Goal: Task Accomplishment & Management: Manage account settings

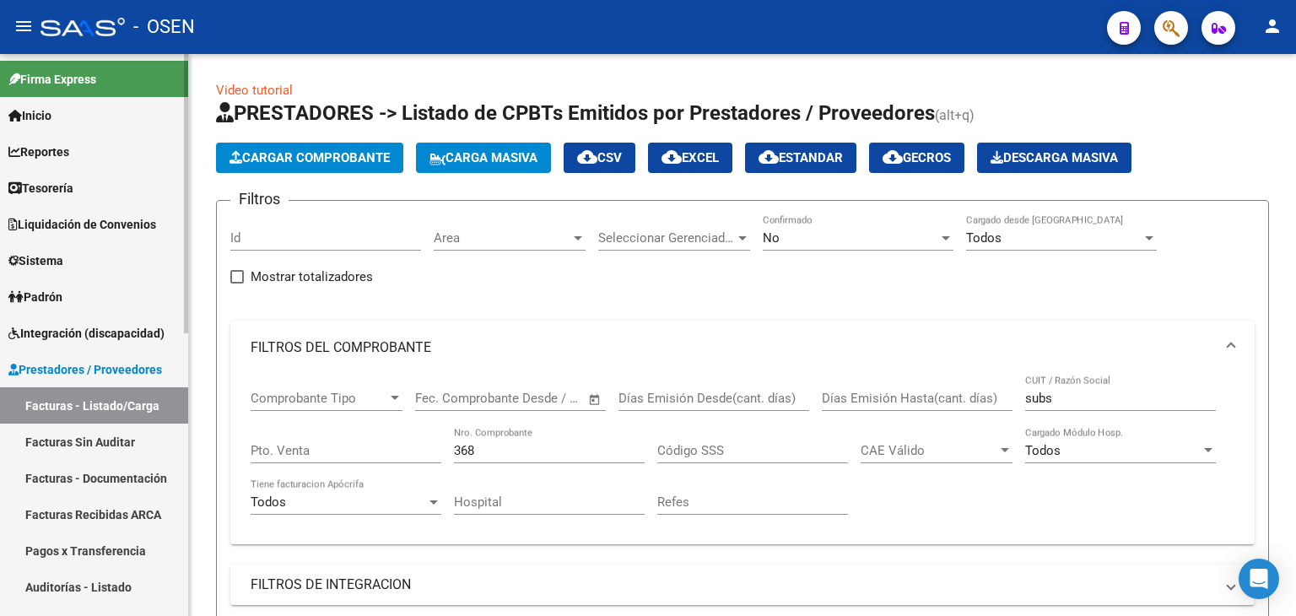
scroll to position [425, 0]
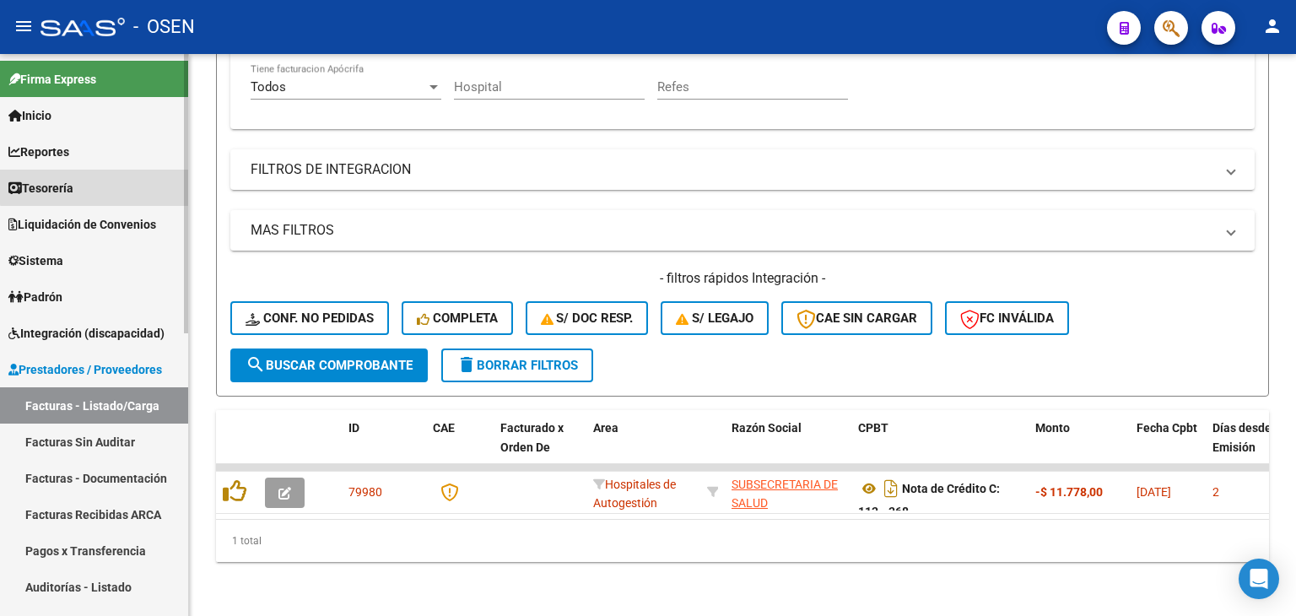
drag, startPoint x: 118, startPoint y: 185, endPoint x: 116, endPoint y: 197, distance: 11.9
click at [118, 185] on link "Tesorería" at bounding box center [94, 188] width 188 height 36
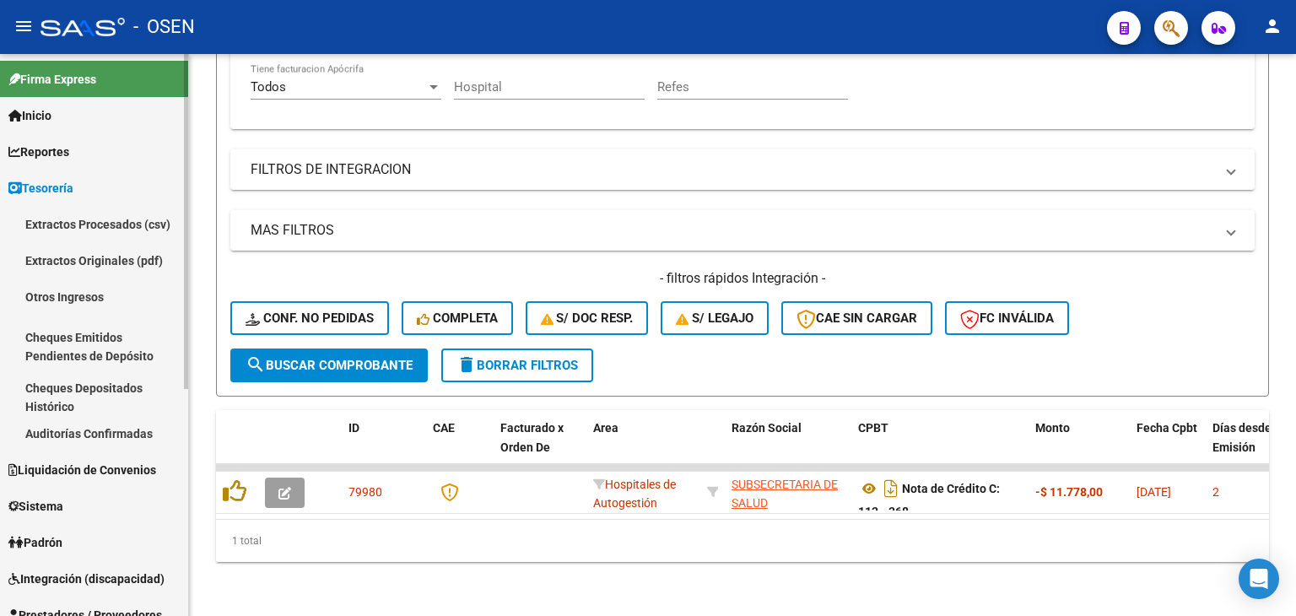
click at [123, 441] on link "Auditorías Confirmadas" at bounding box center [94, 433] width 188 height 36
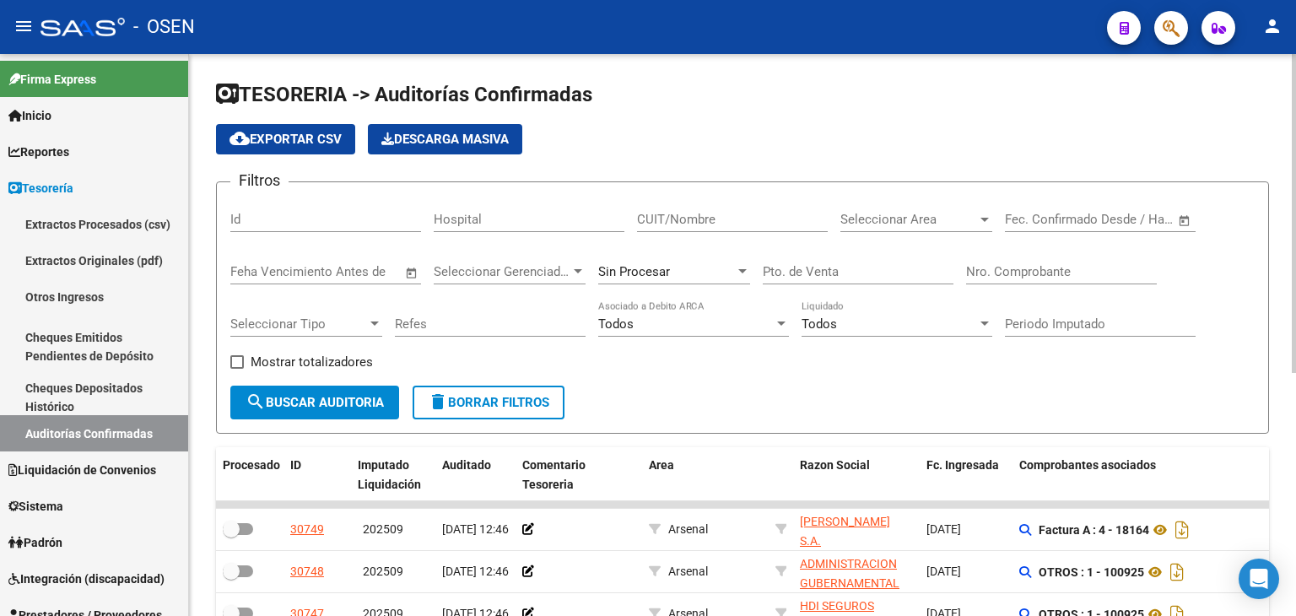
click at [774, 223] on input "CUIT/Nombre" at bounding box center [732, 219] width 191 height 15
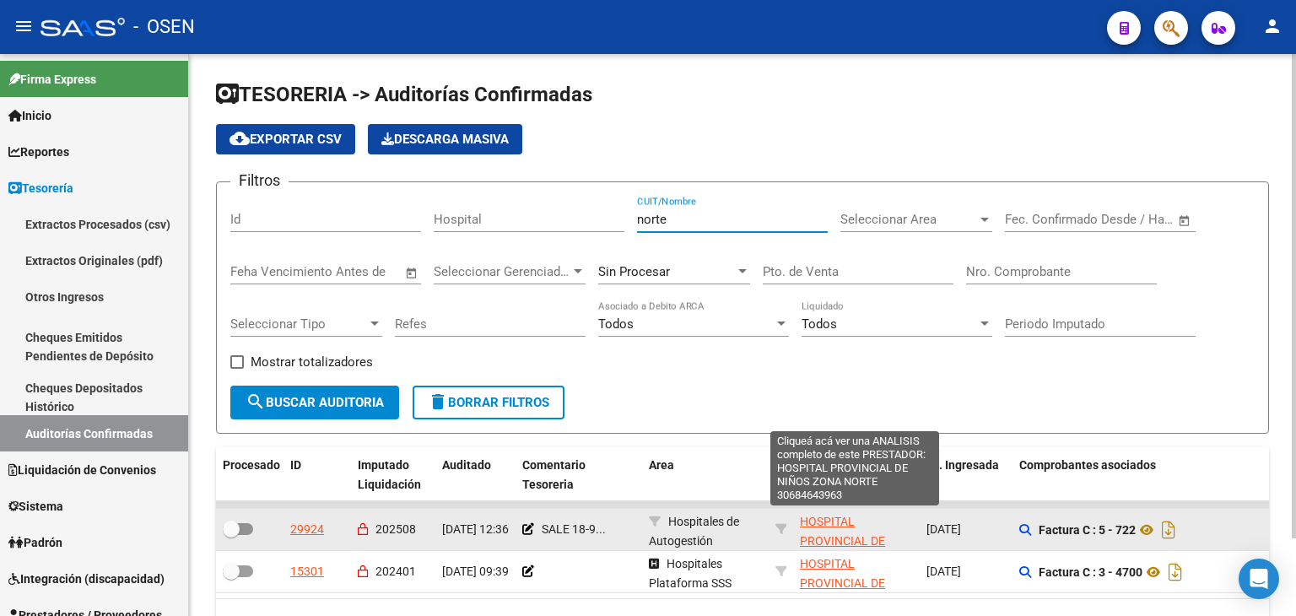
type input "norte"
click at [831, 519] on span "HOSPITAL PROVINCIAL DE NIÑOS ZONA NORTE" at bounding box center [854, 541] width 109 height 52
type textarea "30684643963"
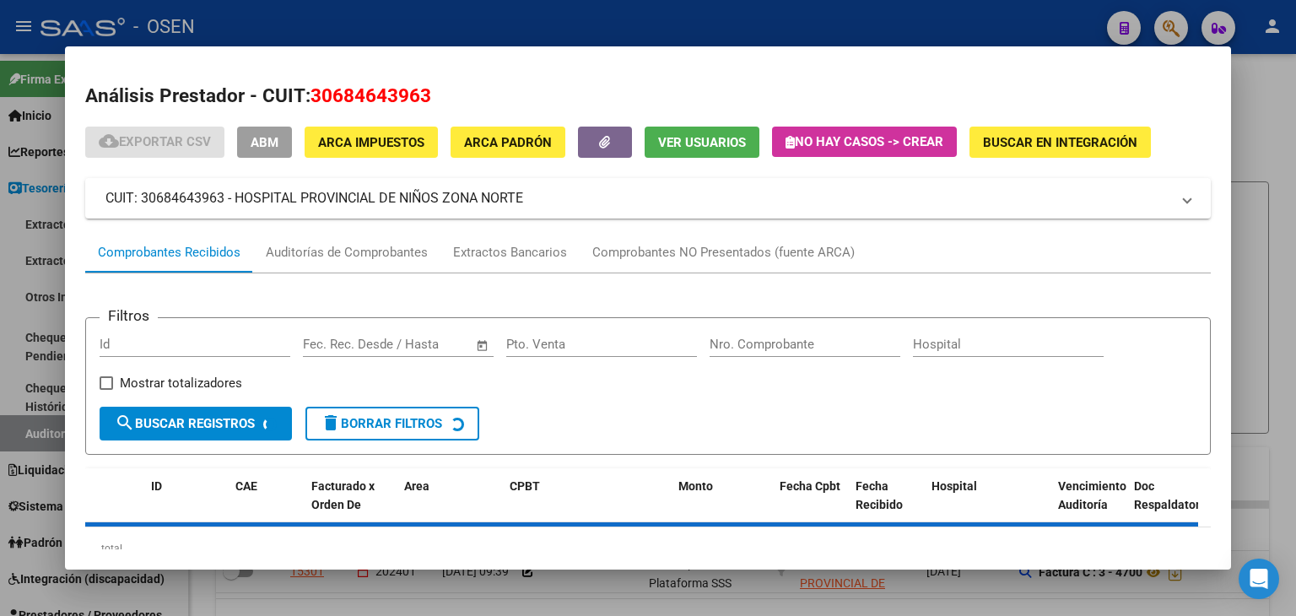
click at [277, 143] on span "ABM" at bounding box center [265, 142] width 28 height 15
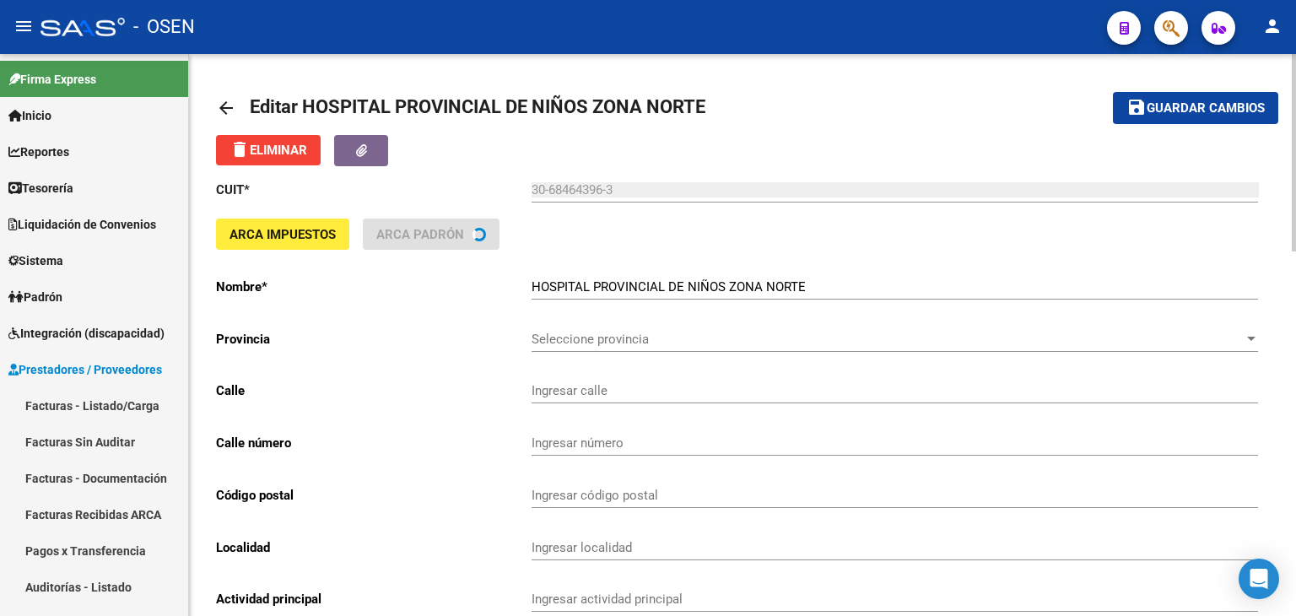
type input "AVDA DE LOS TRABAJAD"
type input "1331"
type input "2000"
type input "ROSARIO"
type input "861010"
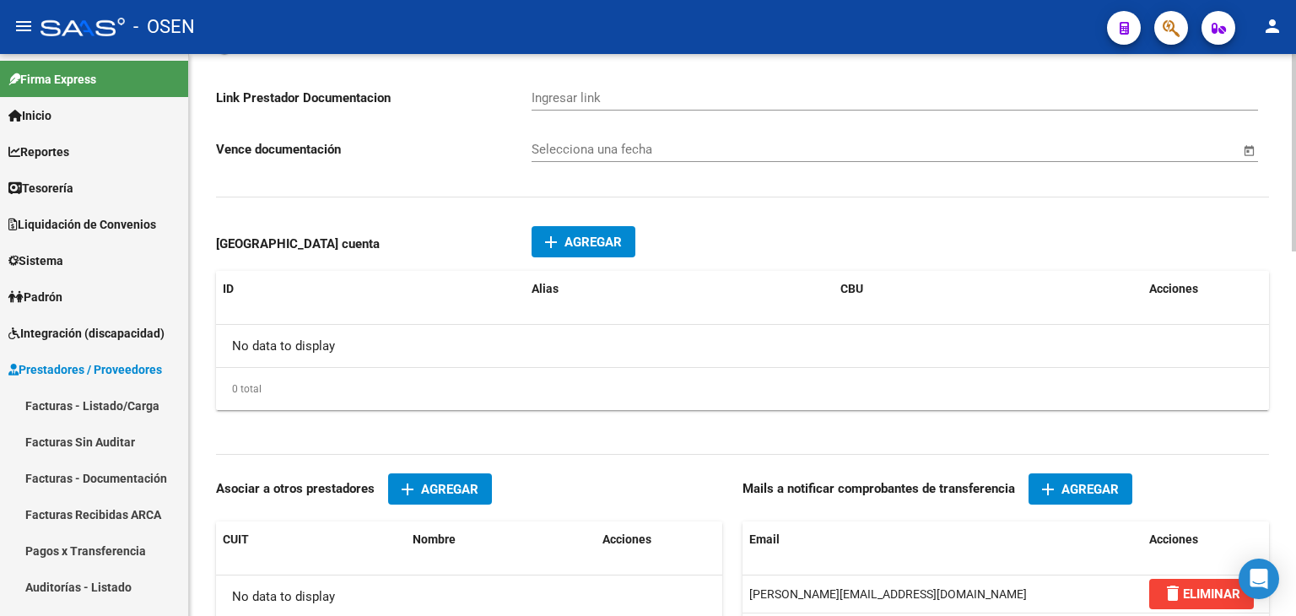
scroll to position [1040, 0]
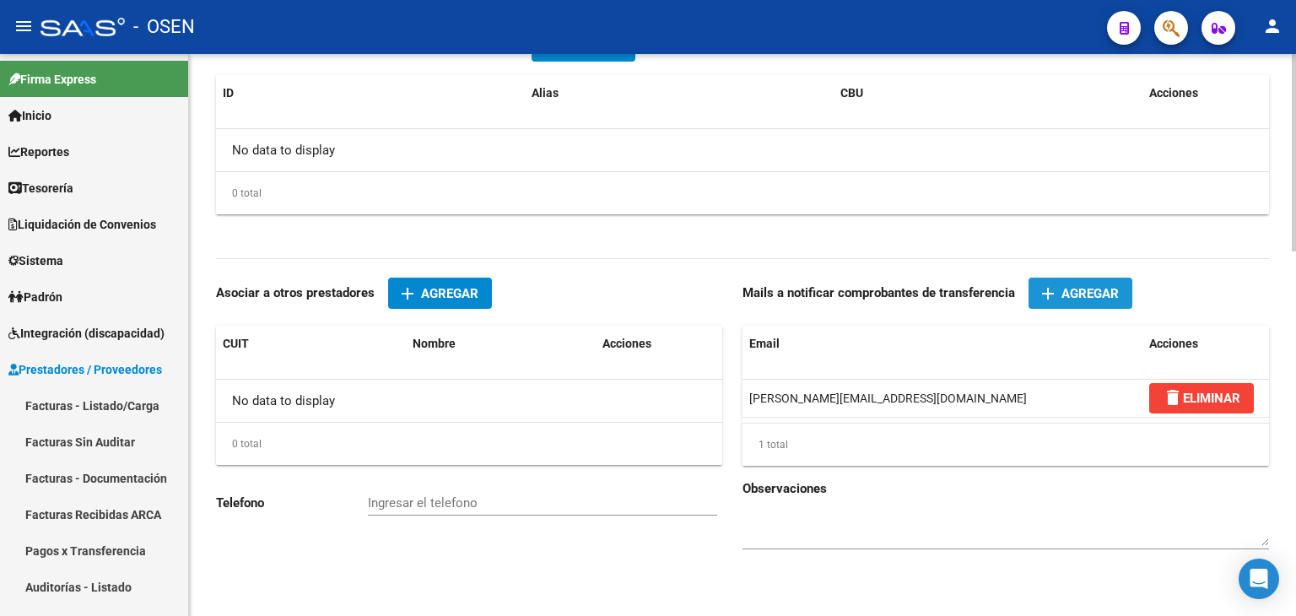
click at [1114, 305] on button "add Agregar" at bounding box center [1081, 293] width 104 height 31
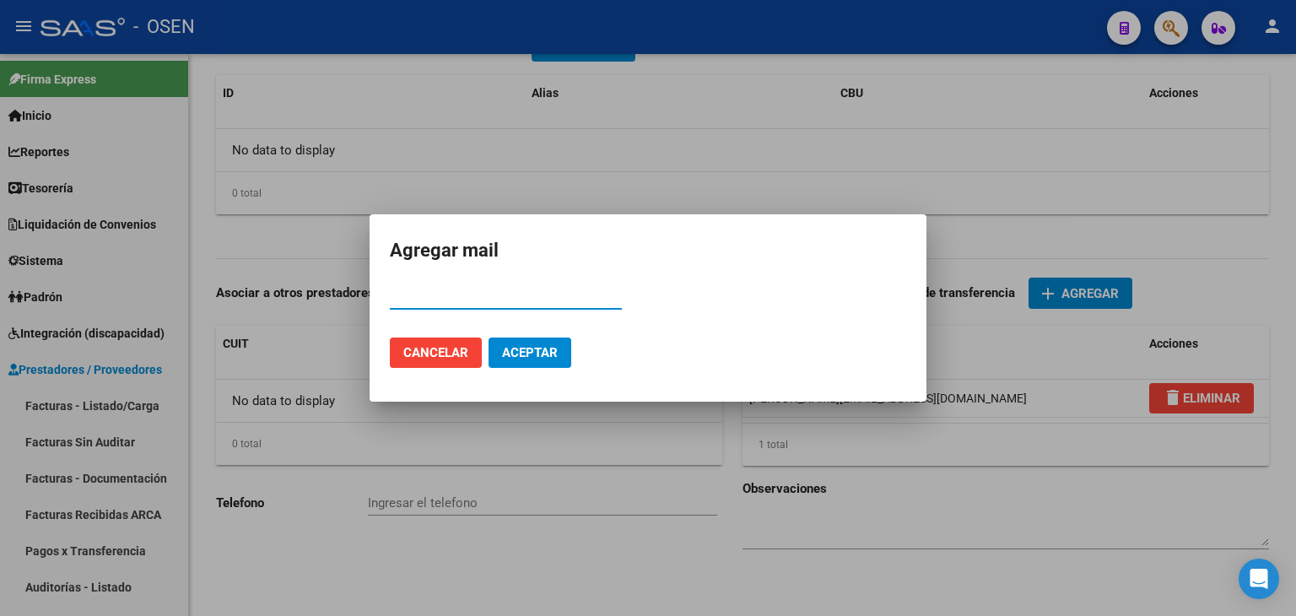
paste input "30684643963"
drag, startPoint x: 578, startPoint y: 298, endPoint x: 240, endPoint y: 294, distance: 337.5
click at [236, 294] on div "Agregar mail 30684643963 Email Cancelar Aceptar" at bounding box center [648, 308] width 1296 height 616
paste input "[EMAIL_ADDRESS][DOMAIN_NAME]"
type input "[EMAIL_ADDRESS][DOMAIN_NAME]"
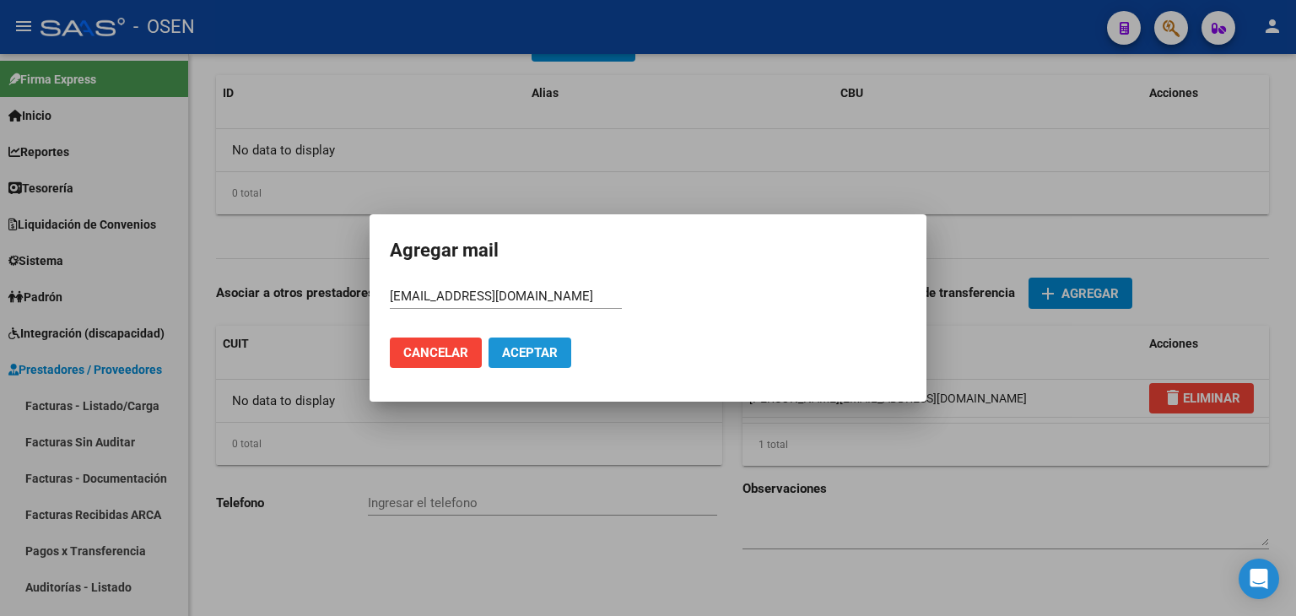
click at [543, 354] on span "Aceptar" at bounding box center [530, 352] width 56 height 15
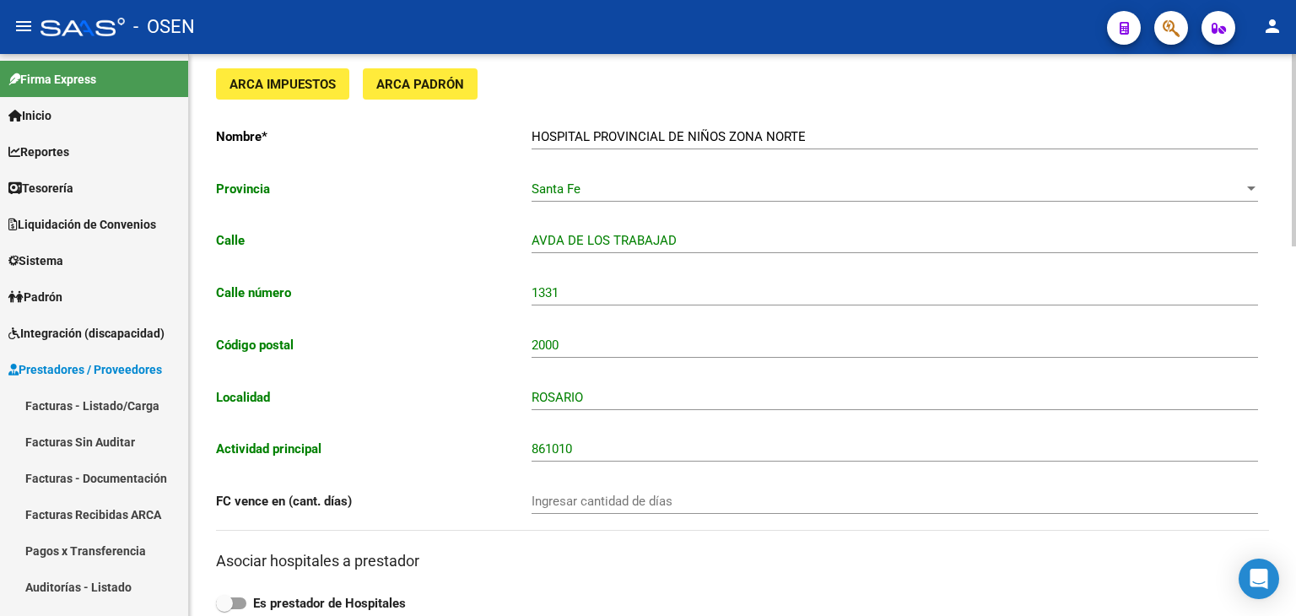
scroll to position [0, 0]
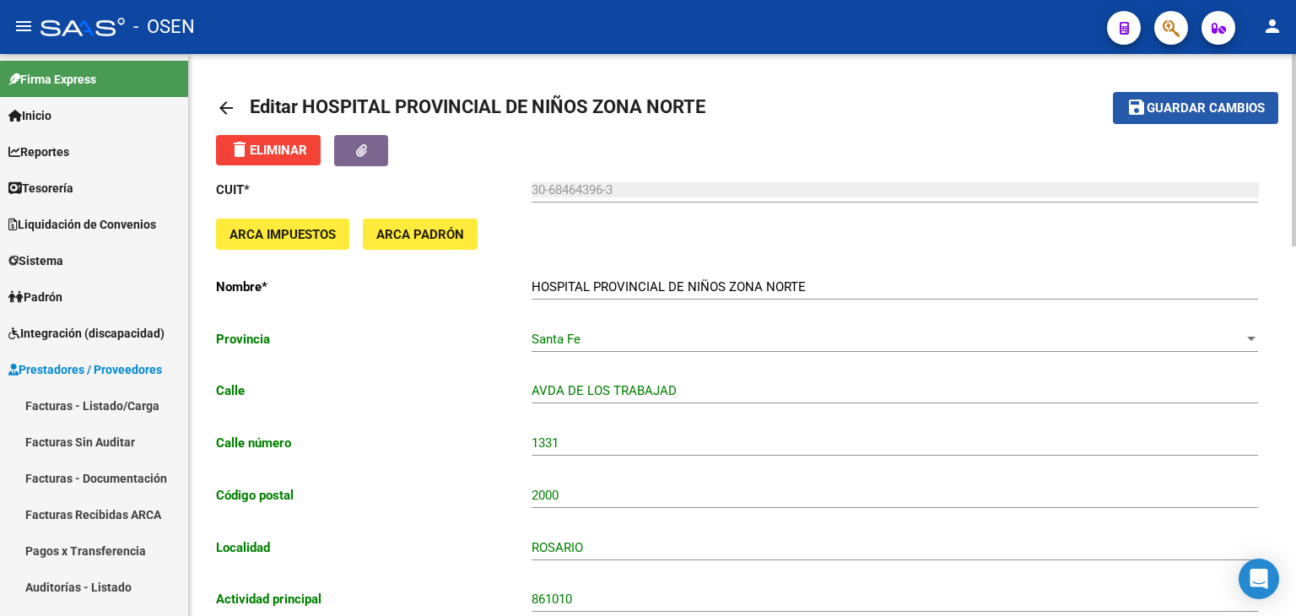
click at [1192, 109] on span "Guardar cambios" at bounding box center [1206, 108] width 118 height 15
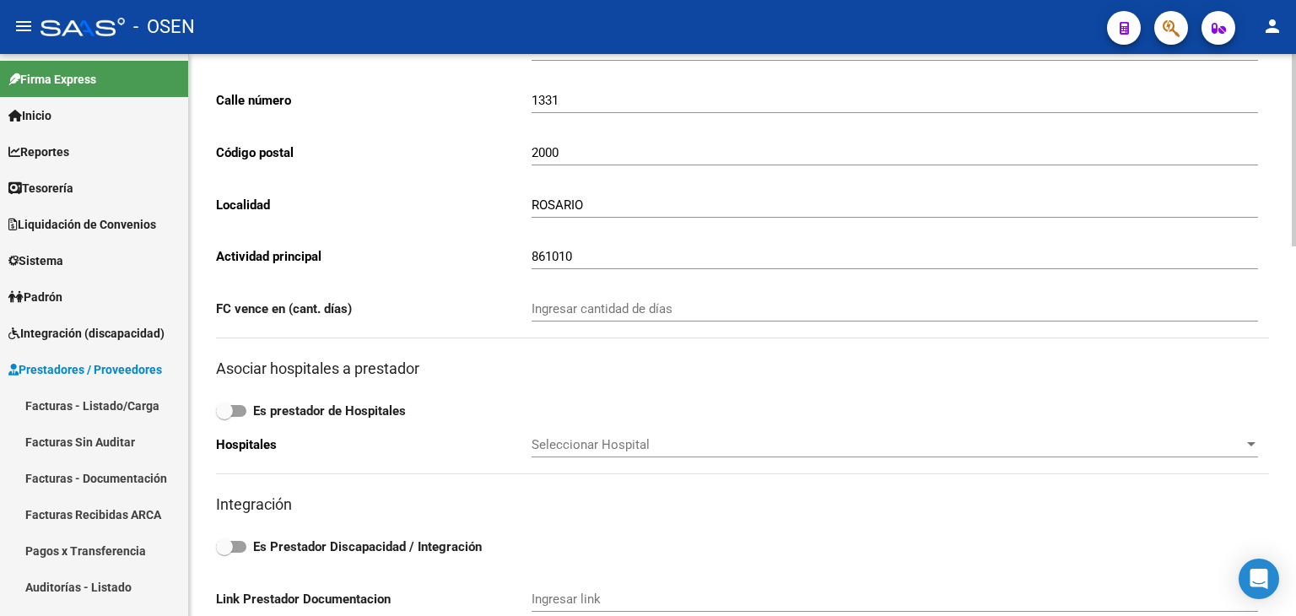
scroll to position [281, 0]
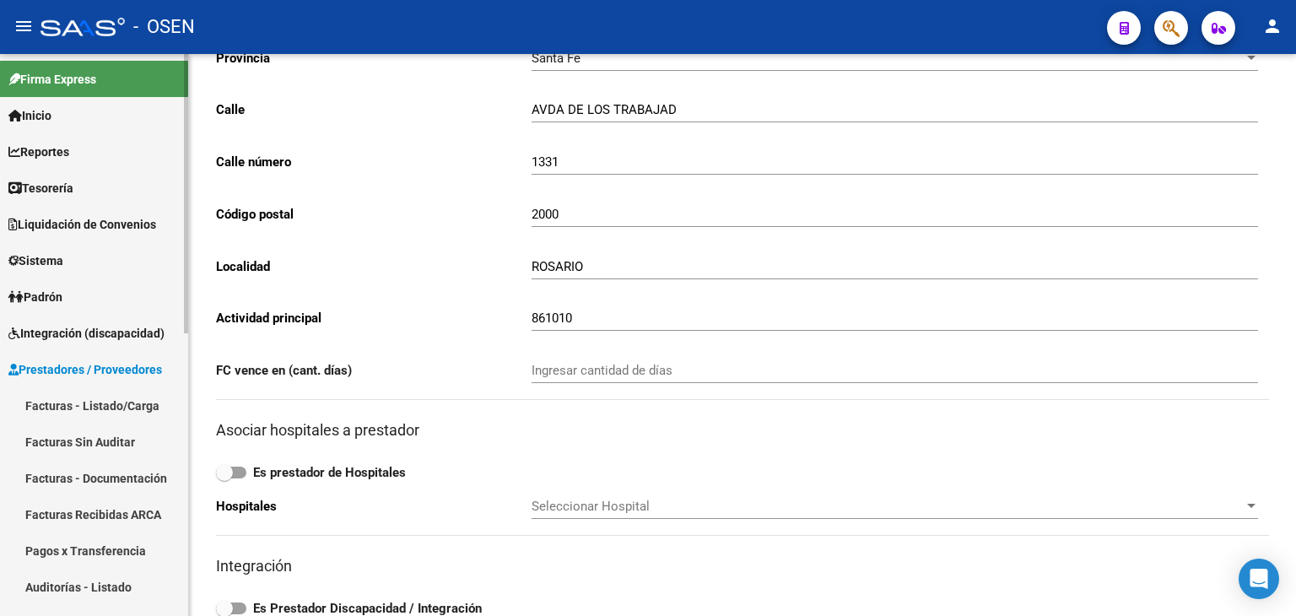
click at [73, 199] on link "Tesorería" at bounding box center [94, 188] width 188 height 36
click at [118, 186] on link "Tesorería" at bounding box center [94, 188] width 188 height 36
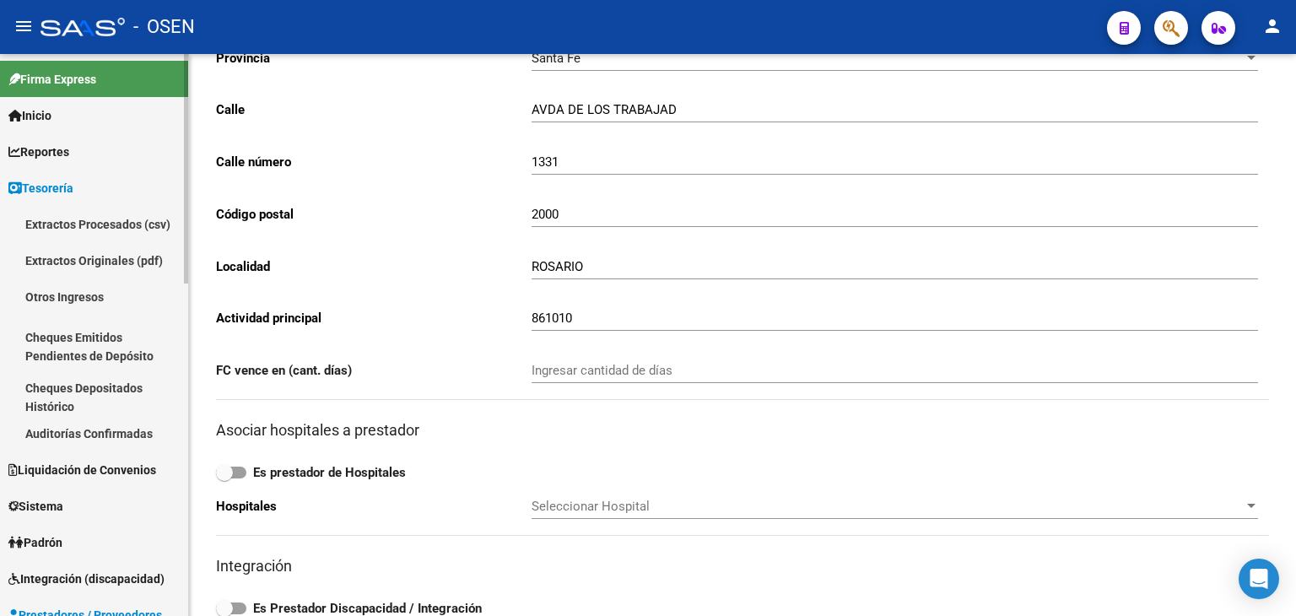
click at [142, 426] on link "Auditorías Confirmadas" at bounding box center [94, 433] width 188 height 36
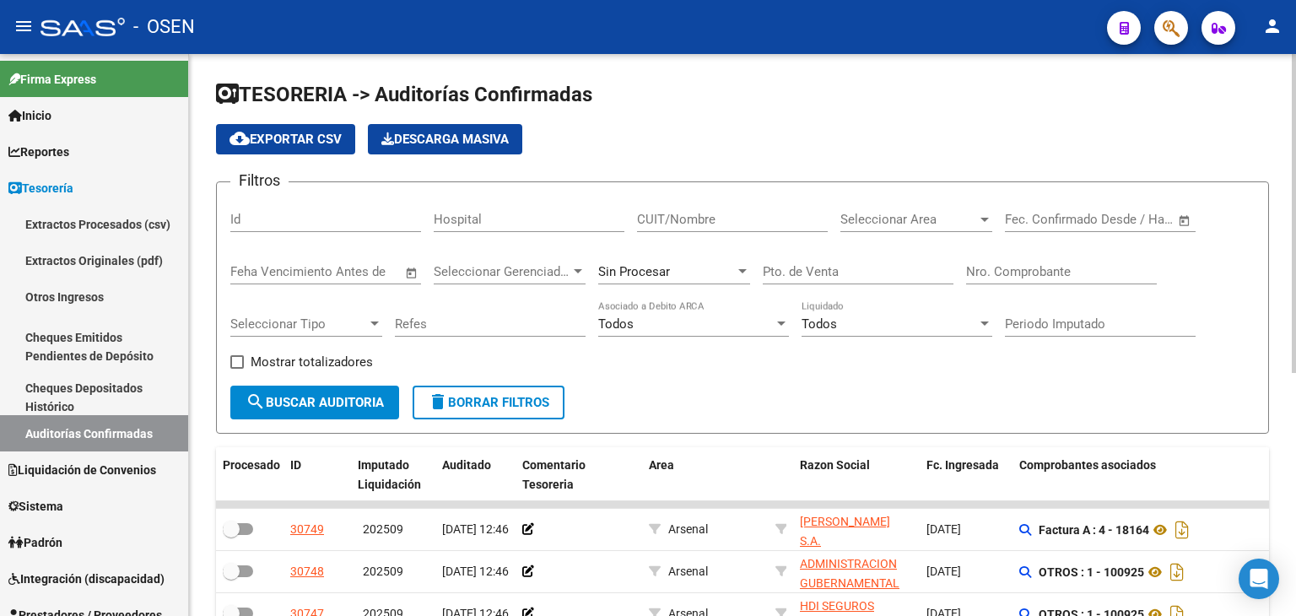
click at [1007, 273] on input "Nro. Comprobante" at bounding box center [1061, 271] width 191 height 15
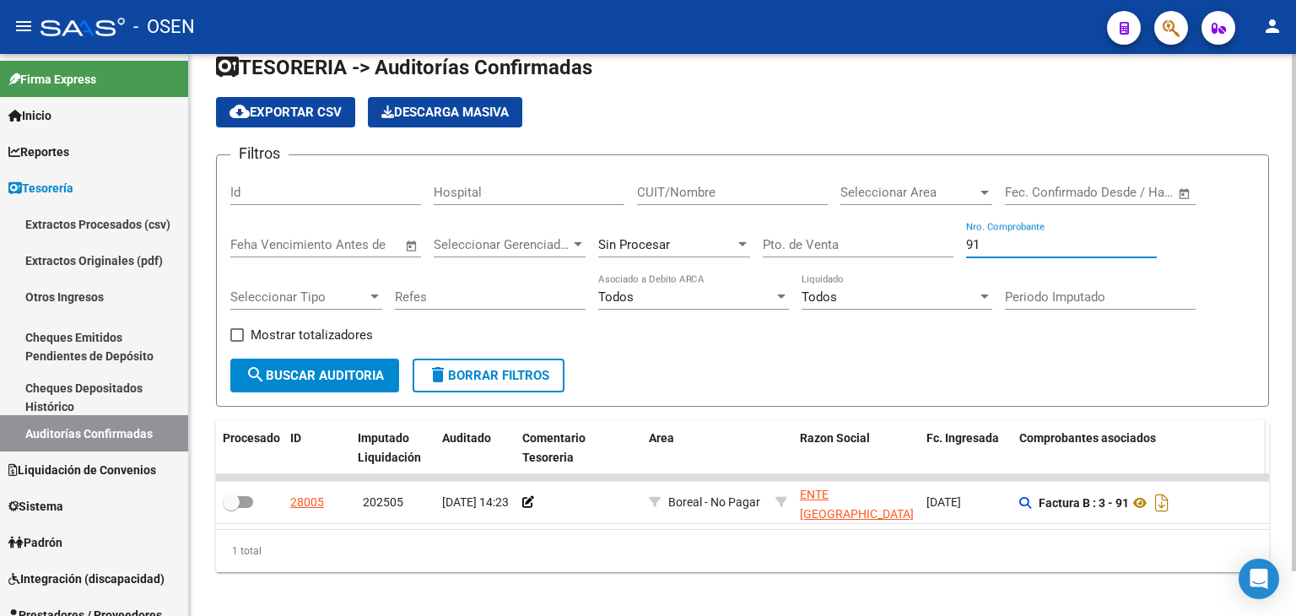
scroll to position [47, 0]
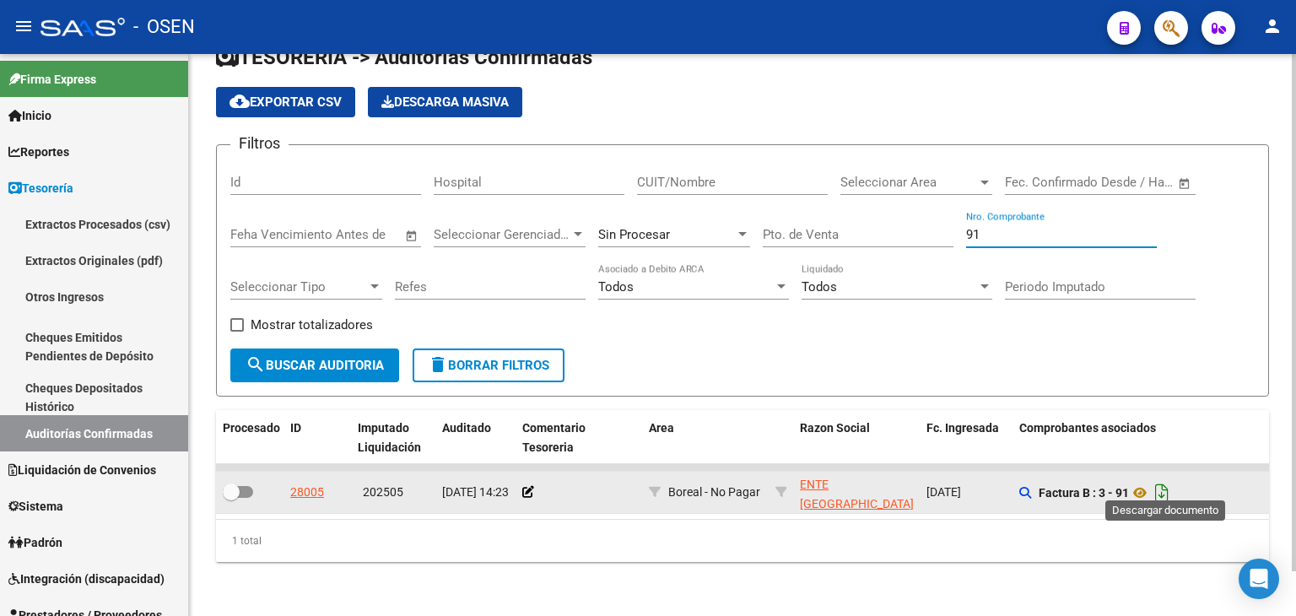
type input "91"
click at [1164, 479] on icon "Descargar documento" at bounding box center [1162, 492] width 22 height 27
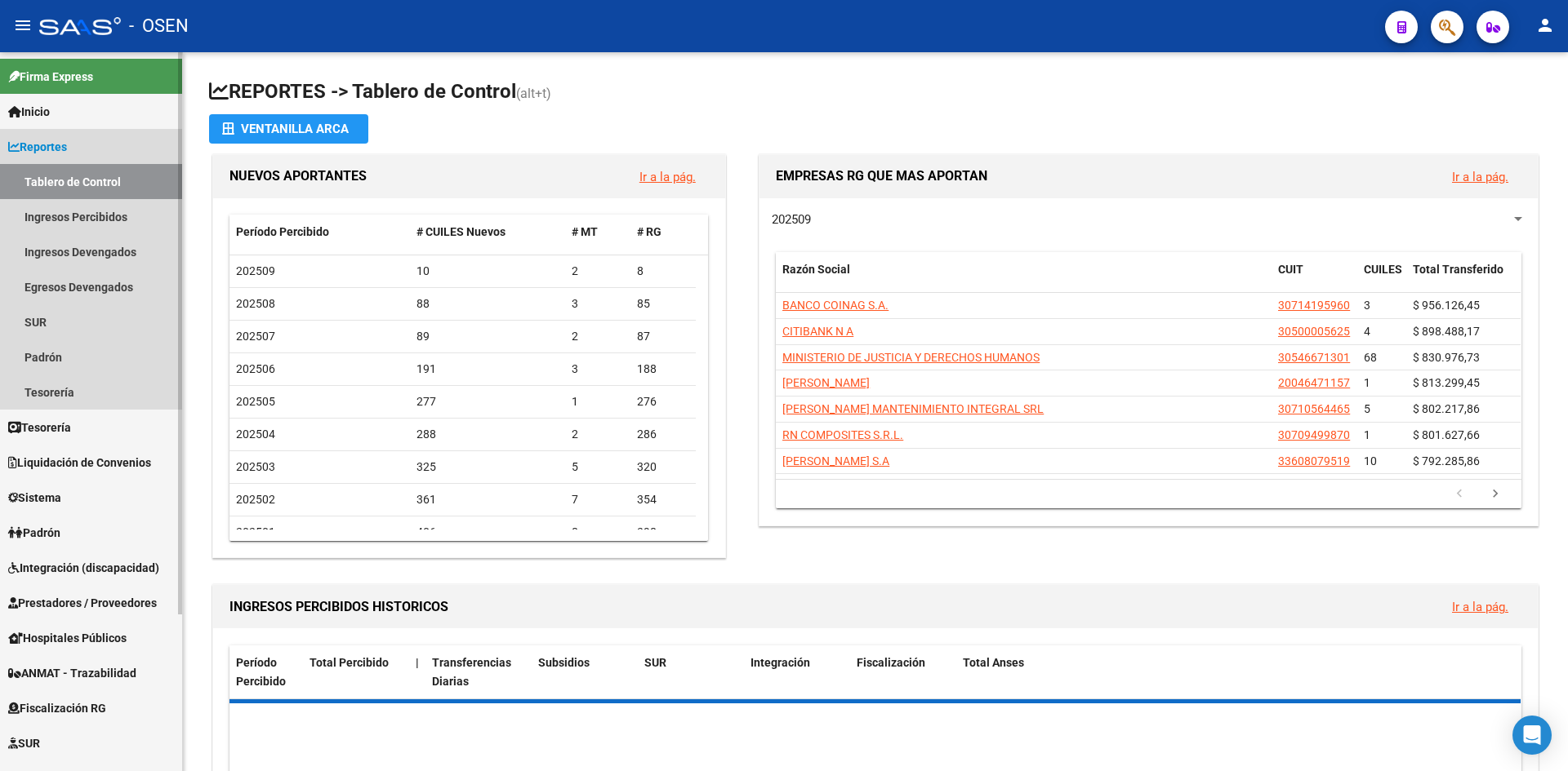
click at [106, 144] on link "Reportes" at bounding box center [91, 146] width 182 height 35
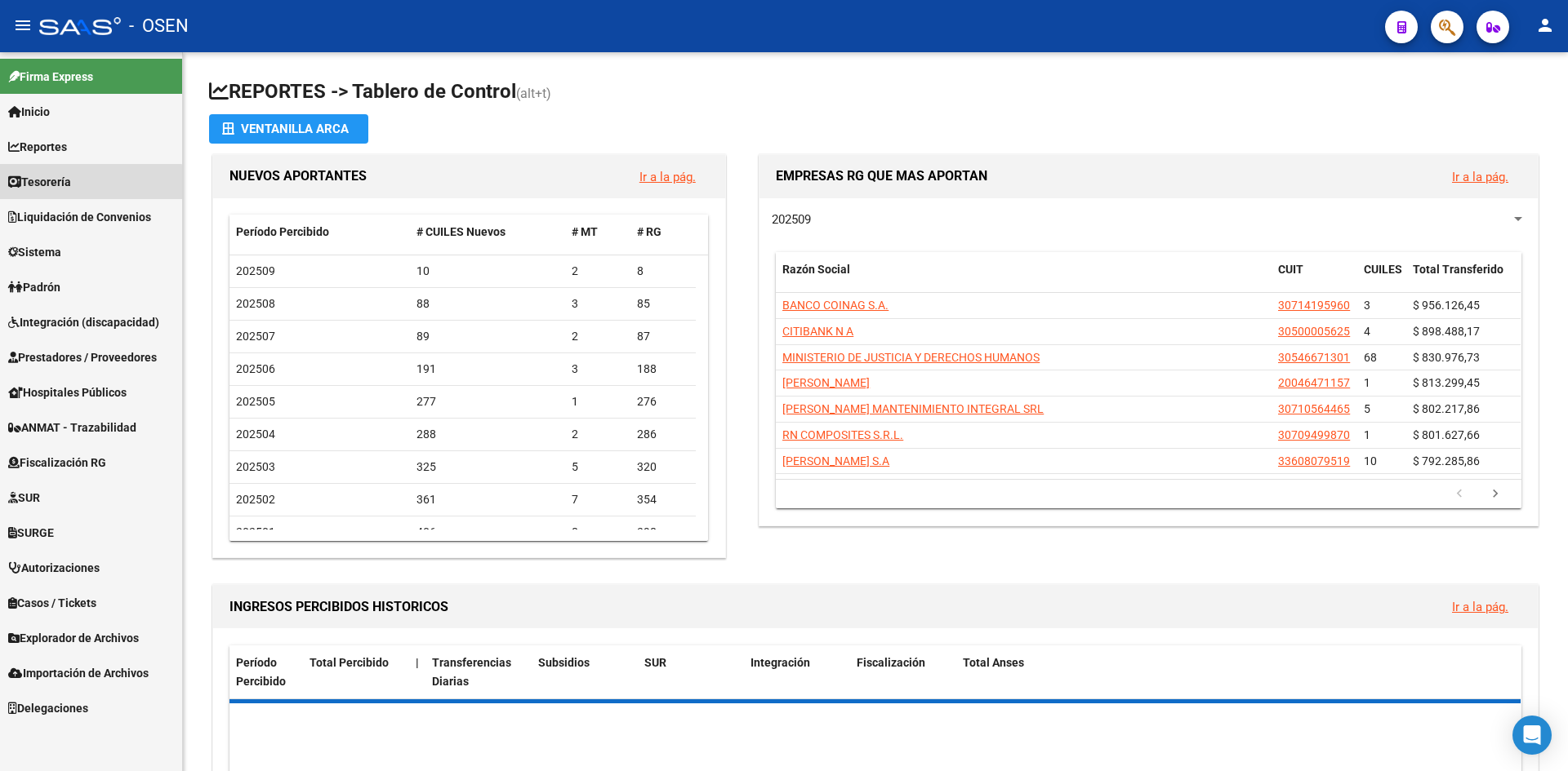
click at [91, 183] on link "Tesorería" at bounding box center [91, 182] width 182 height 35
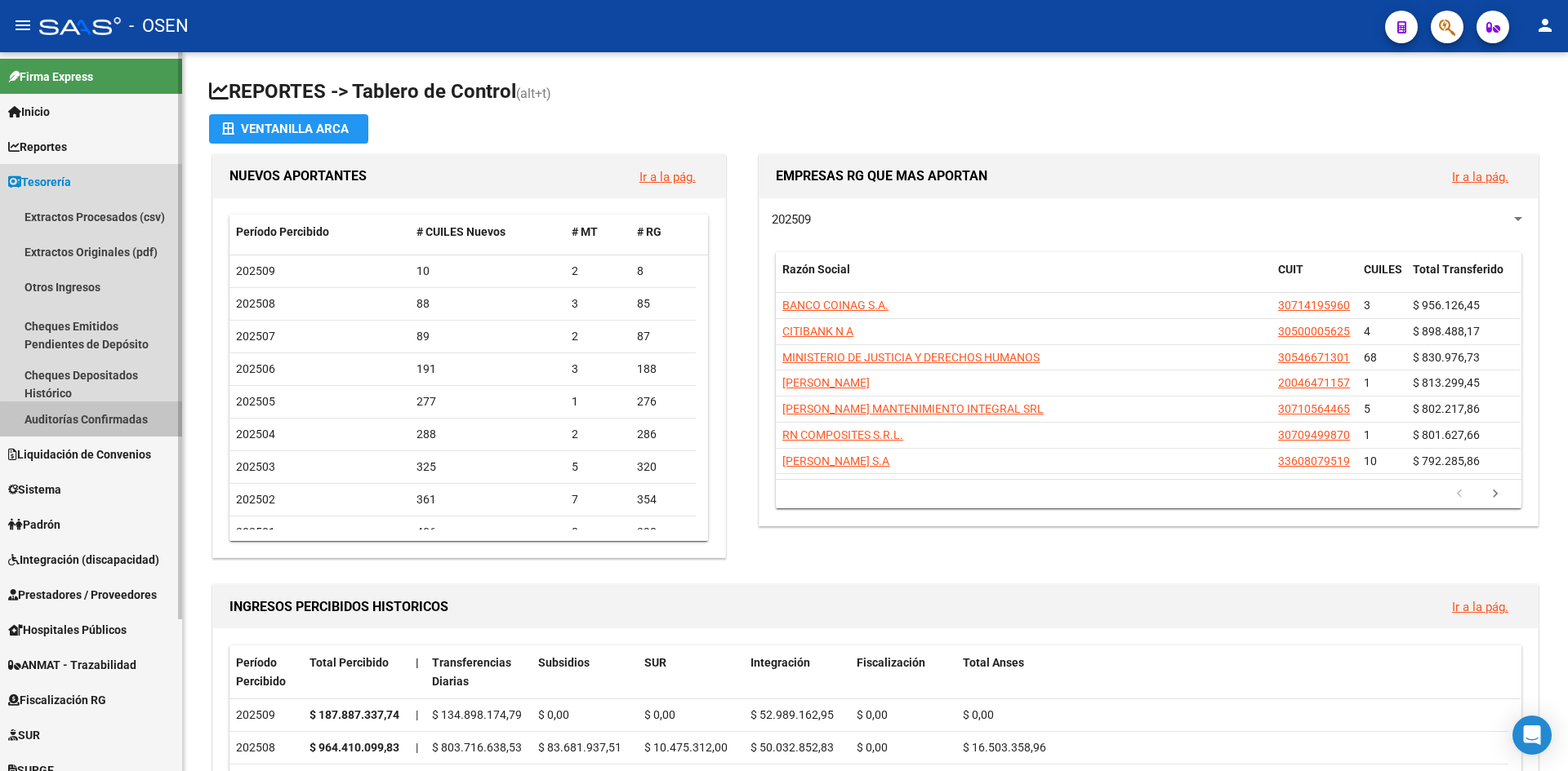
click at [113, 422] on link "Auditorías Confirmadas" at bounding box center [91, 419] width 182 height 35
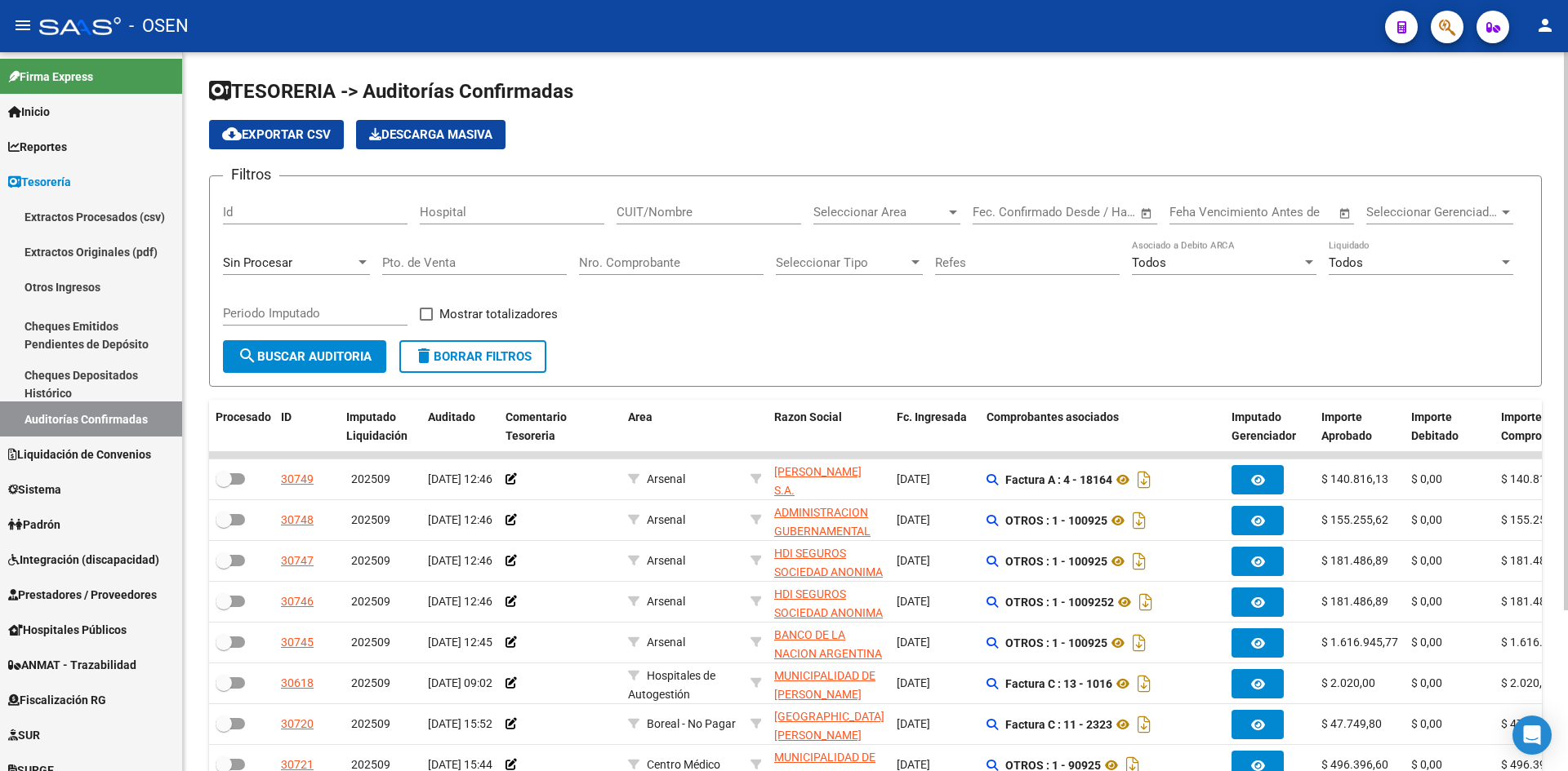
click at [678, 266] on input "Nro. Comprobante" at bounding box center [671, 262] width 185 height 15
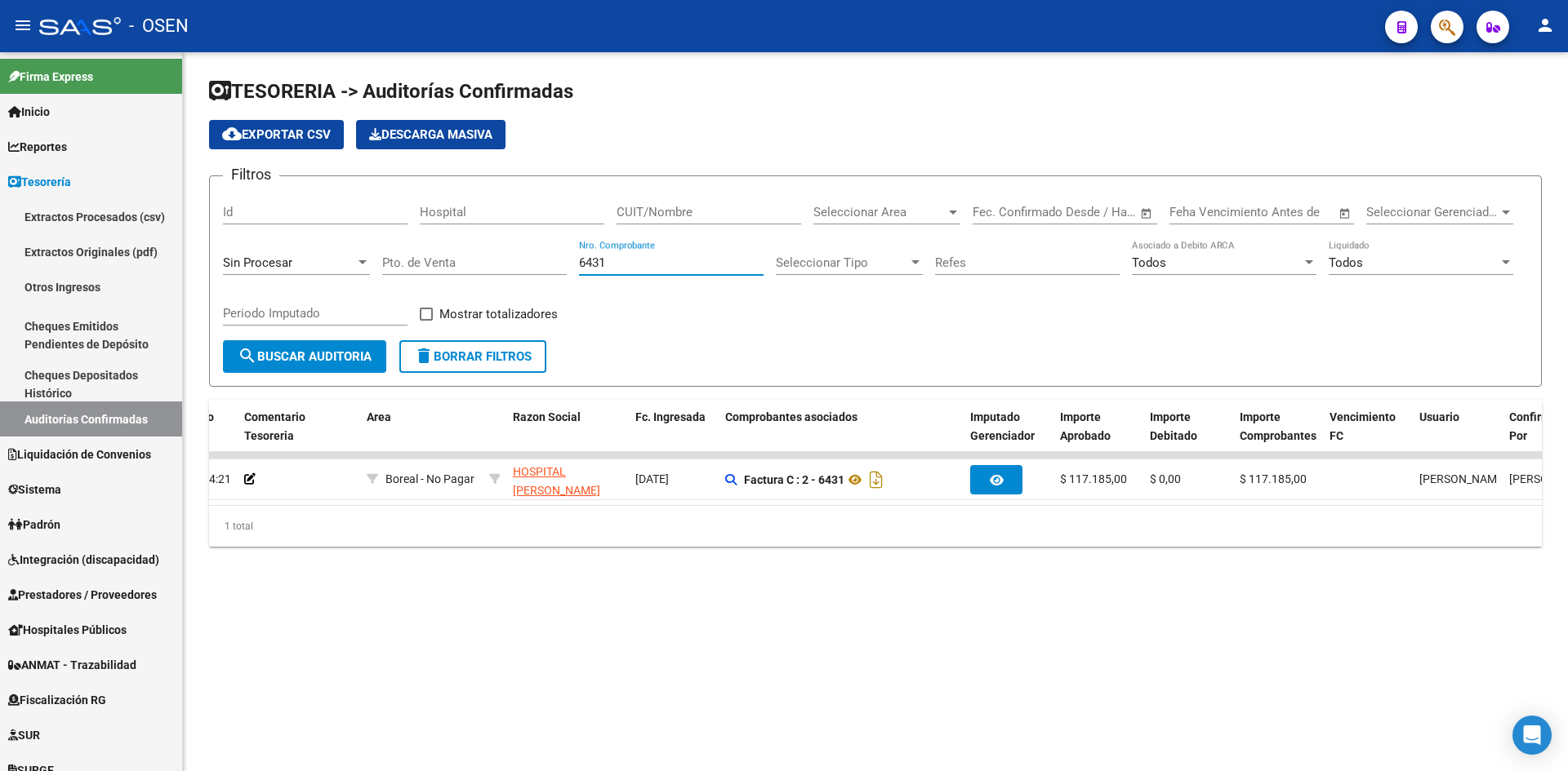
scroll to position [0, 183]
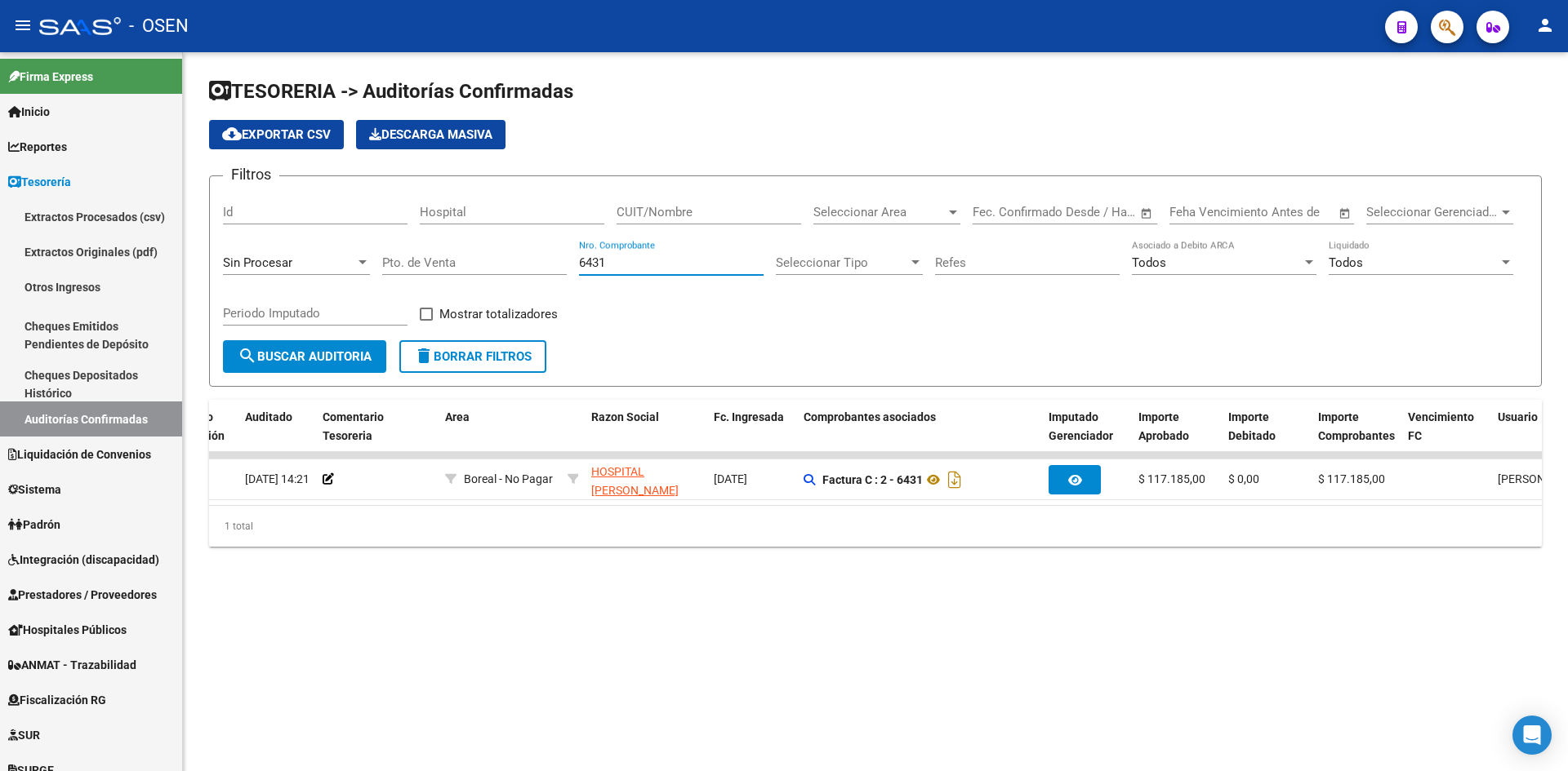
type input "6431"
drag, startPoint x: 365, startPoint y: 504, endPoint x: 236, endPoint y: 519, distance: 129.9
click at [236, 519] on div "Procesado ID Imputado Liquidación Auditado Comentario Tesoreria Area Razon Soci…" at bounding box center [875, 473] width 1333 height 147
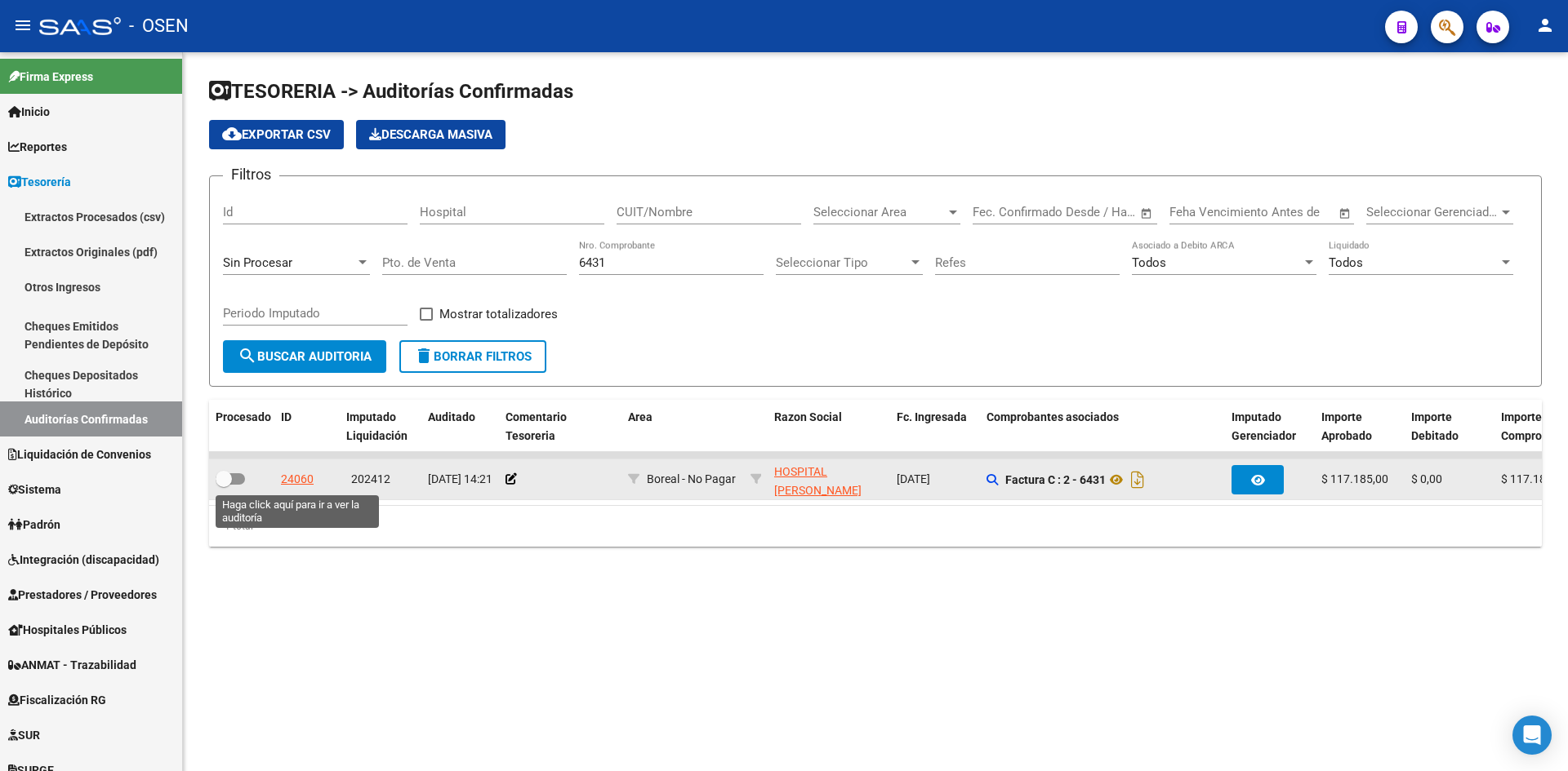
click at [297, 479] on div "24060" at bounding box center [297, 479] width 33 height 18
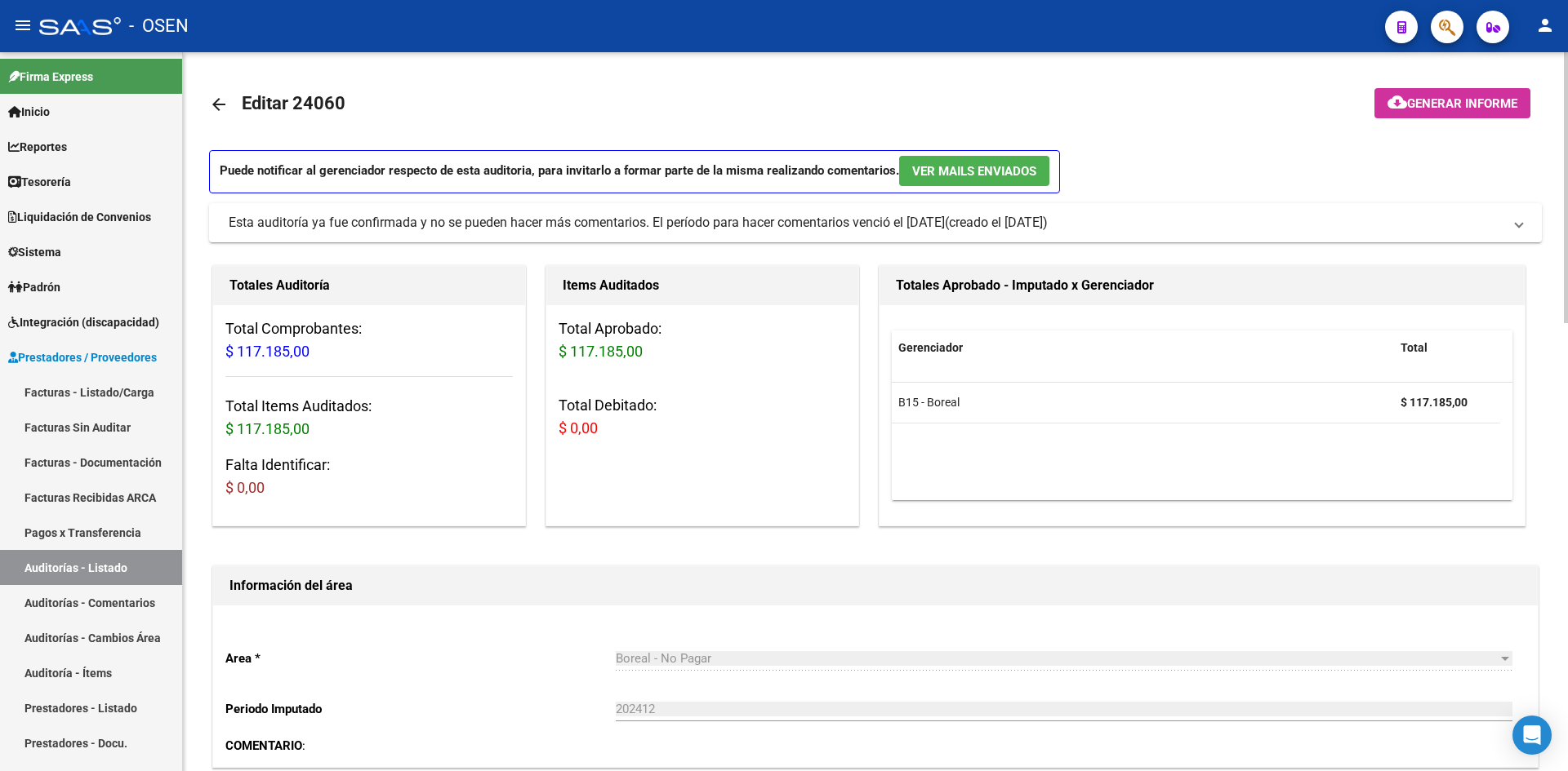
click at [223, 107] on mat-icon "arrow_back" at bounding box center [219, 104] width 19 height 19
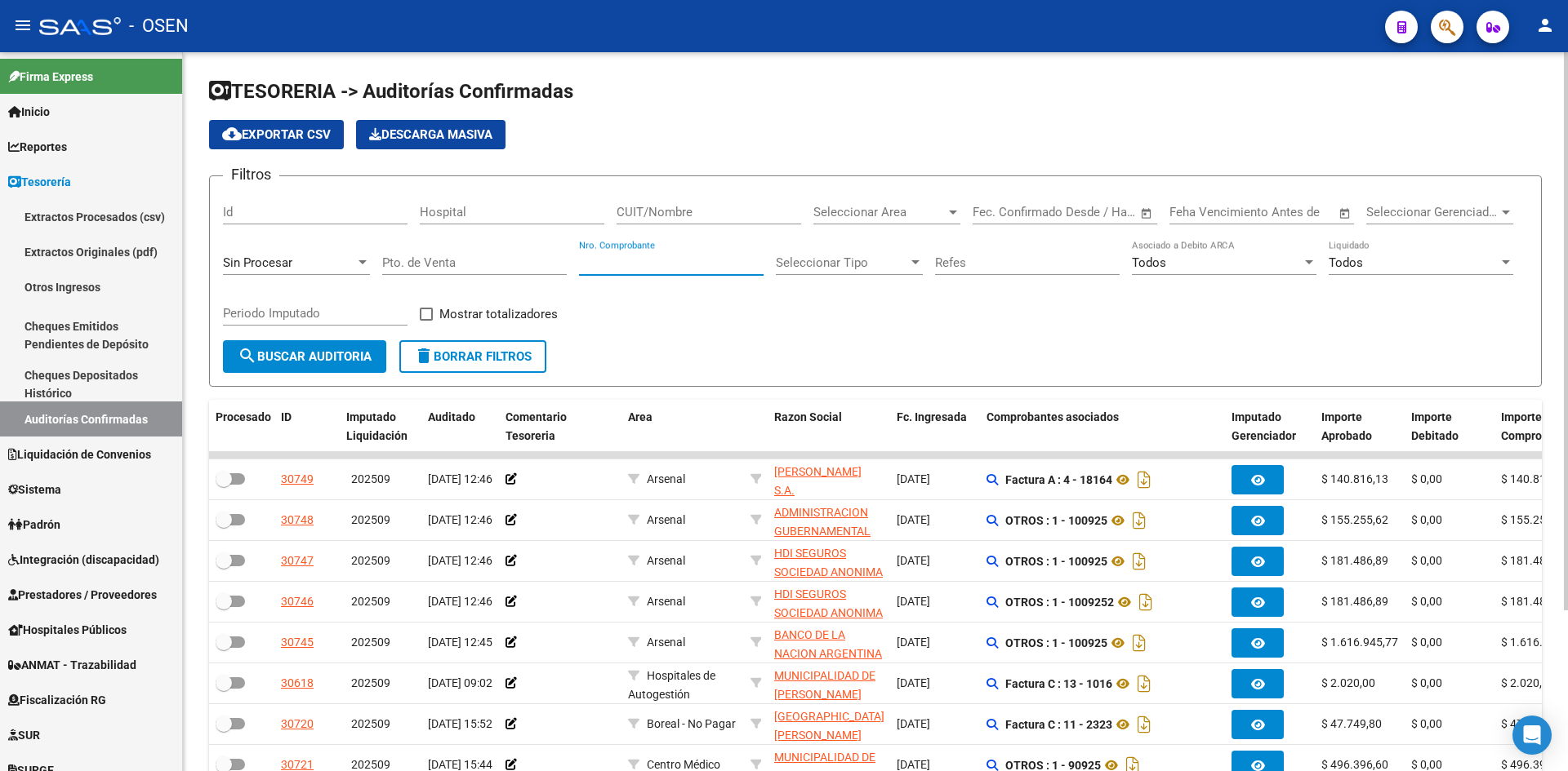
click at [678, 255] on input "Nro. Comprobante" at bounding box center [671, 262] width 185 height 15
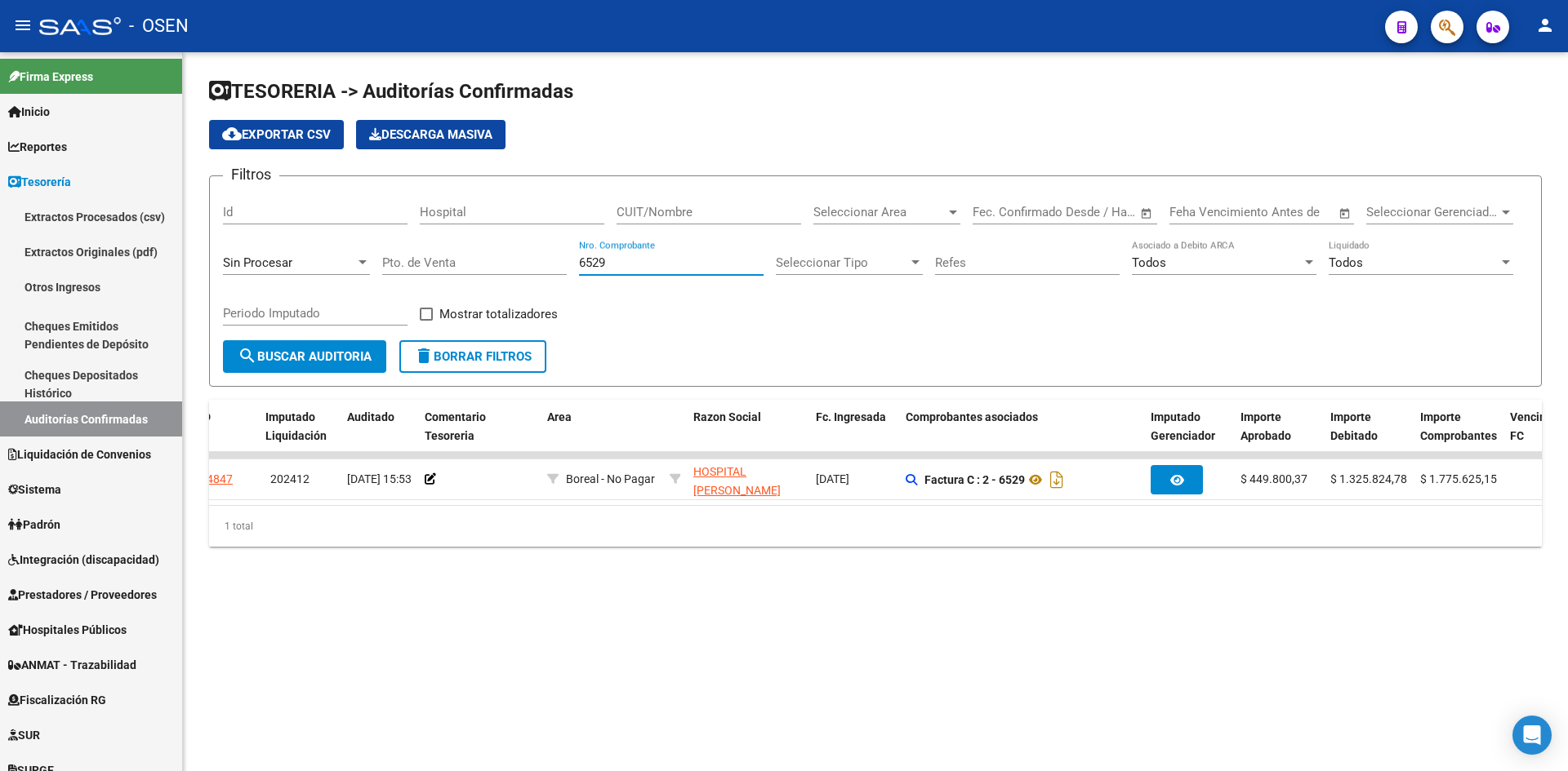
scroll to position [0, 140]
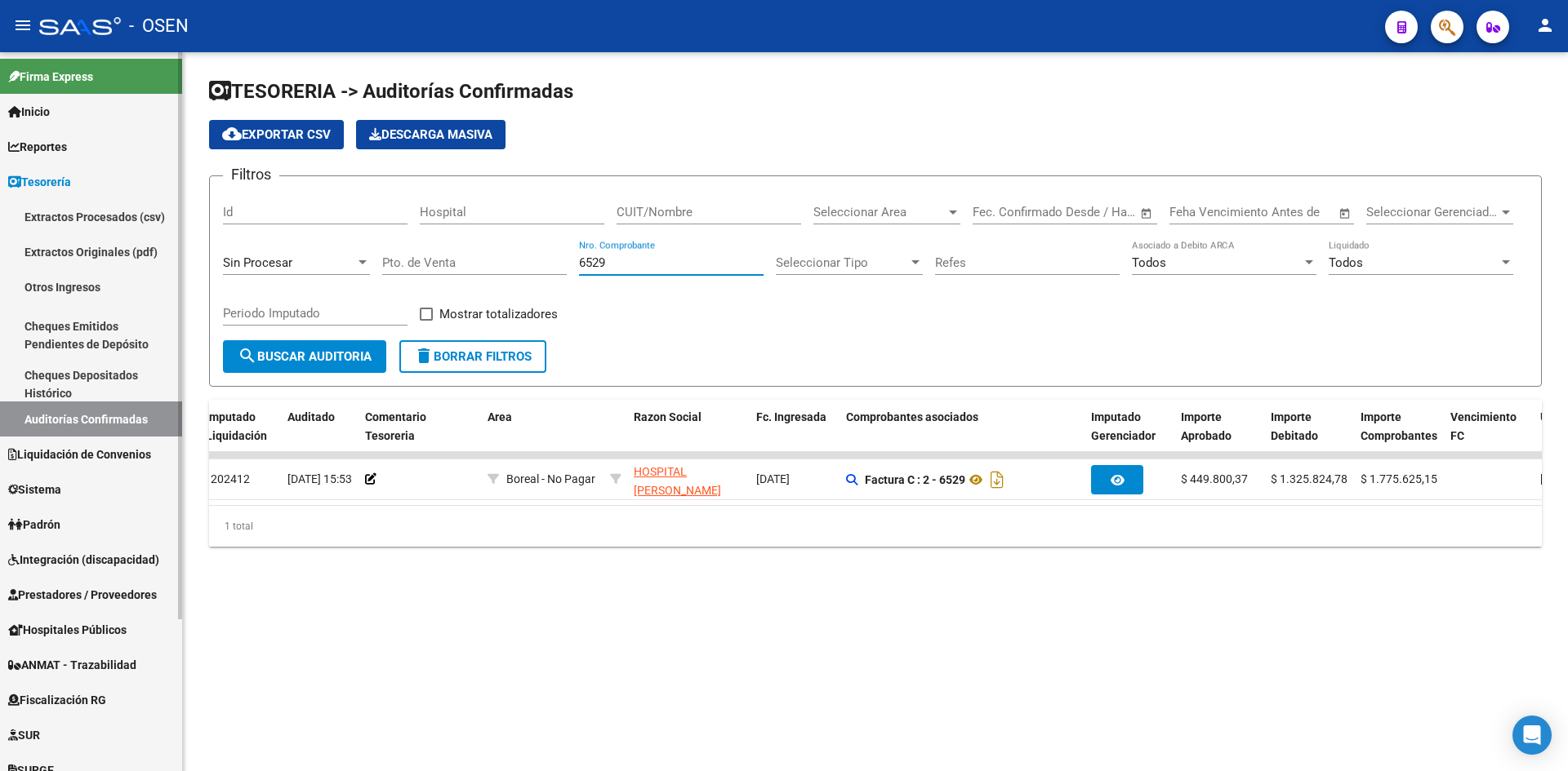
type input "6529"
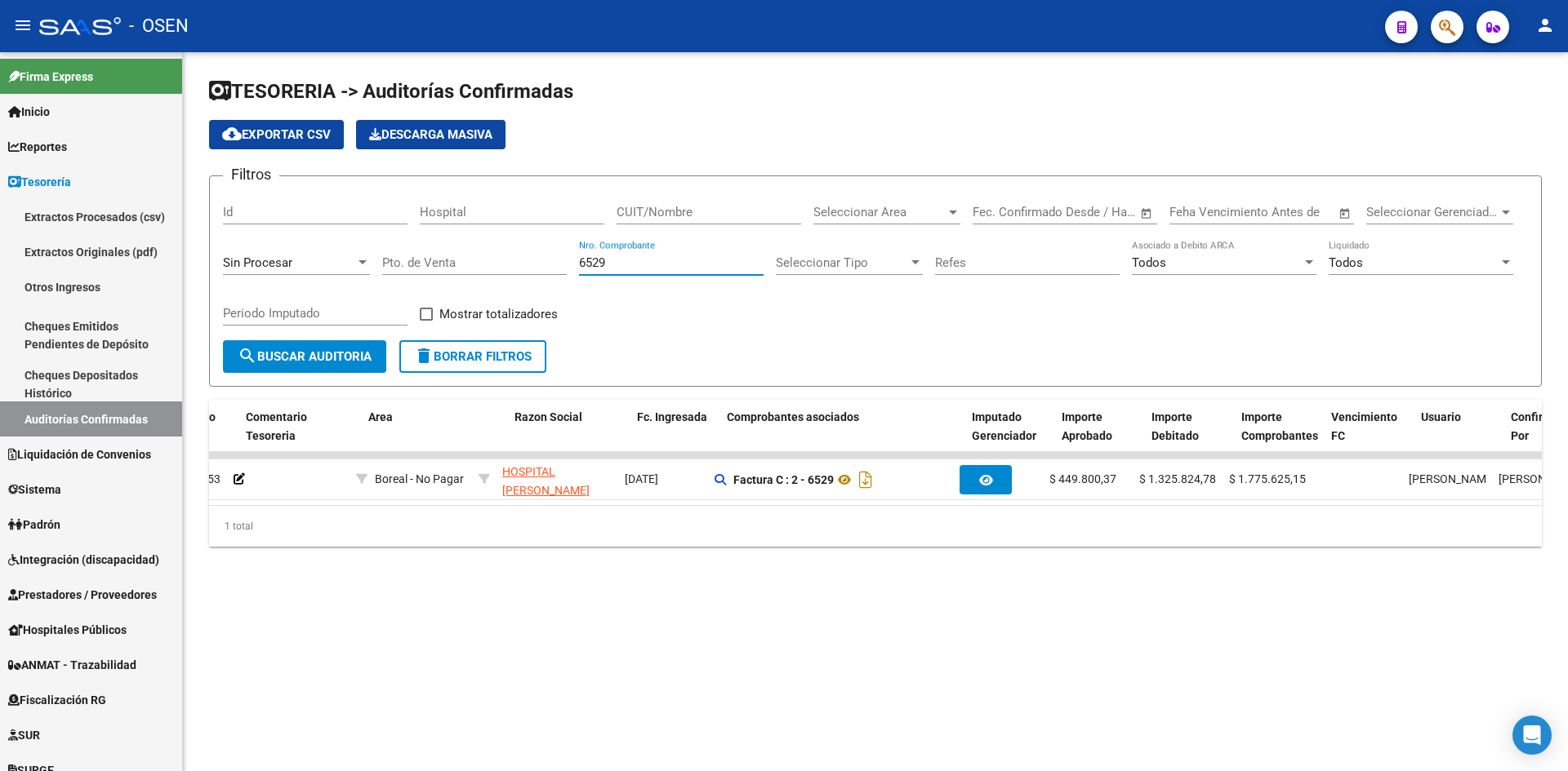
scroll to position [0, 0]
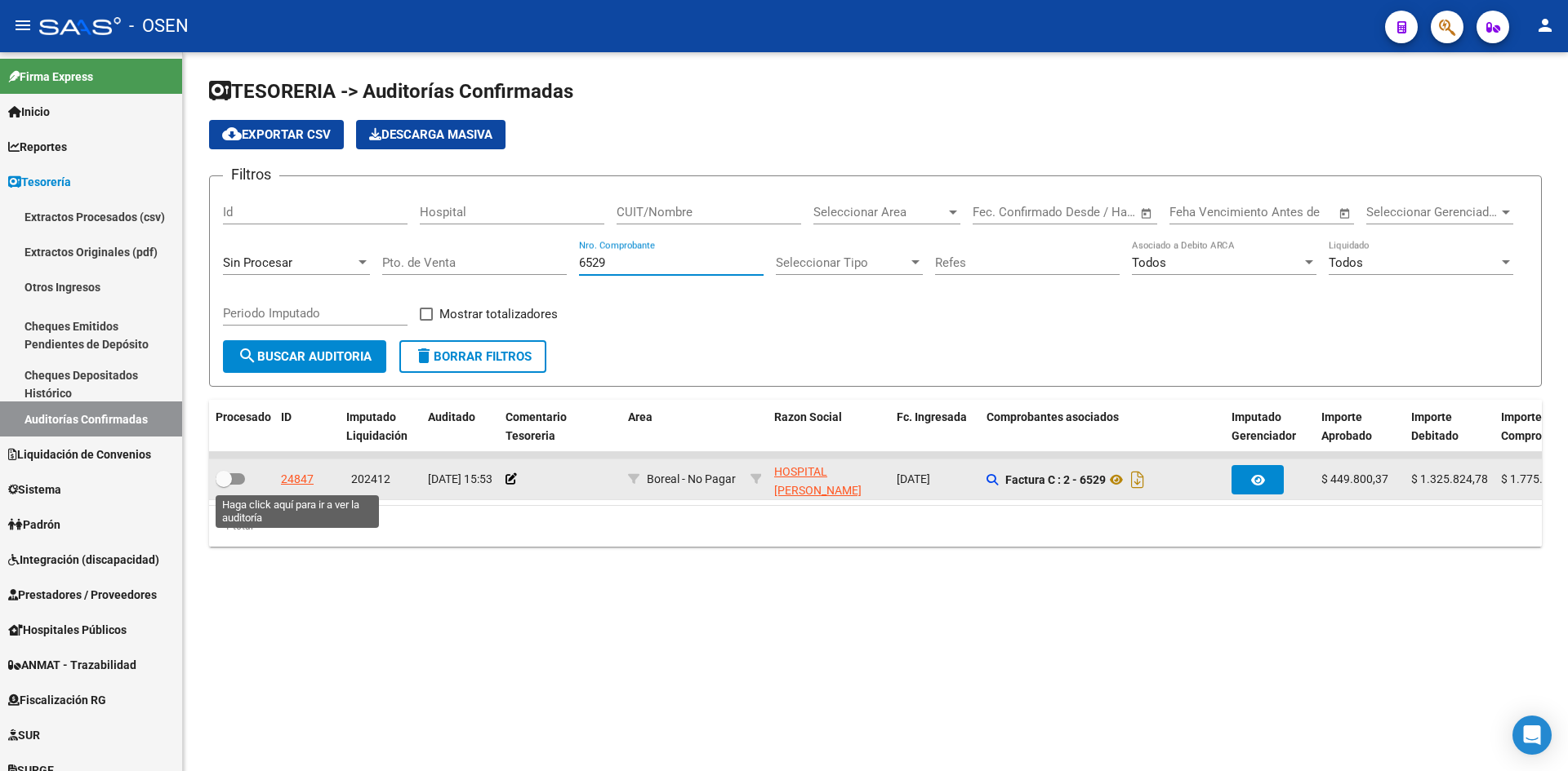
click at [302, 483] on div "24847" at bounding box center [297, 479] width 33 height 18
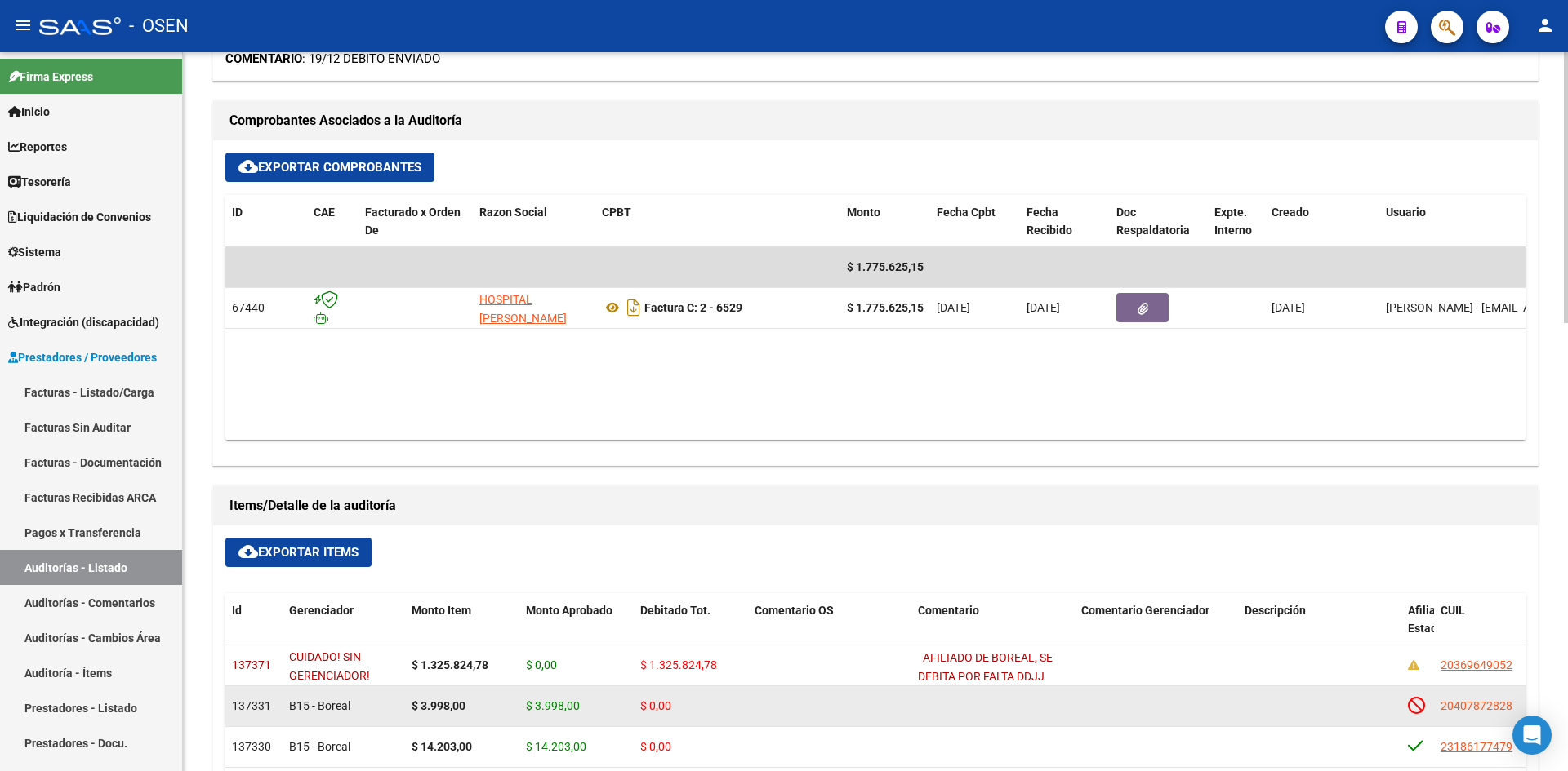
scroll to position [816, 0]
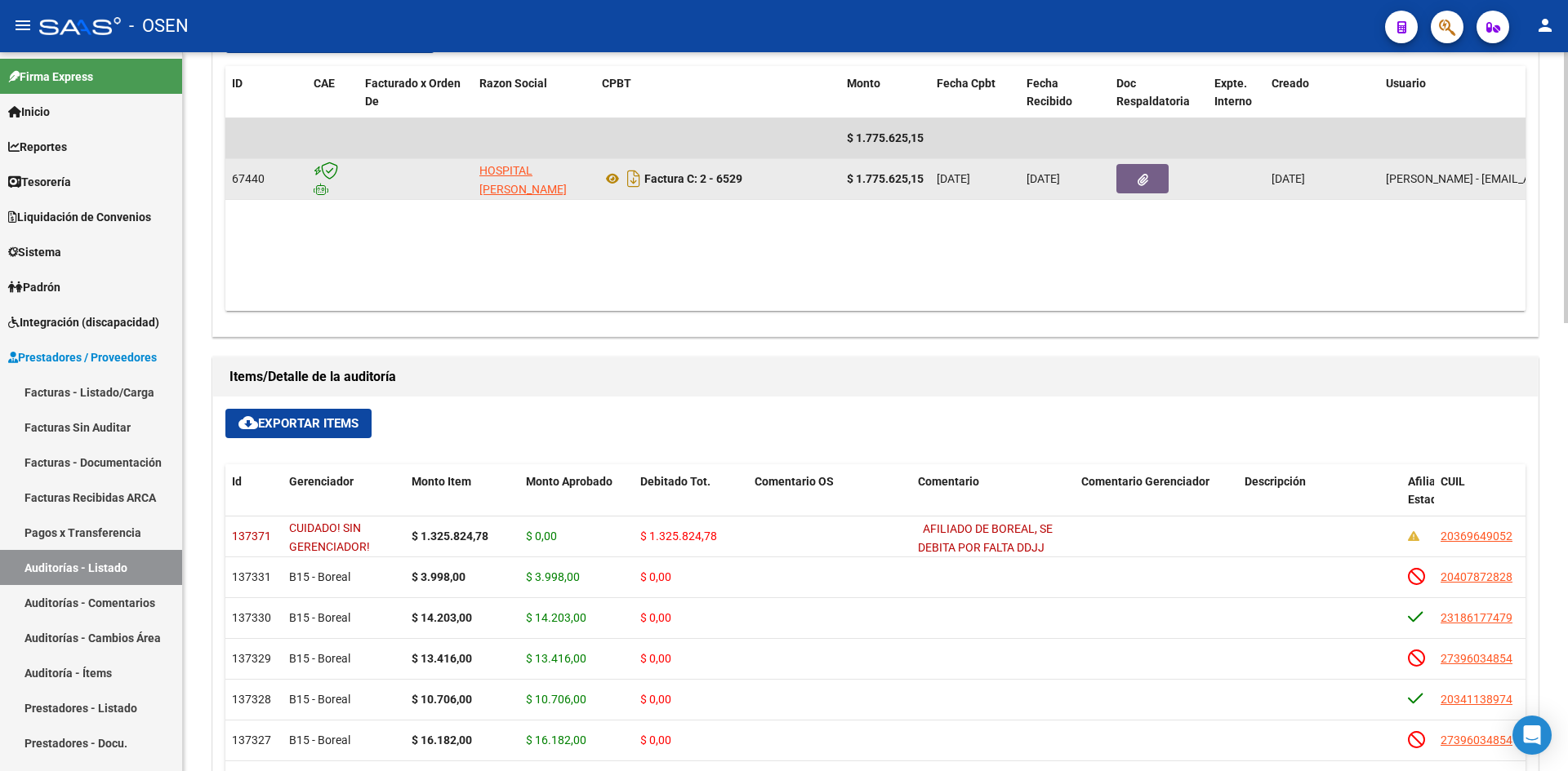
click at [1140, 177] on icon "button" at bounding box center [1142, 180] width 11 height 13
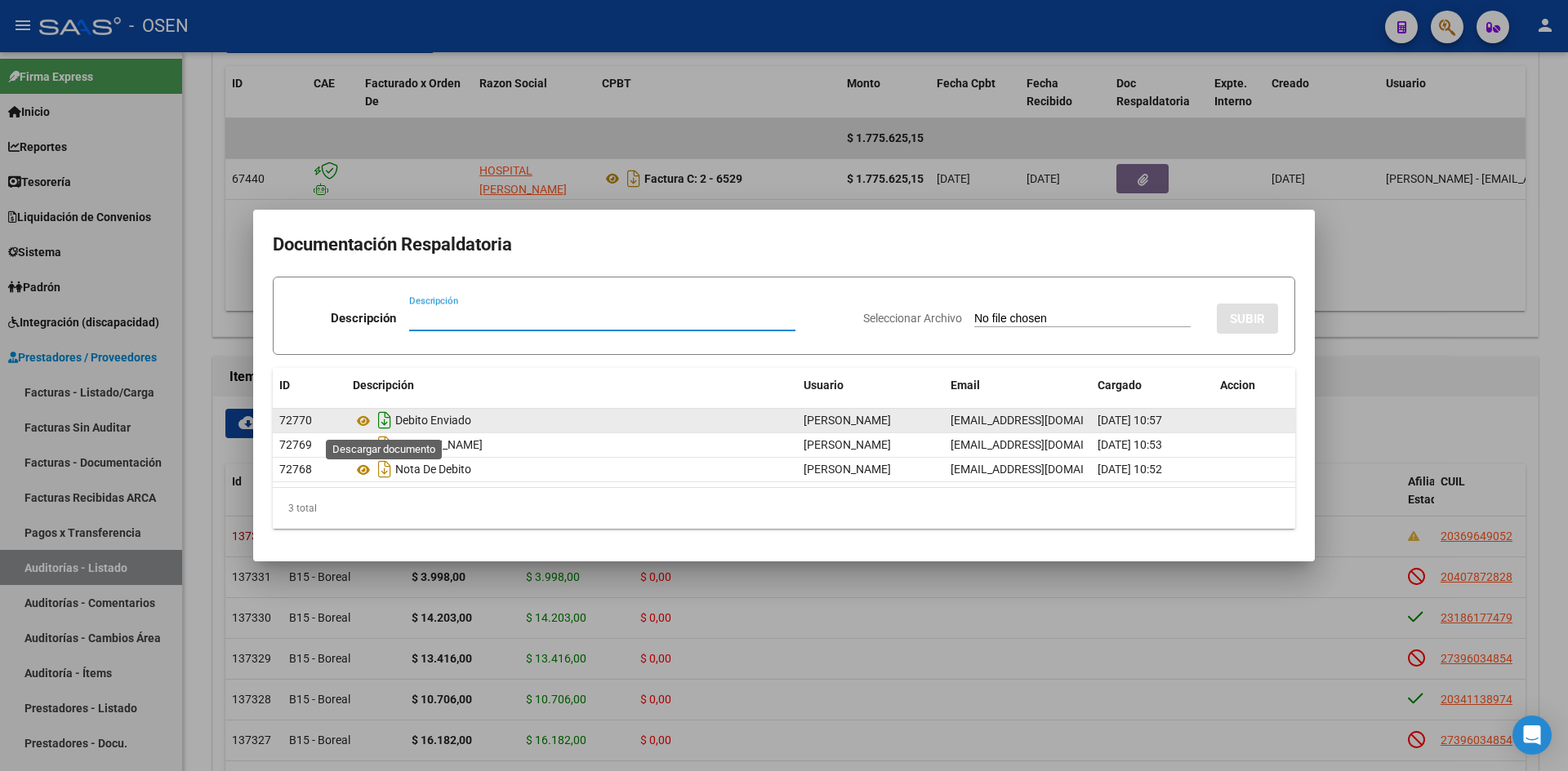
click at [388, 421] on icon "Descargar documento" at bounding box center [384, 420] width 21 height 26
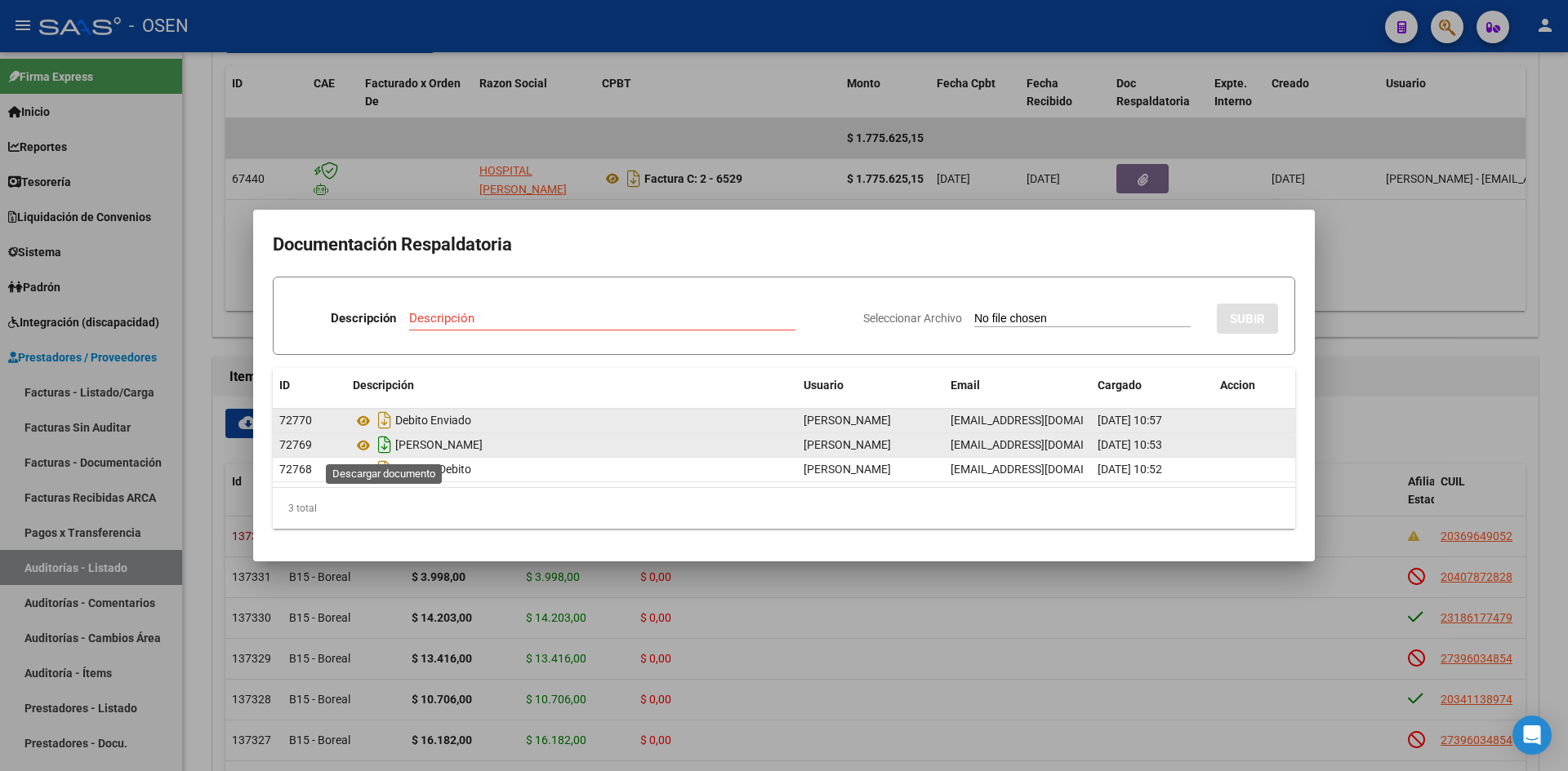
click at [386, 446] on icon "Descargar documento" at bounding box center [384, 444] width 21 height 26
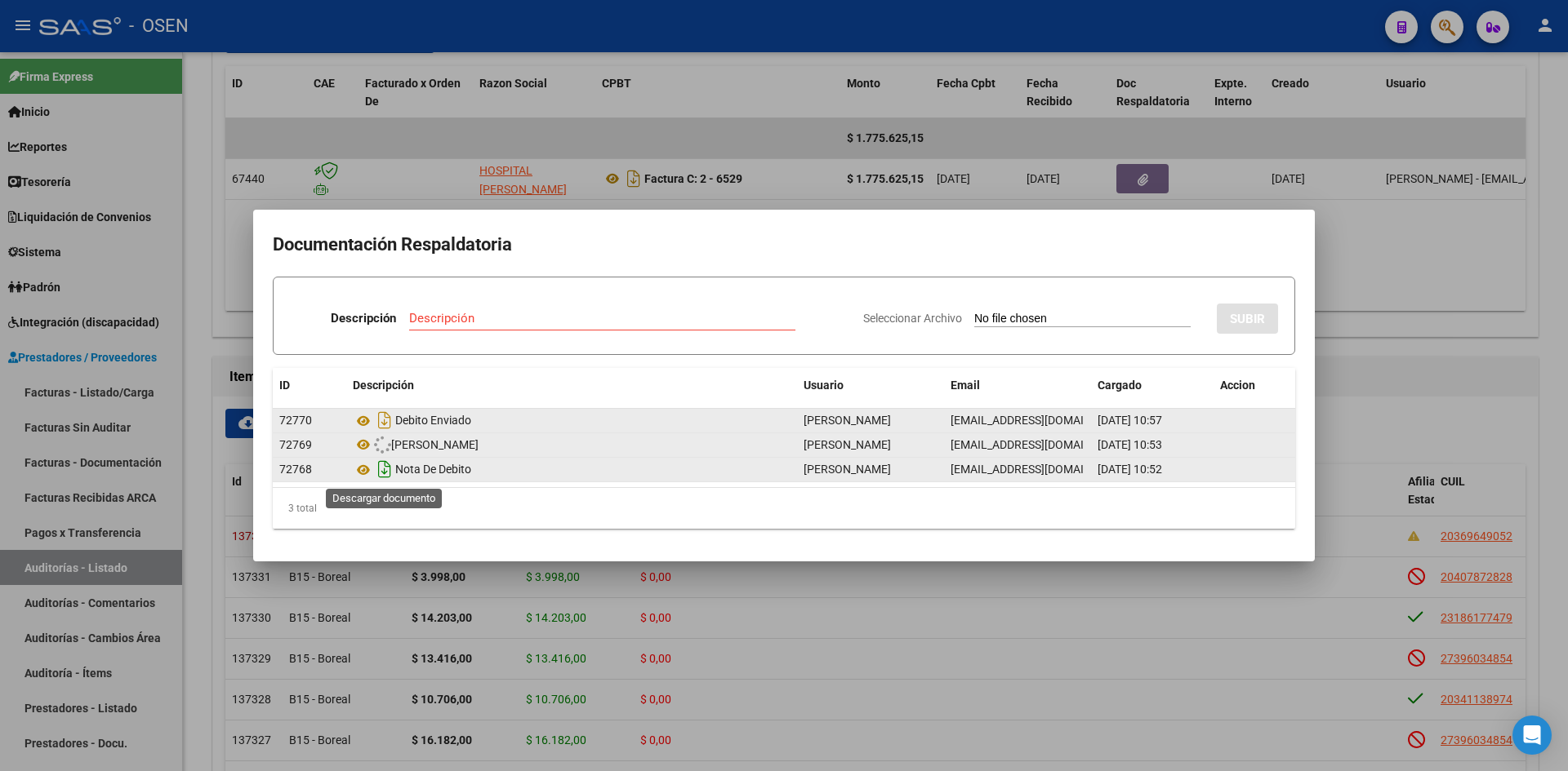
click at [381, 470] on icon "Descargar documento" at bounding box center [384, 469] width 21 height 26
click at [616, 173] on div at bounding box center [784, 385] width 1568 height 771
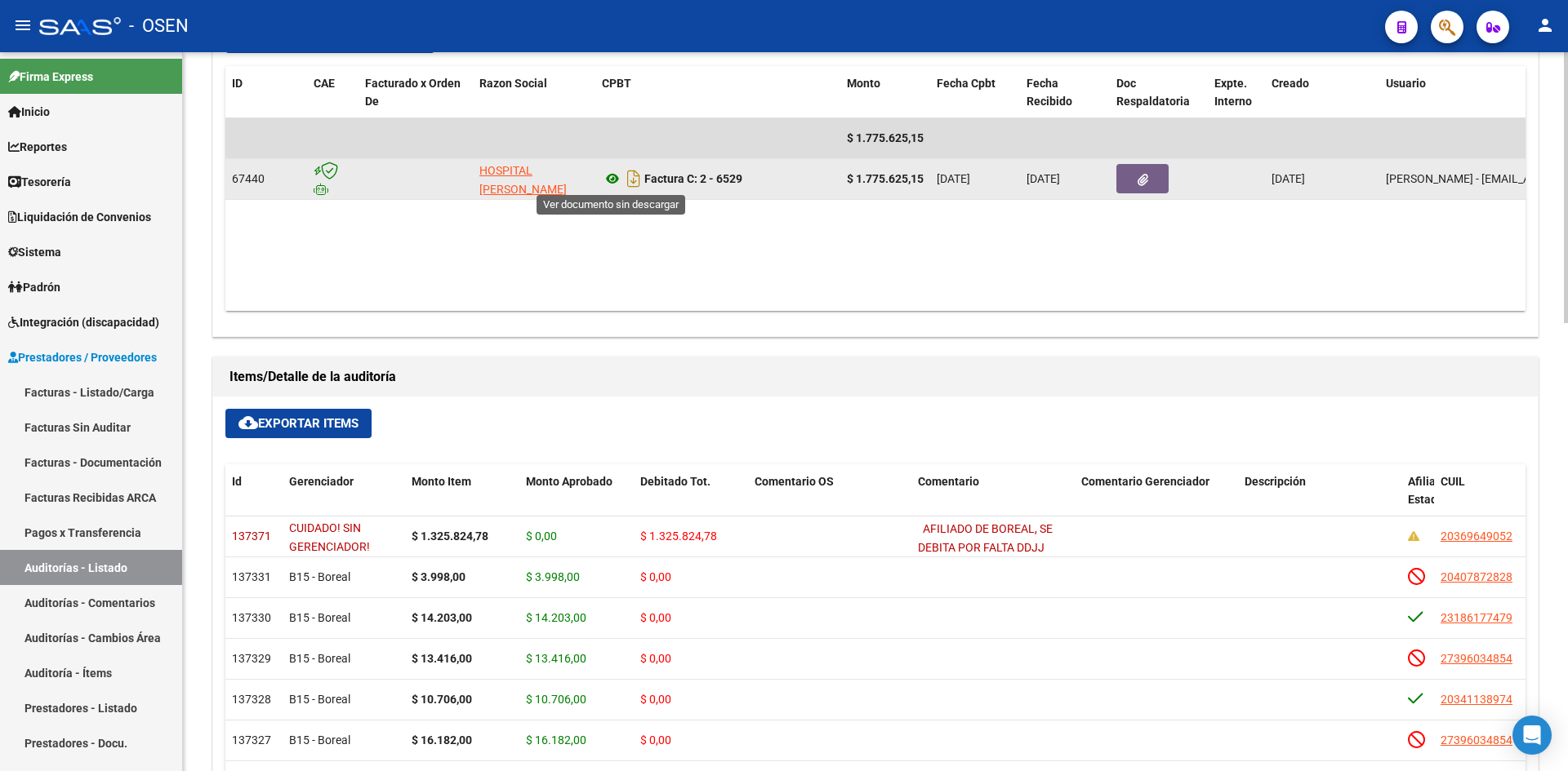
click at [616, 179] on icon at bounding box center [613, 179] width 21 height 19
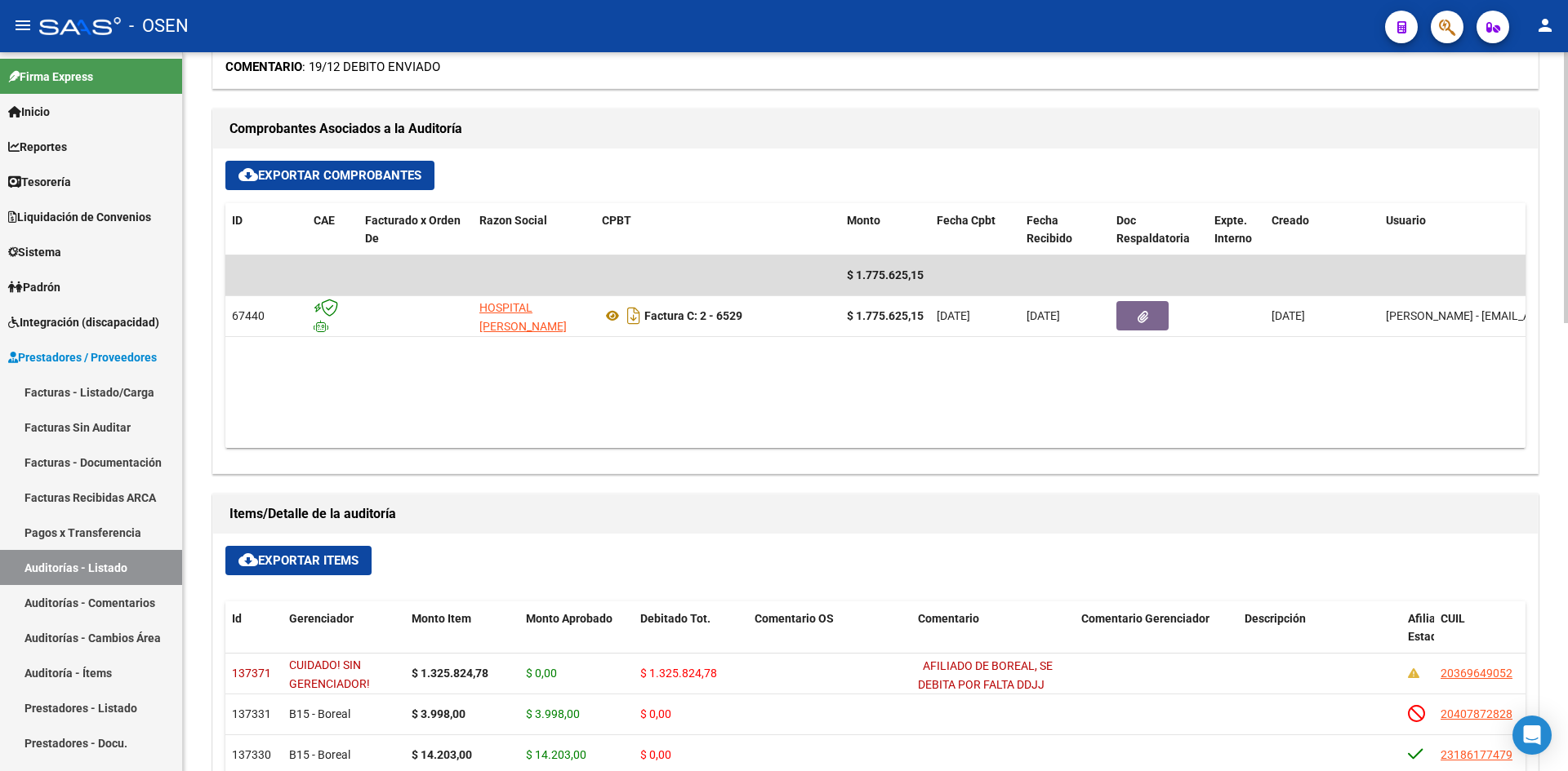
scroll to position [272, 0]
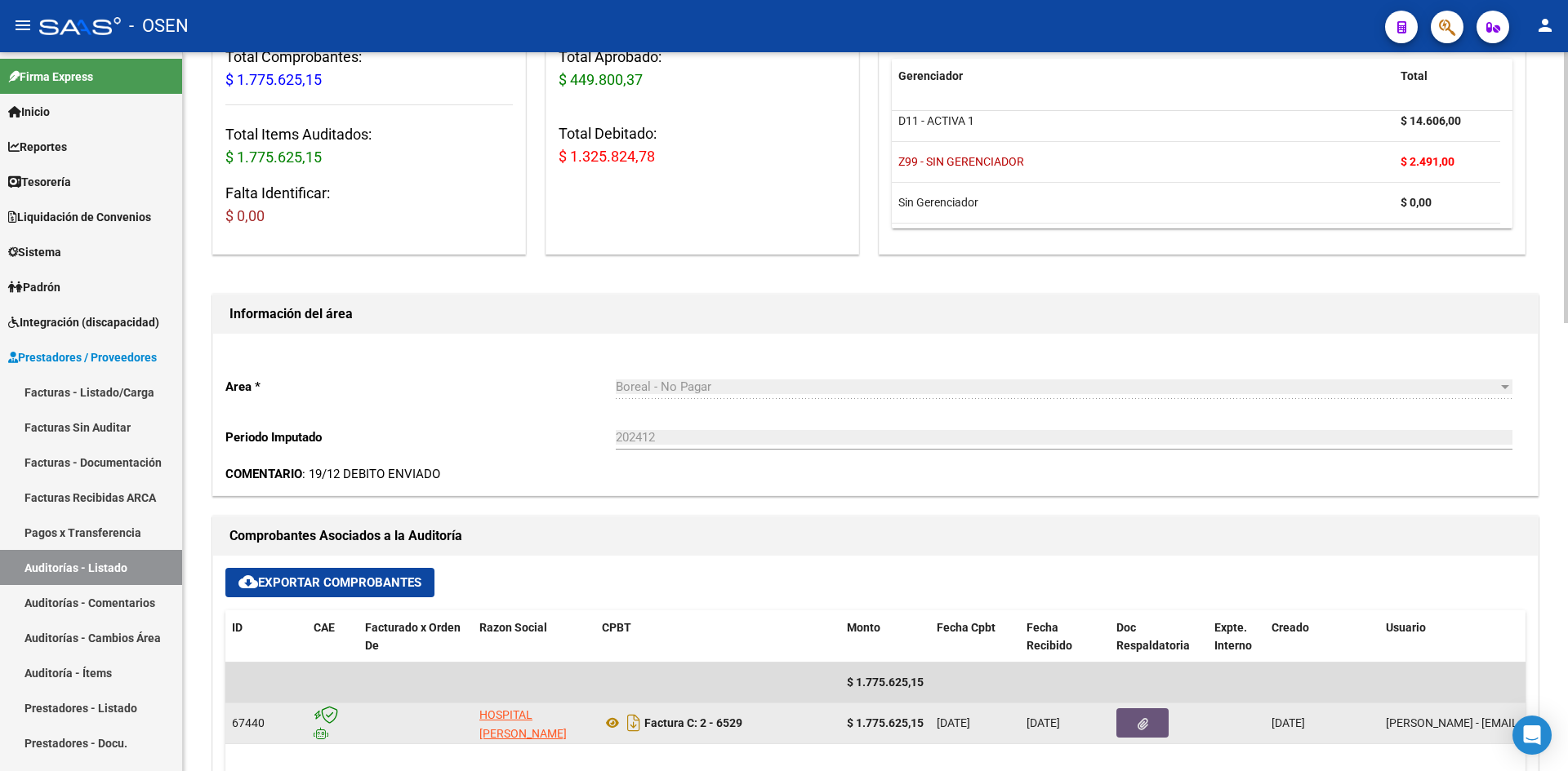
click at [1148, 734] on button "button" at bounding box center [1142, 723] width 52 height 29
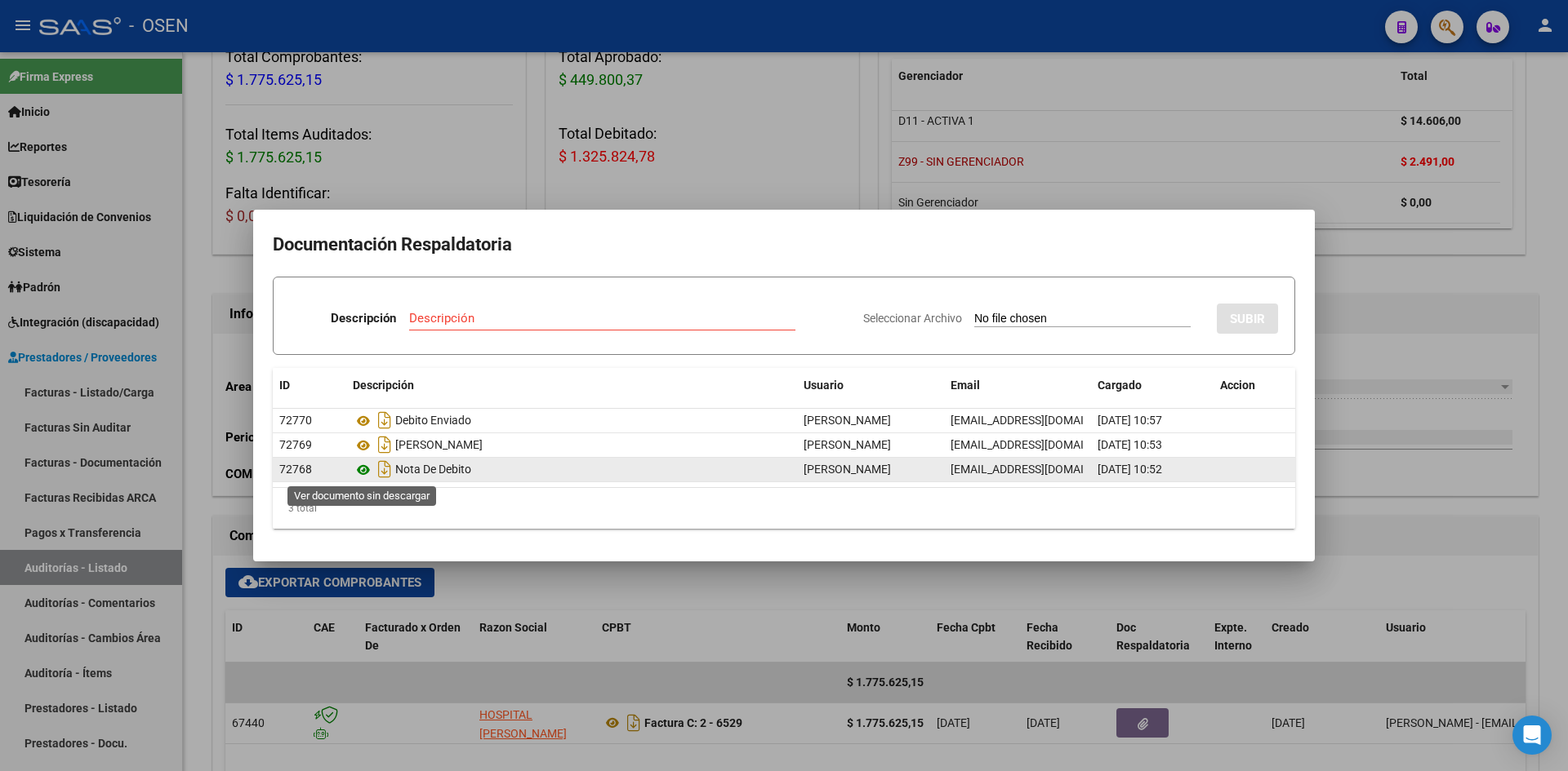
click at [363, 468] on icon at bounding box center [364, 470] width 21 height 19
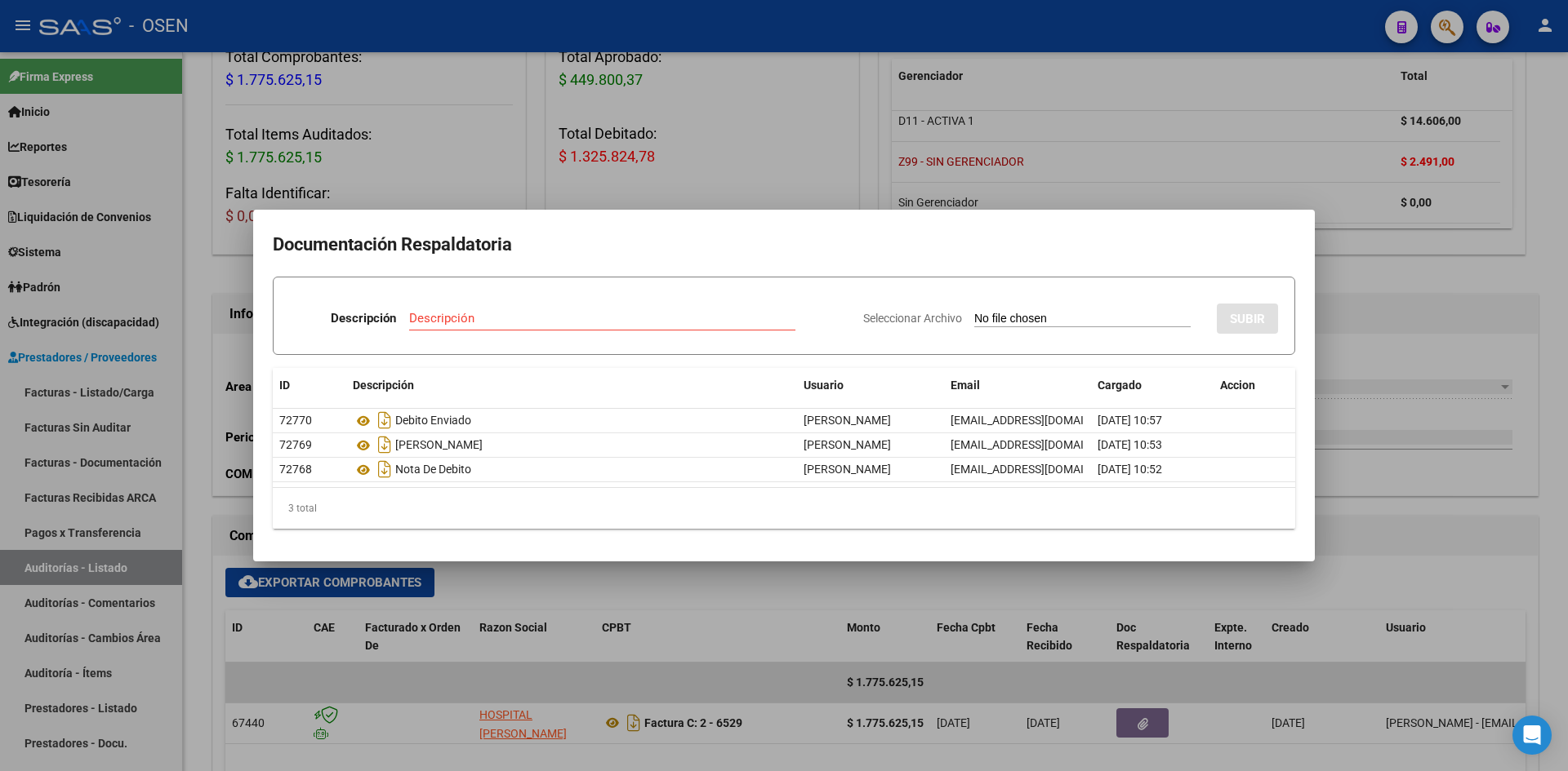
click at [1404, 231] on div at bounding box center [784, 385] width 1568 height 771
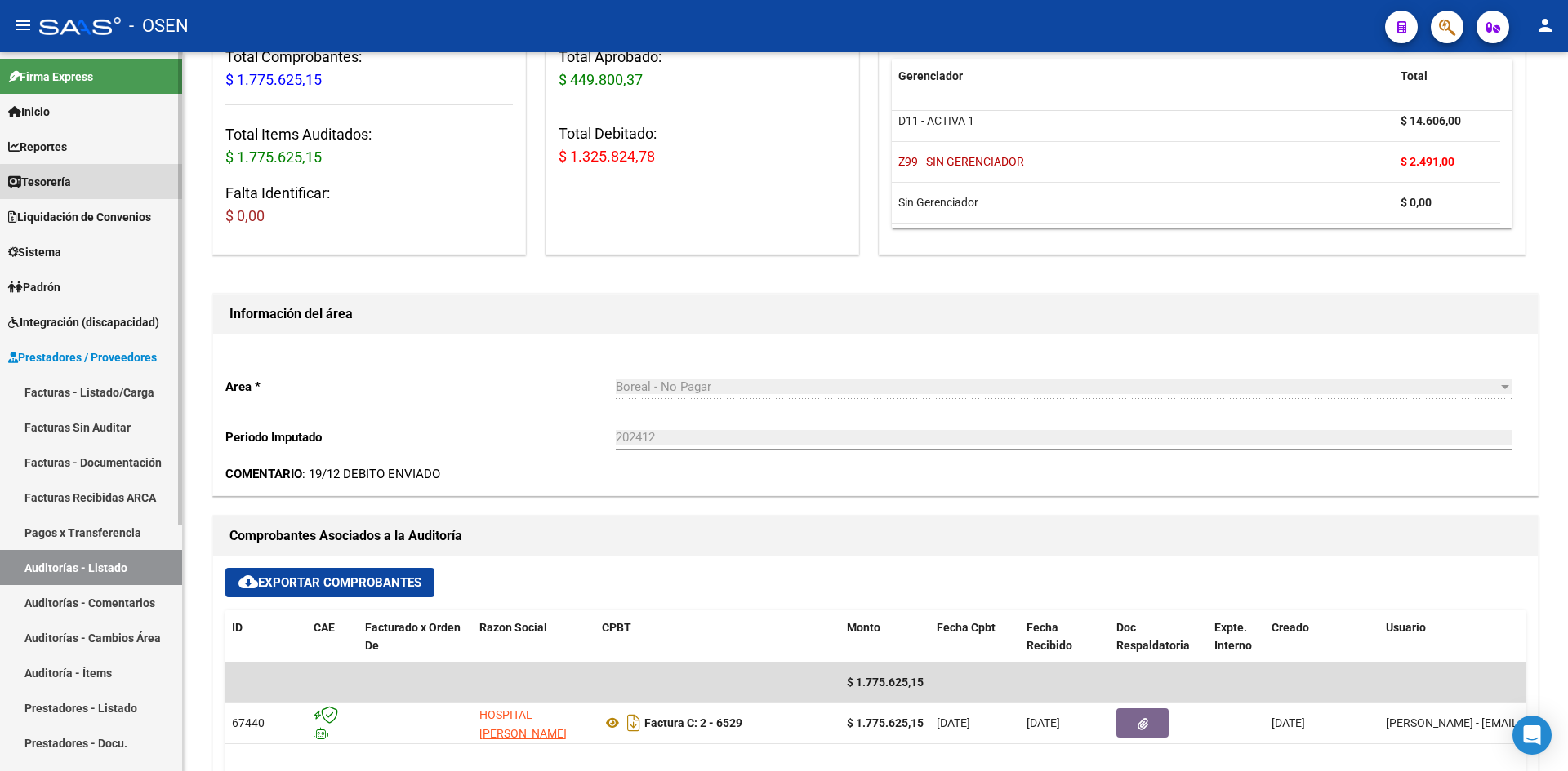
click at [134, 185] on link "Tesorería" at bounding box center [91, 182] width 182 height 35
click at [128, 192] on link "Tesorería" at bounding box center [91, 182] width 182 height 35
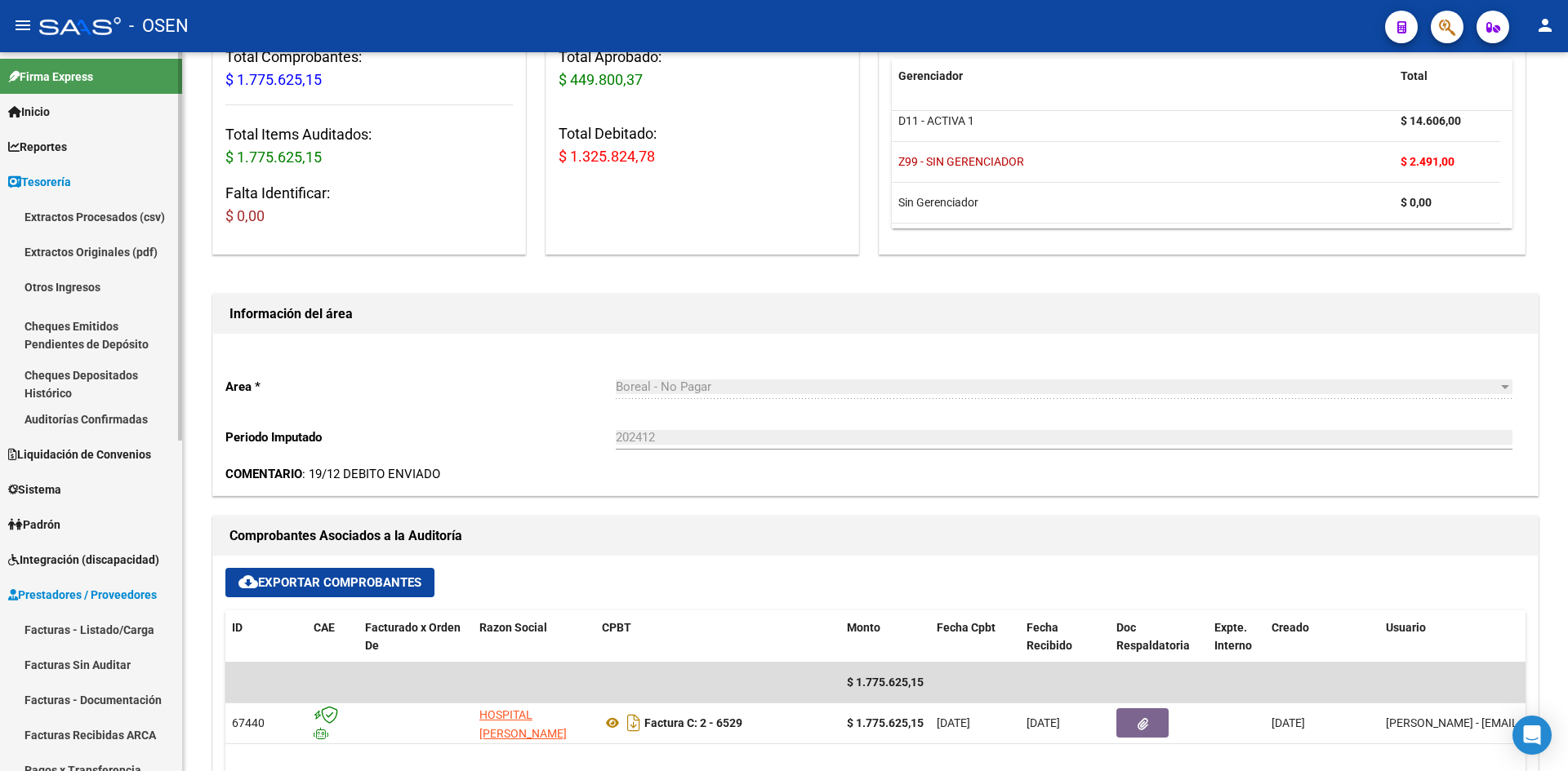
click at [123, 413] on link "Auditorías Confirmadas" at bounding box center [91, 419] width 182 height 35
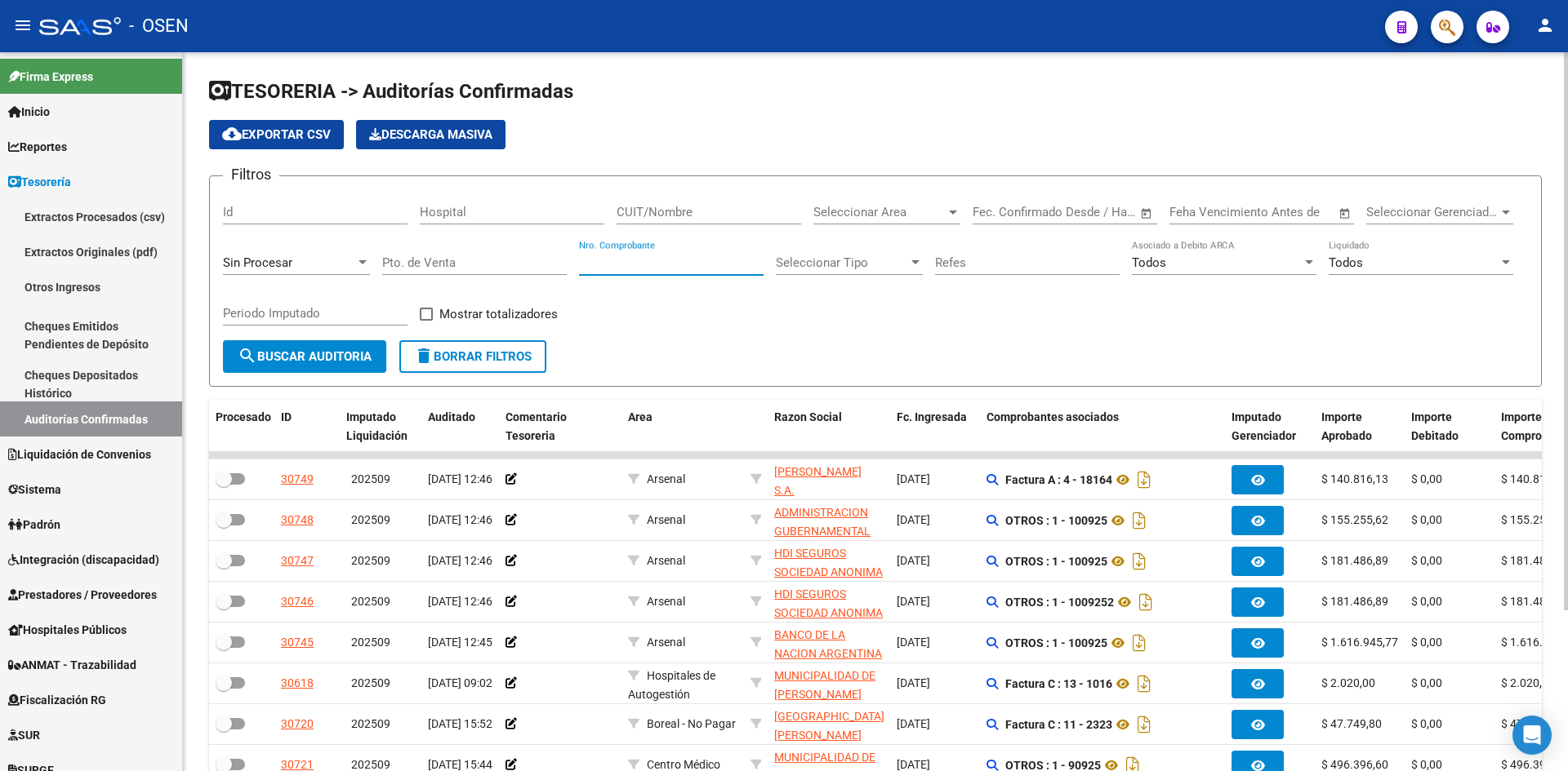
click at [698, 260] on input "Nro. Comprobante" at bounding box center [671, 262] width 185 height 15
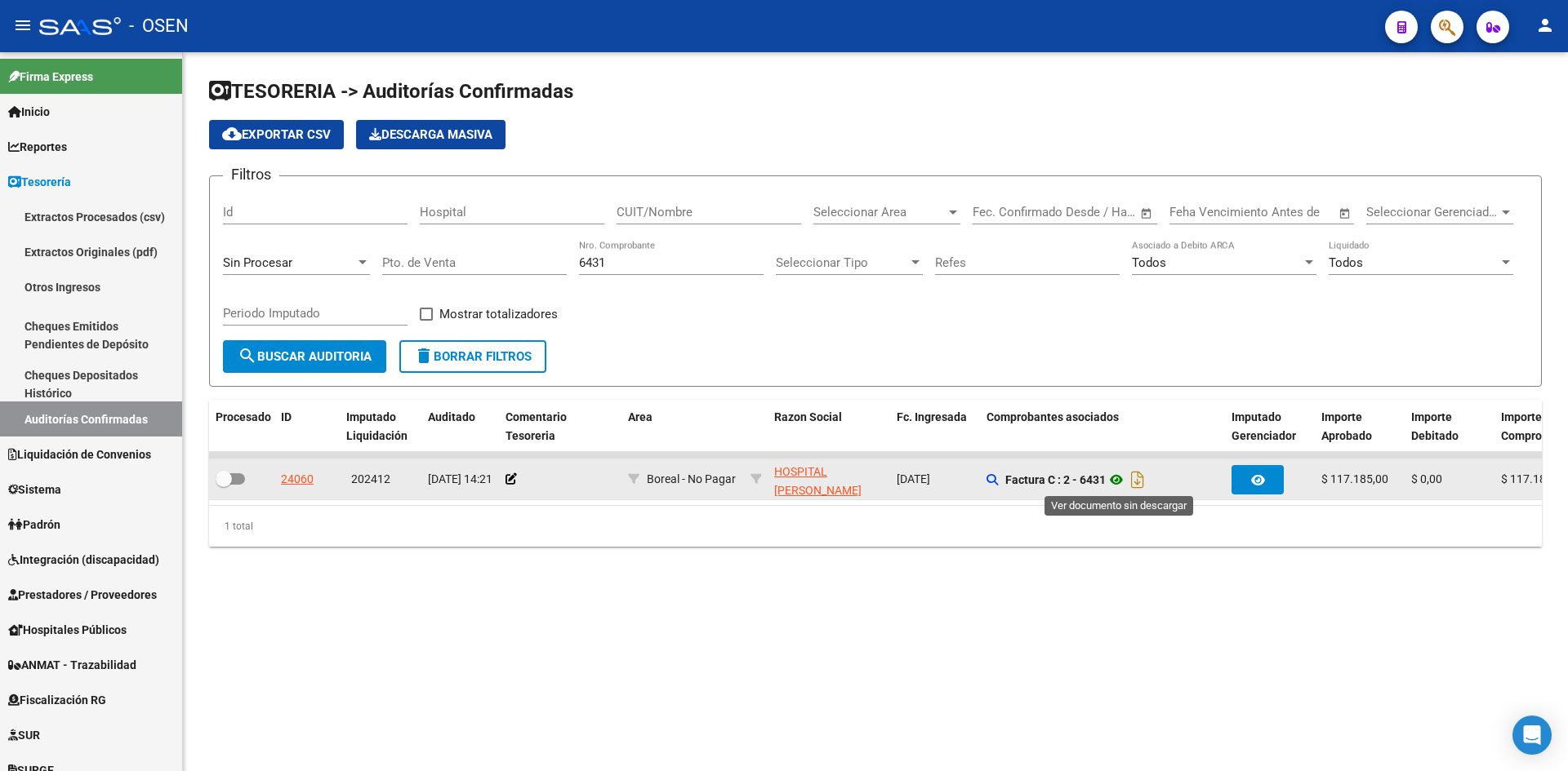
click at [1120, 478] on icon at bounding box center [1117, 480] width 21 height 19
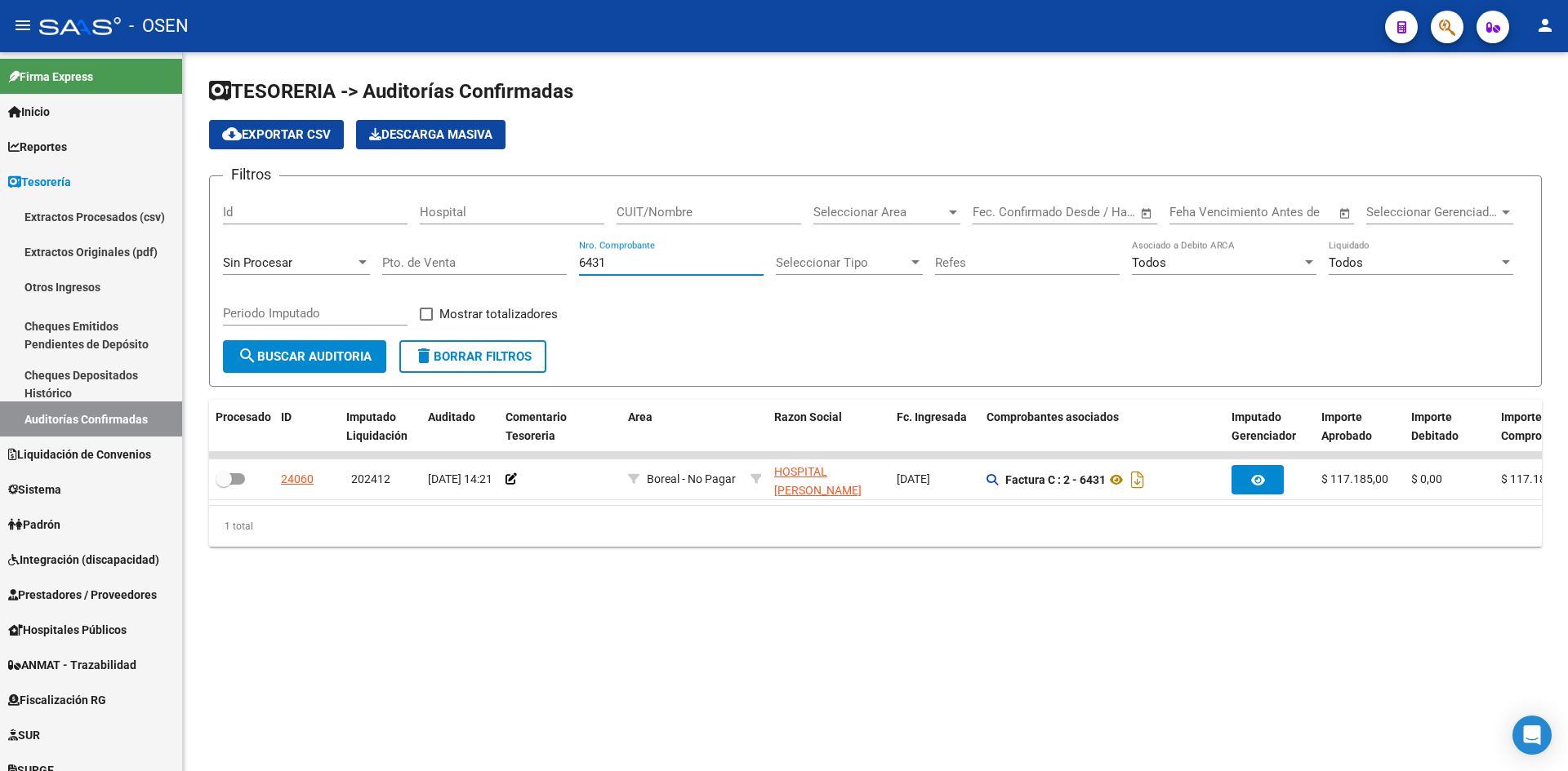
drag, startPoint x: 680, startPoint y: 263, endPoint x: 441, endPoint y: 277, distance: 239.4
click at [444, 276] on div "Filtros Id Hospital CUIT/Nombre Seleccionar Area Seleccionar Area Fecha inicio …" at bounding box center [875, 265] width 1305 height 151
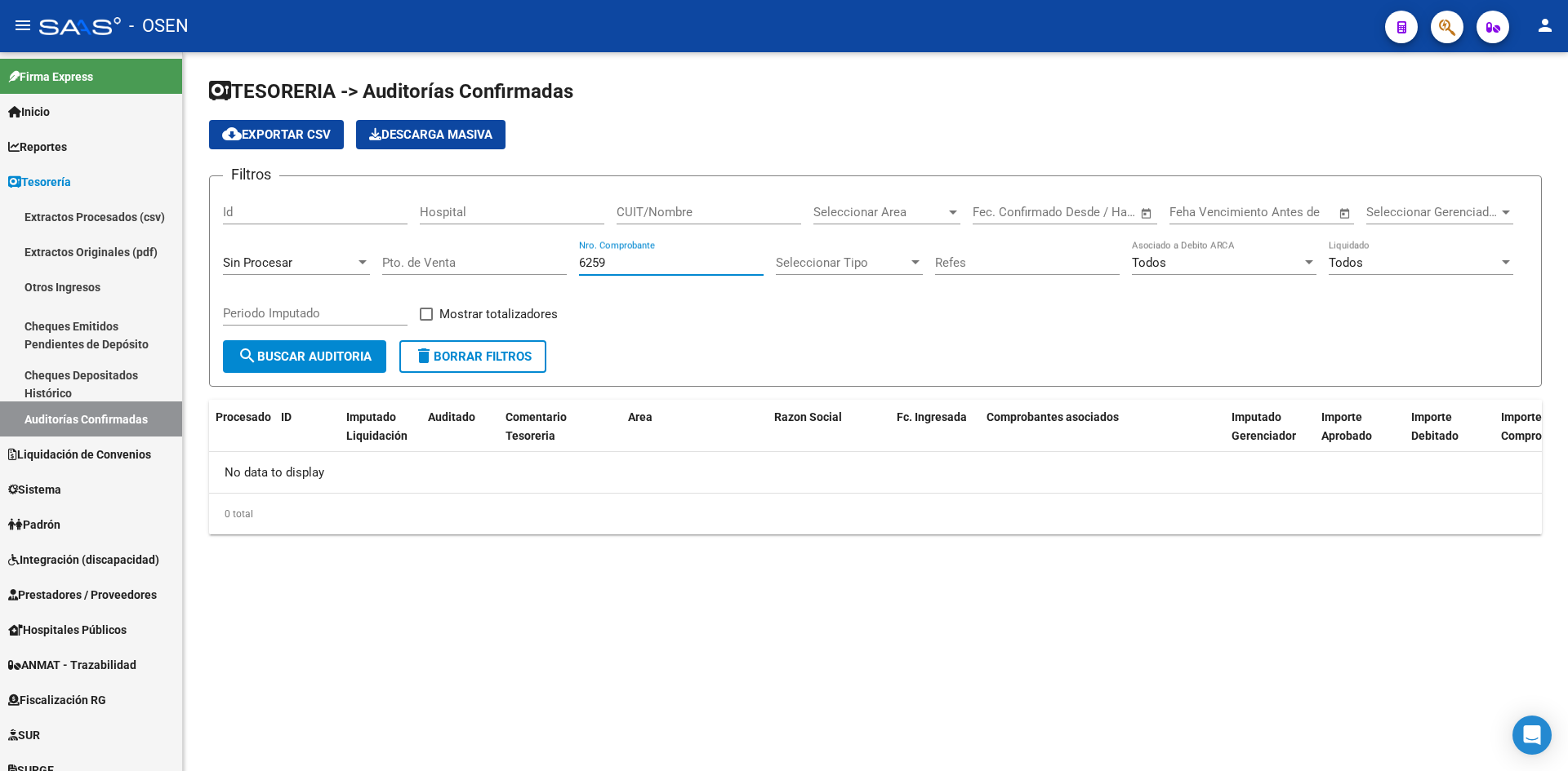
click at [353, 274] on div "Sin Procesar" at bounding box center [296, 257] width 147 height 35
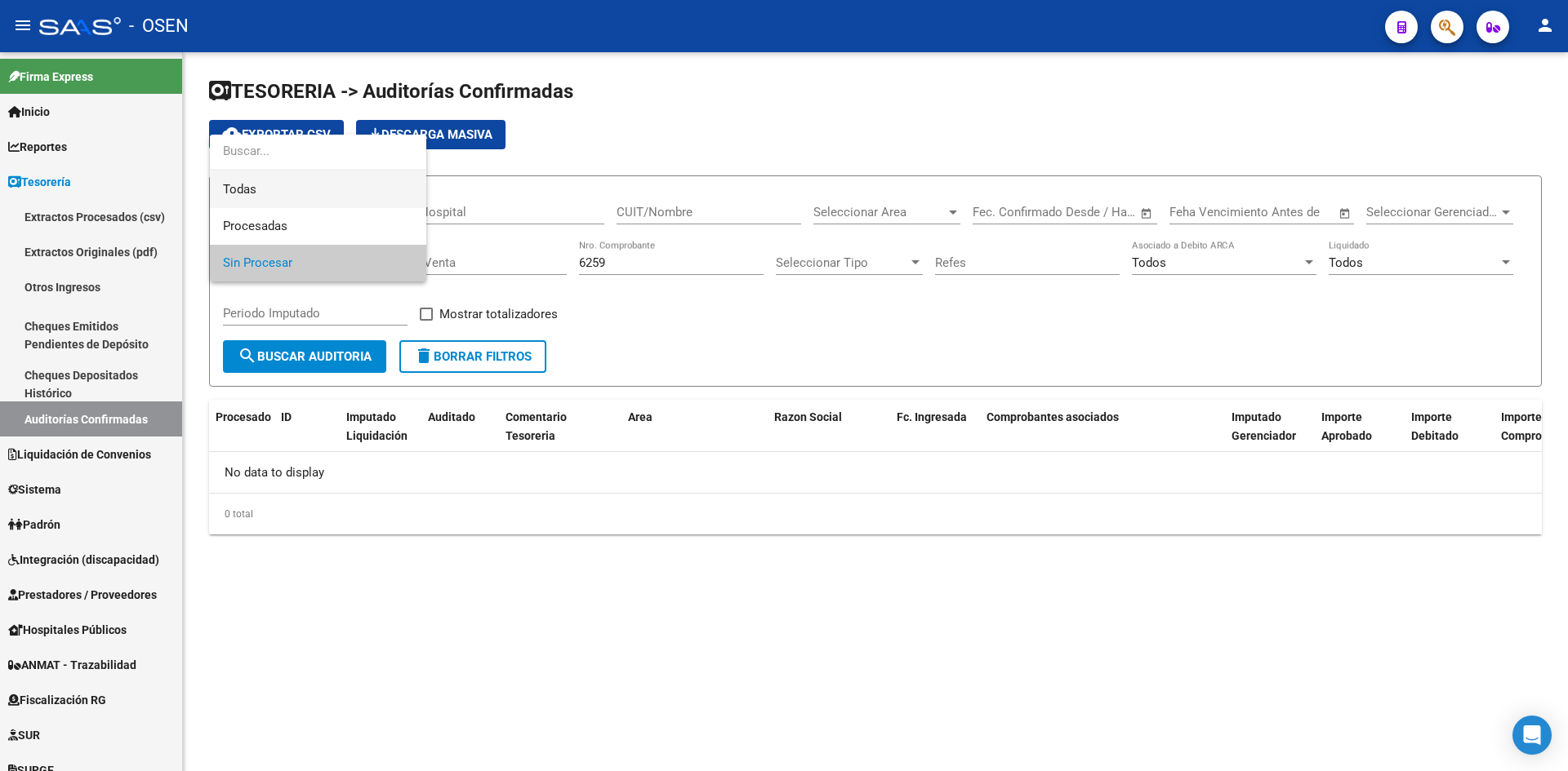
click at [325, 189] on span "Todas" at bounding box center [317, 190] width 191 height 37
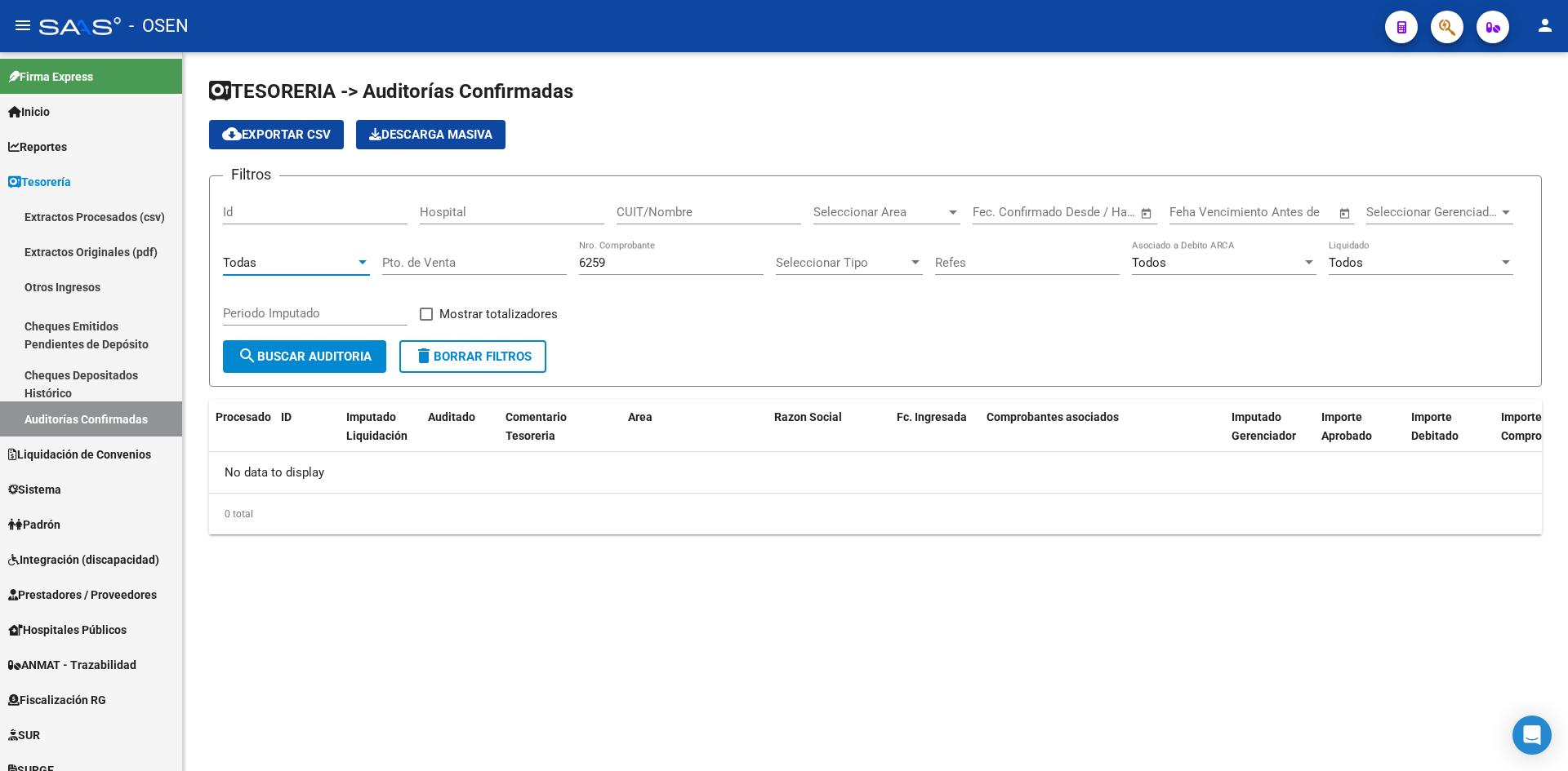
click at [331, 349] on span "search Buscar Auditoria" at bounding box center [305, 356] width 134 height 15
click at [676, 270] on div "6259 Nro. Comprobante" at bounding box center [671, 257] width 185 height 35
drag, startPoint x: 669, startPoint y: 260, endPoint x: 426, endPoint y: 290, distance: 244.8
click at [443, 284] on div "Filtros Id Hospital CUIT/Nombre Seleccionar Area Seleccionar Area Fecha inicio …" at bounding box center [875, 265] width 1305 height 151
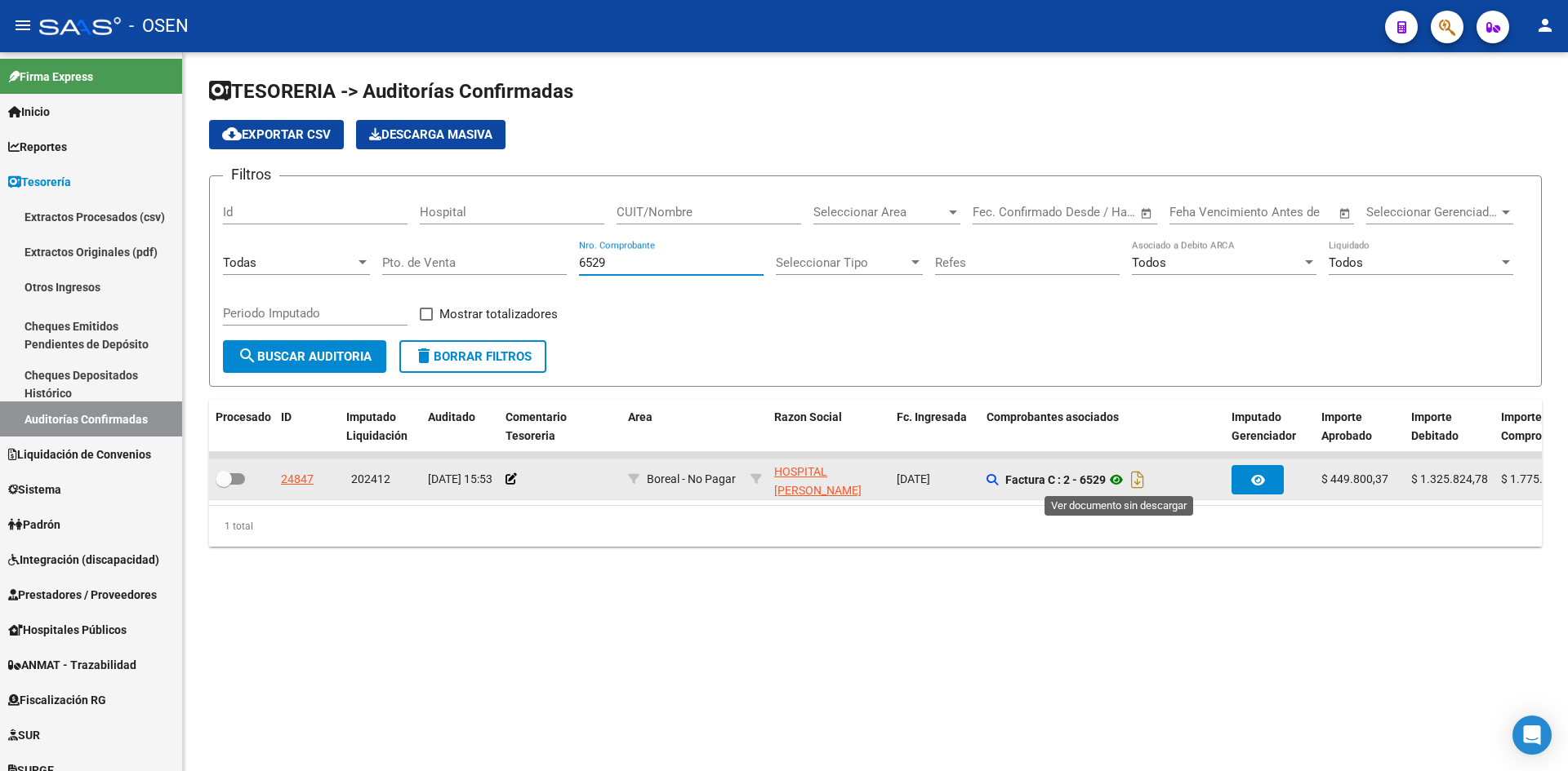
type input "6529"
click at [1116, 474] on icon at bounding box center [1117, 480] width 21 height 19
click at [314, 478] on div "24847" at bounding box center [307, 479] width 52 height 18
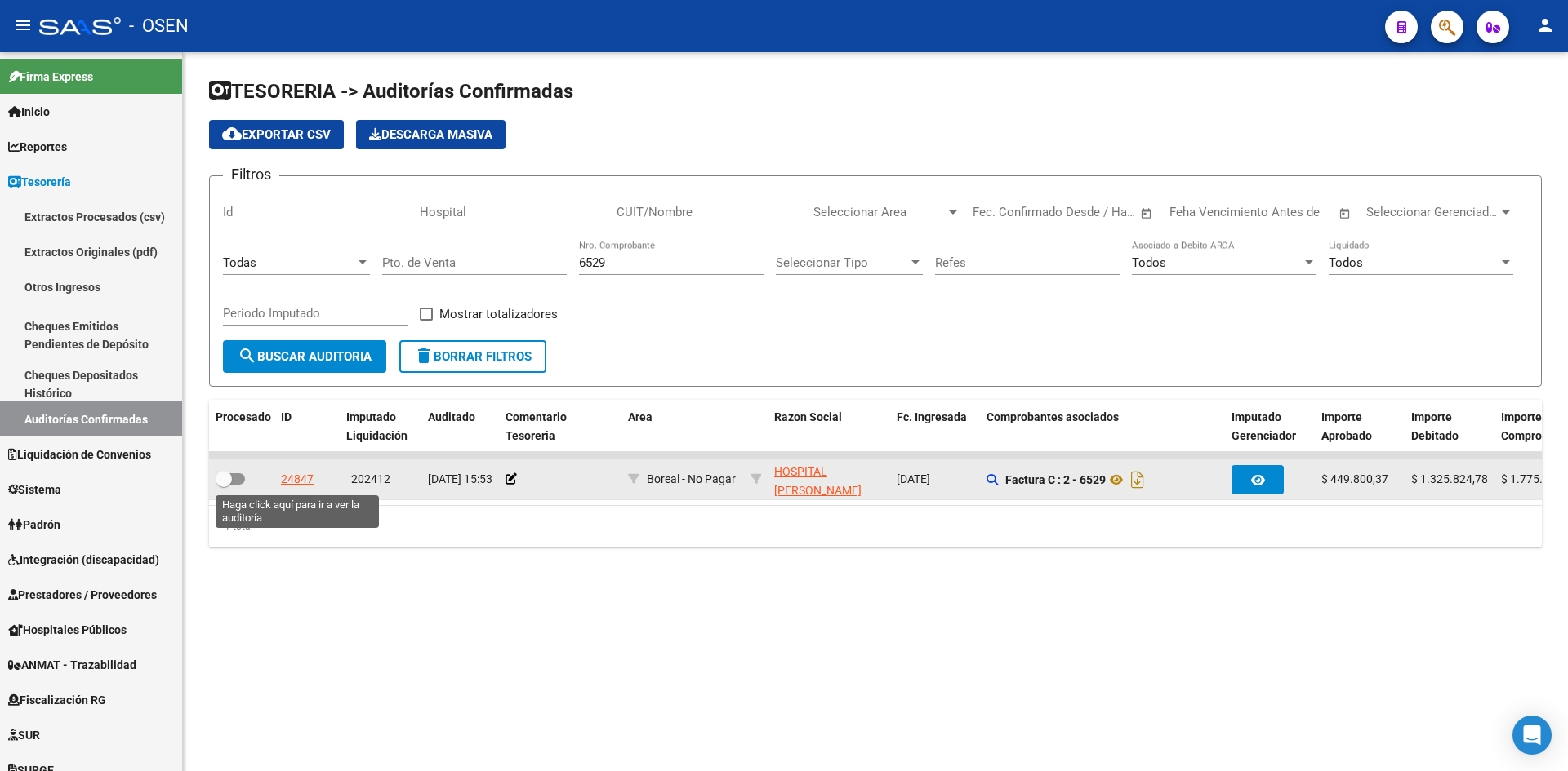
click at [303, 483] on div "24847" at bounding box center [297, 479] width 33 height 18
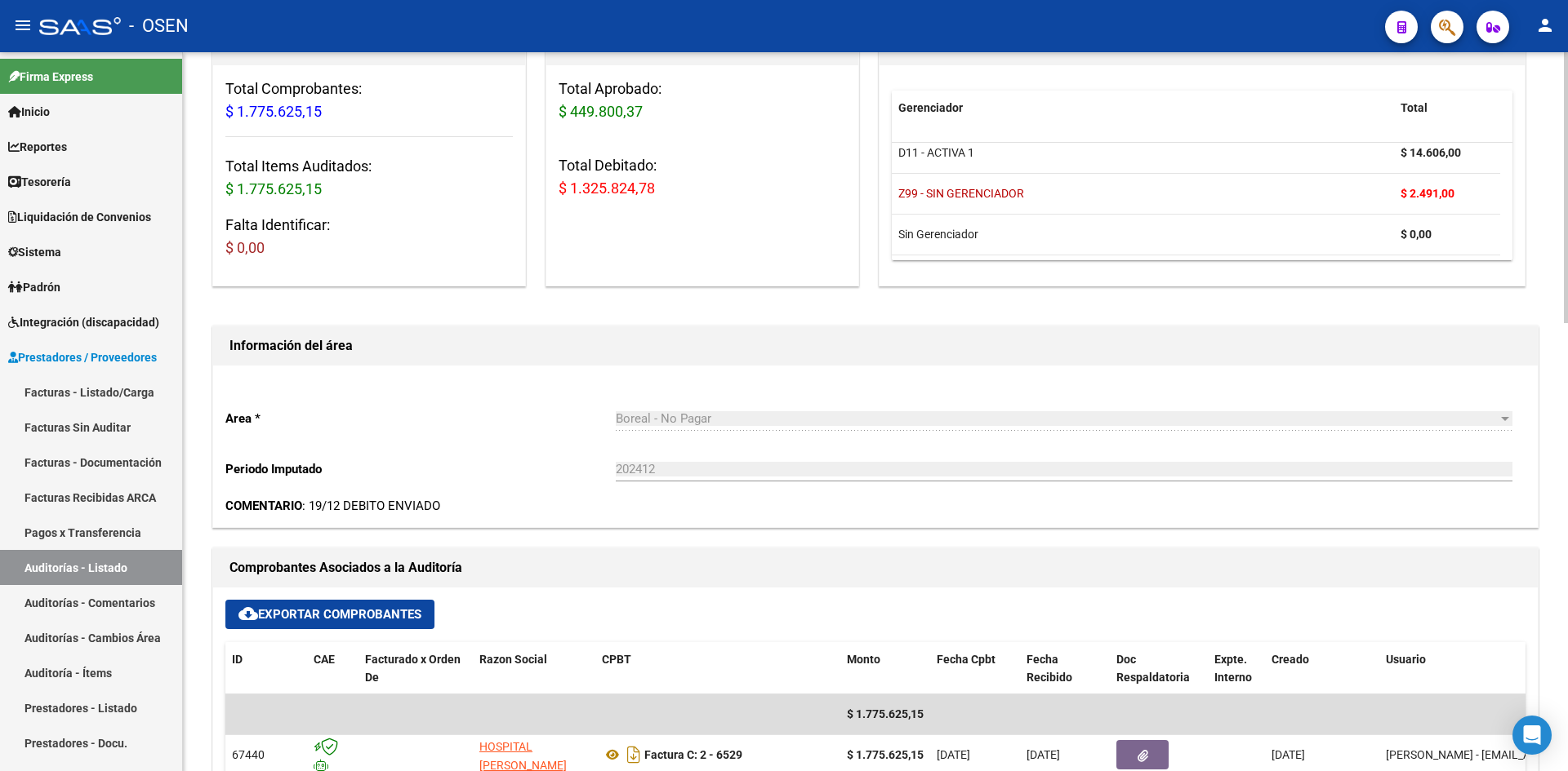
scroll to position [272, 0]
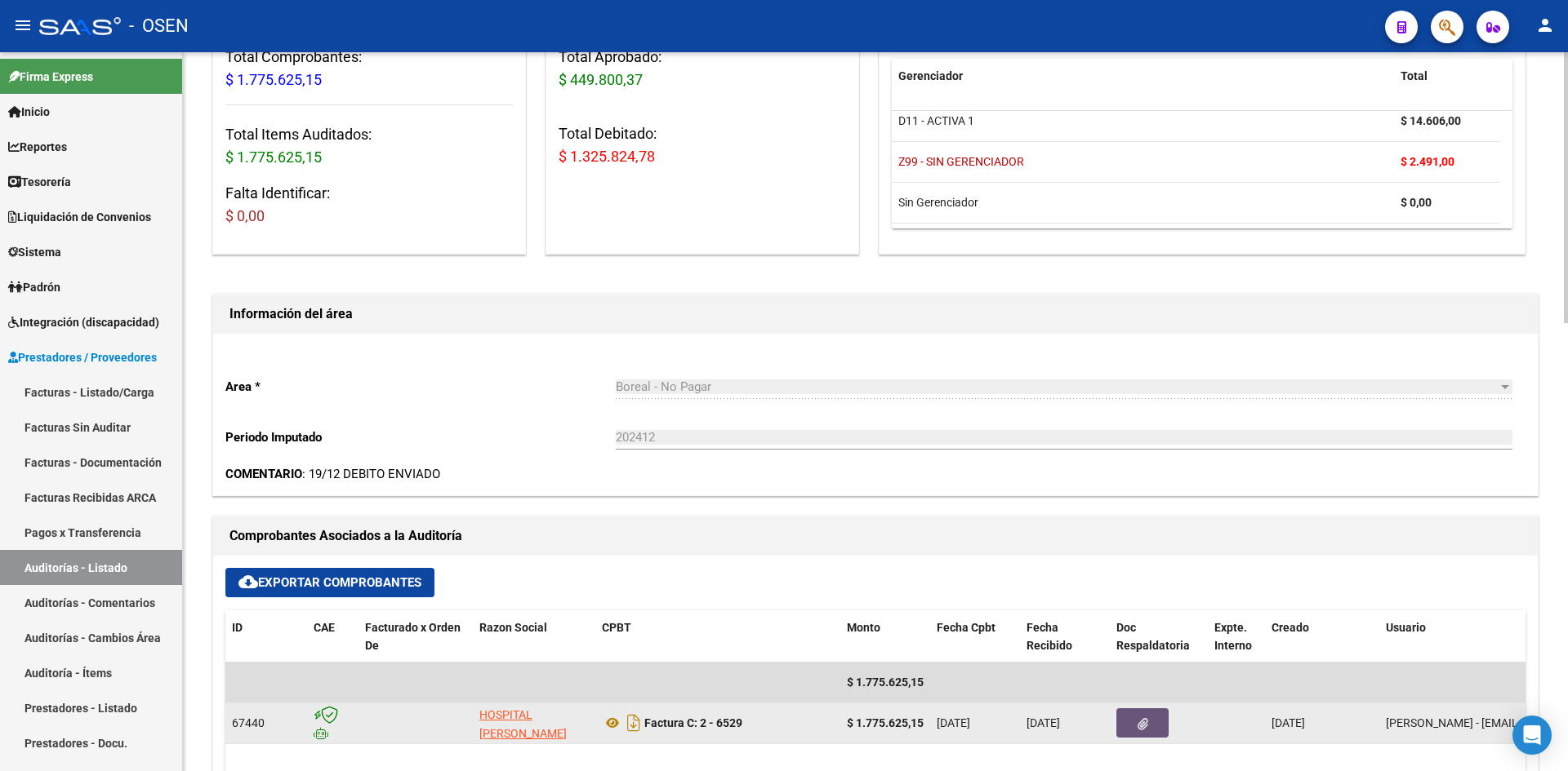
click at [1131, 724] on button "button" at bounding box center [1142, 723] width 52 height 29
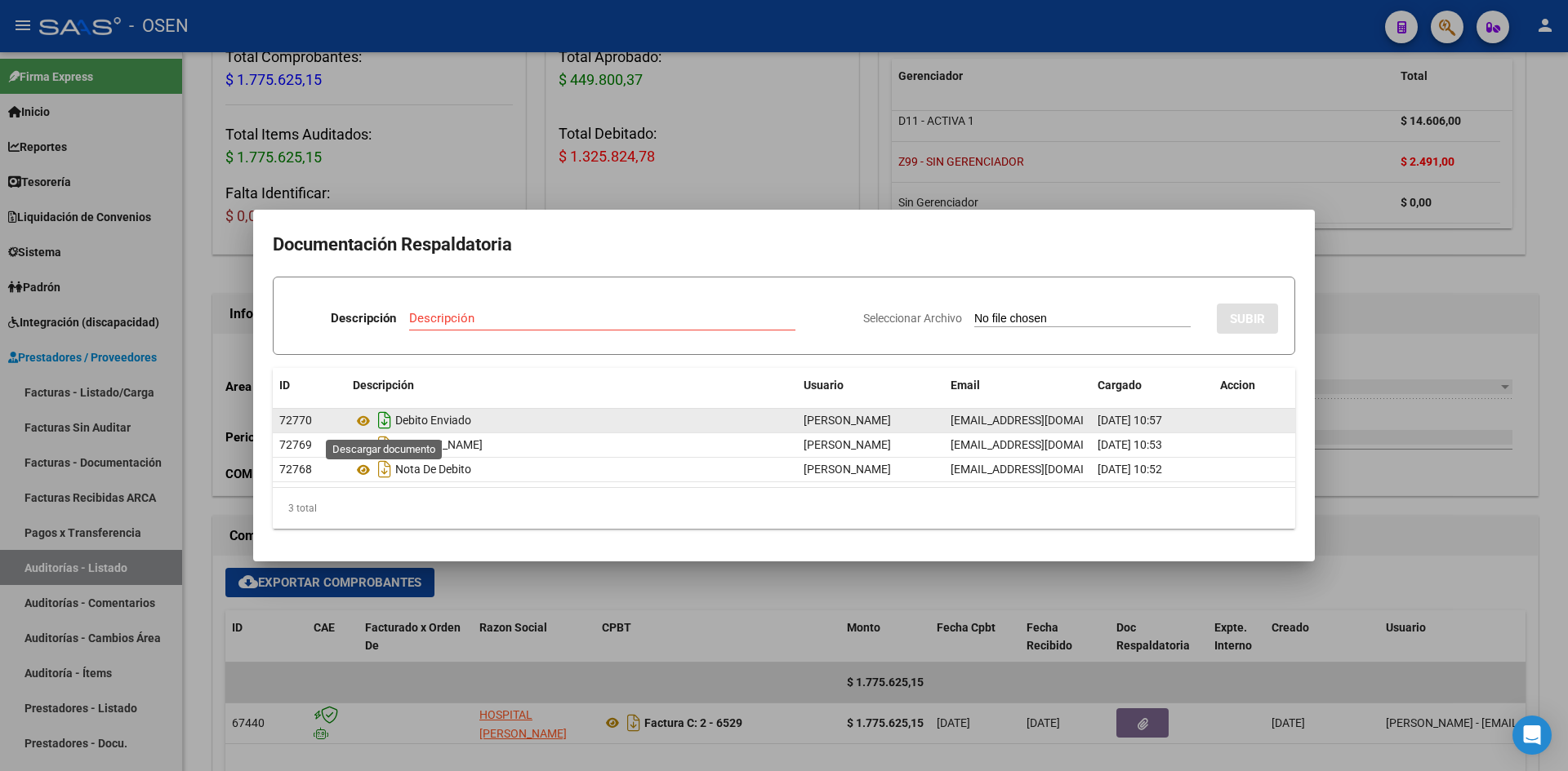
click at [383, 425] on icon "Descargar documento" at bounding box center [384, 420] width 21 height 26
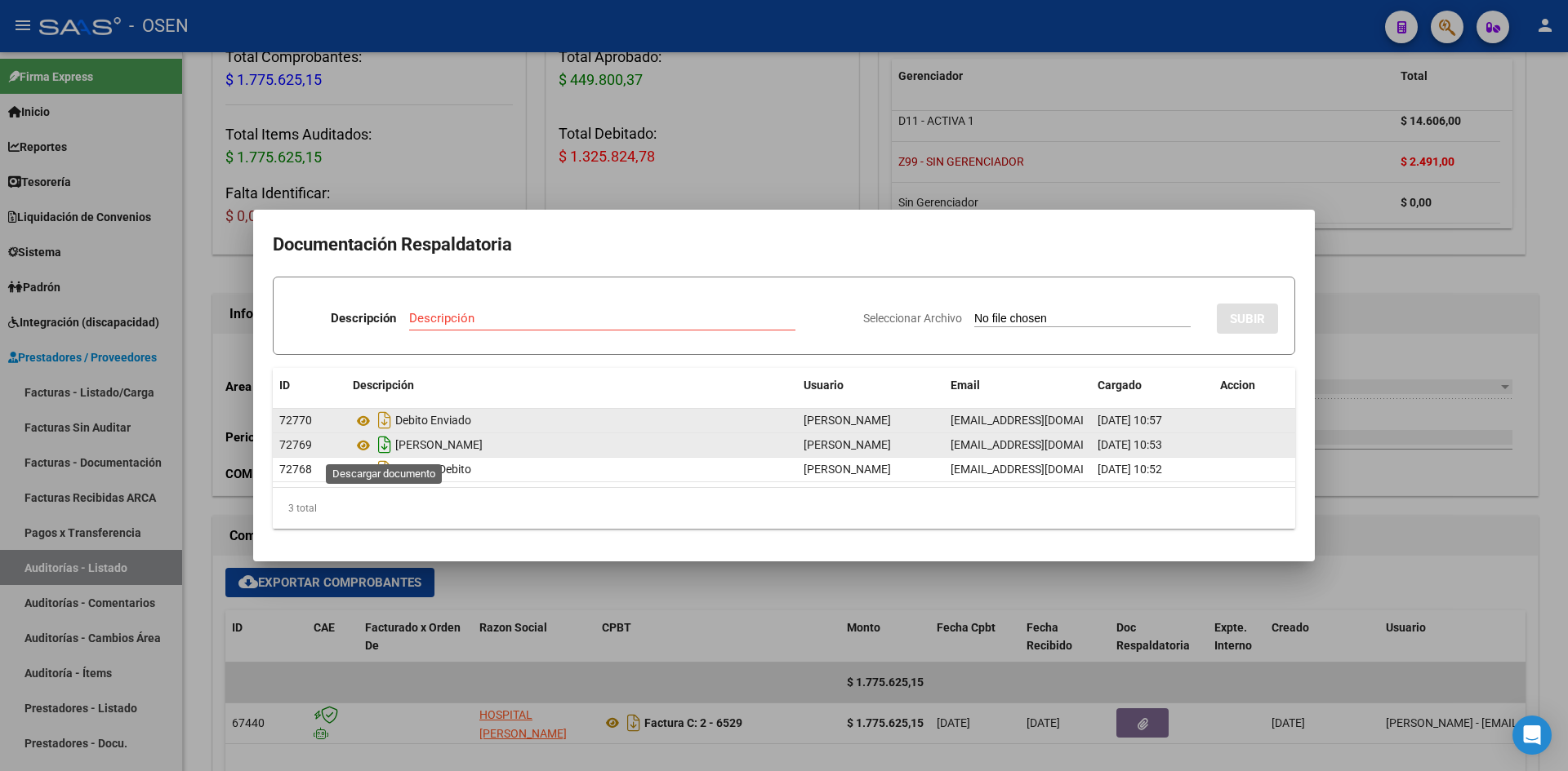
click at [383, 444] on icon "Descargar documento" at bounding box center [384, 444] width 21 height 26
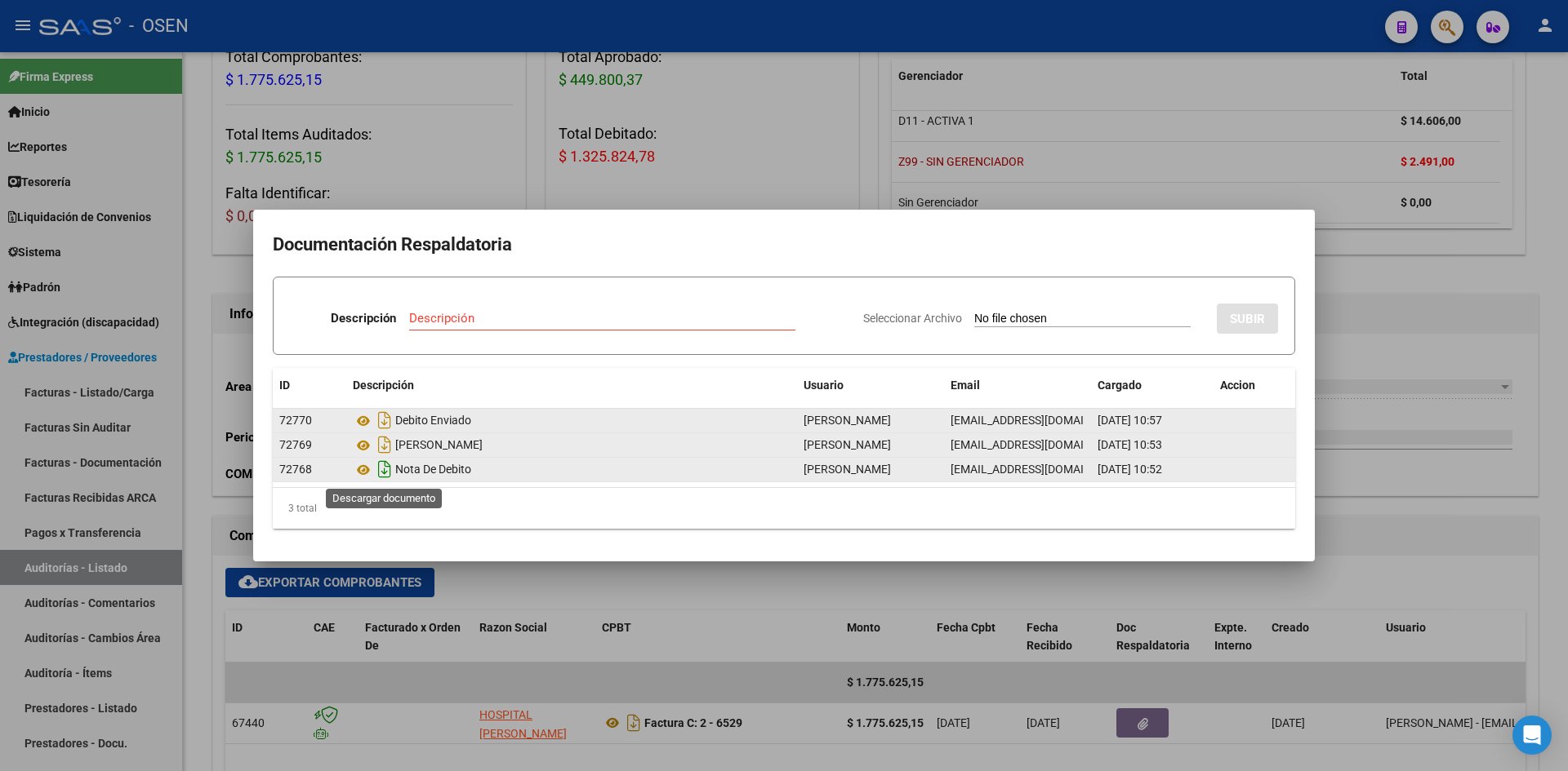
click at [377, 471] on icon "Descargar documento" at bounding box center [384, 469] width 21 height 26
click at [102, 180] on div at bounding box center [784, 385] width 1568 height 771
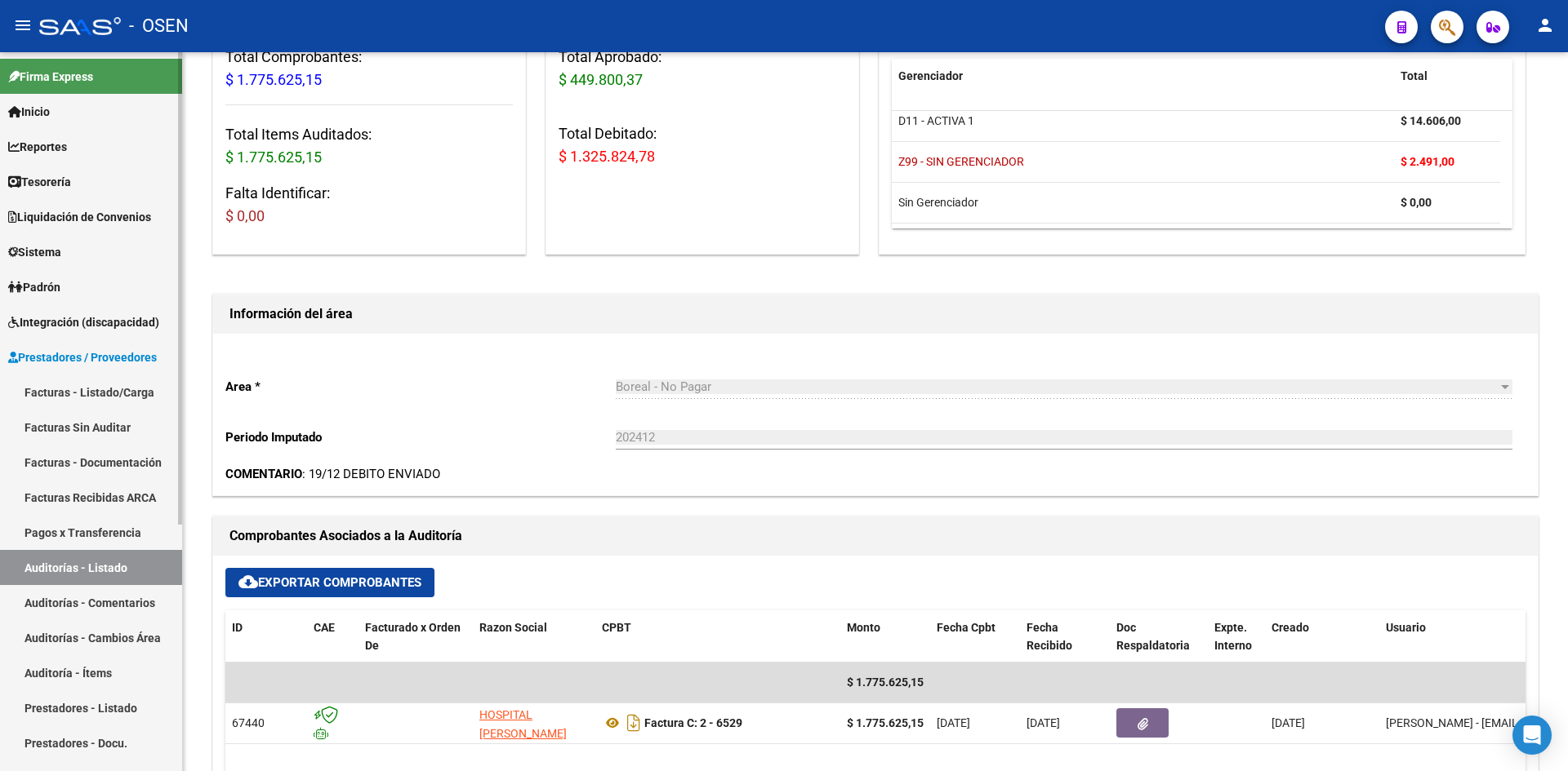
click at [59, 190] on span "Tesorería" at bounding box center [39, 182] width 63 height 18
click at [64, 186] on span "Tesorería" at bounding box center [39, 182] width 63 height 18
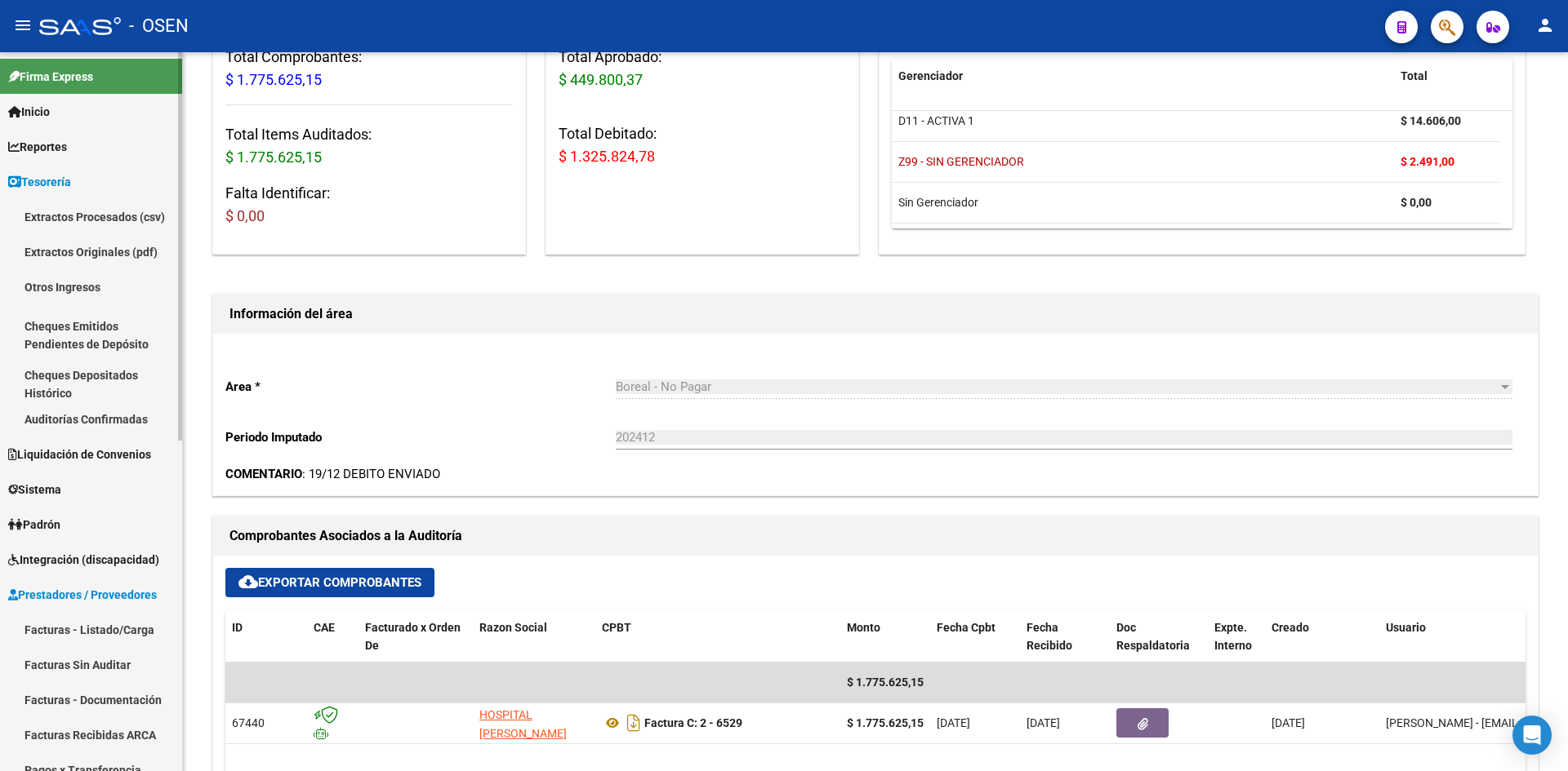
click at [103, 421] on link "Auditorías Confirmadas" at bounding box center [91, 419] width 182 height 35
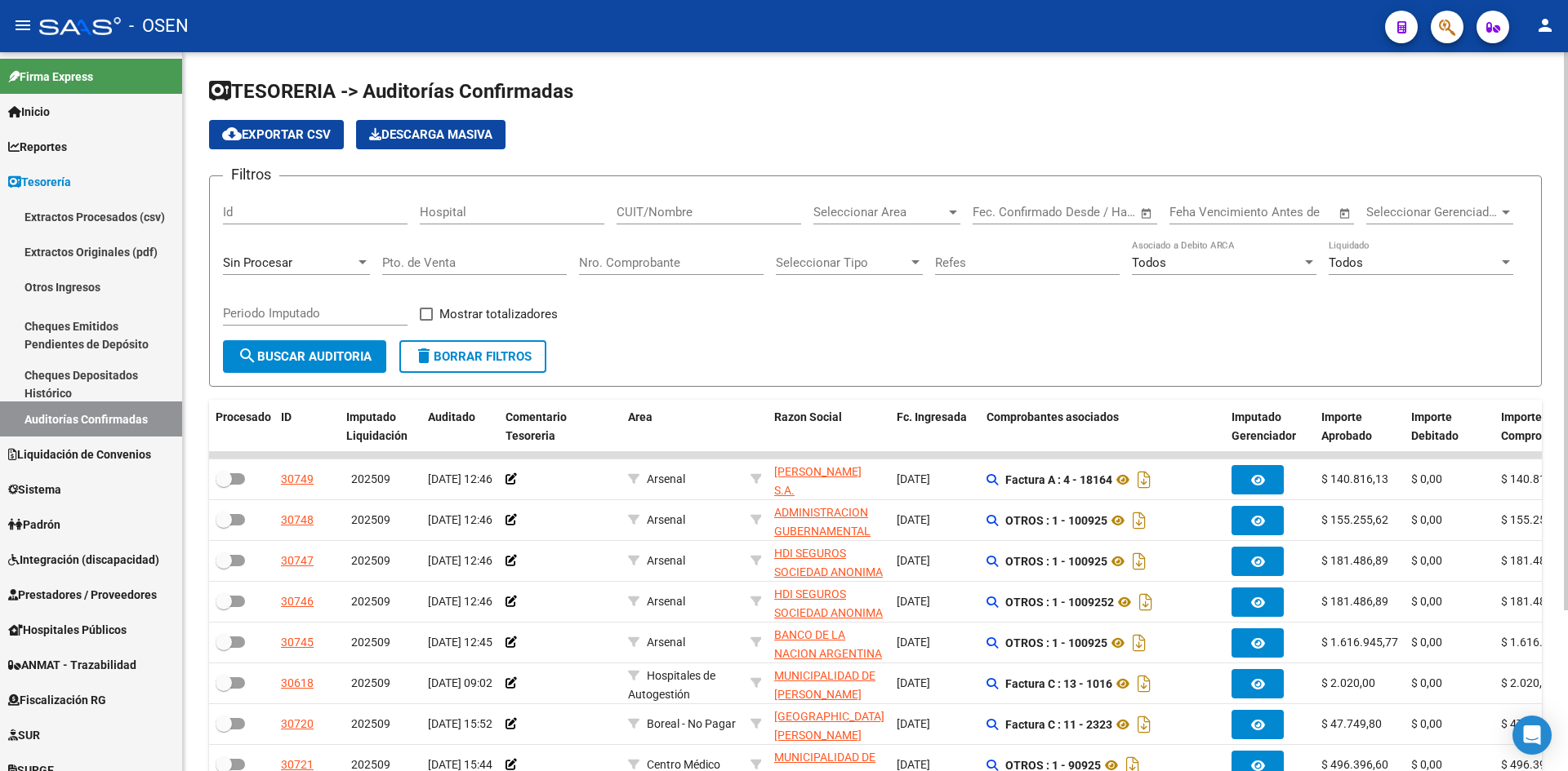
click at [954, 227] on div "Seleccionar Area Seleccionar Area" at bounding box center [887, 215] width 147 height 50
click at [952, 215] on div at bounding box center [952, 213] width 15 height 14
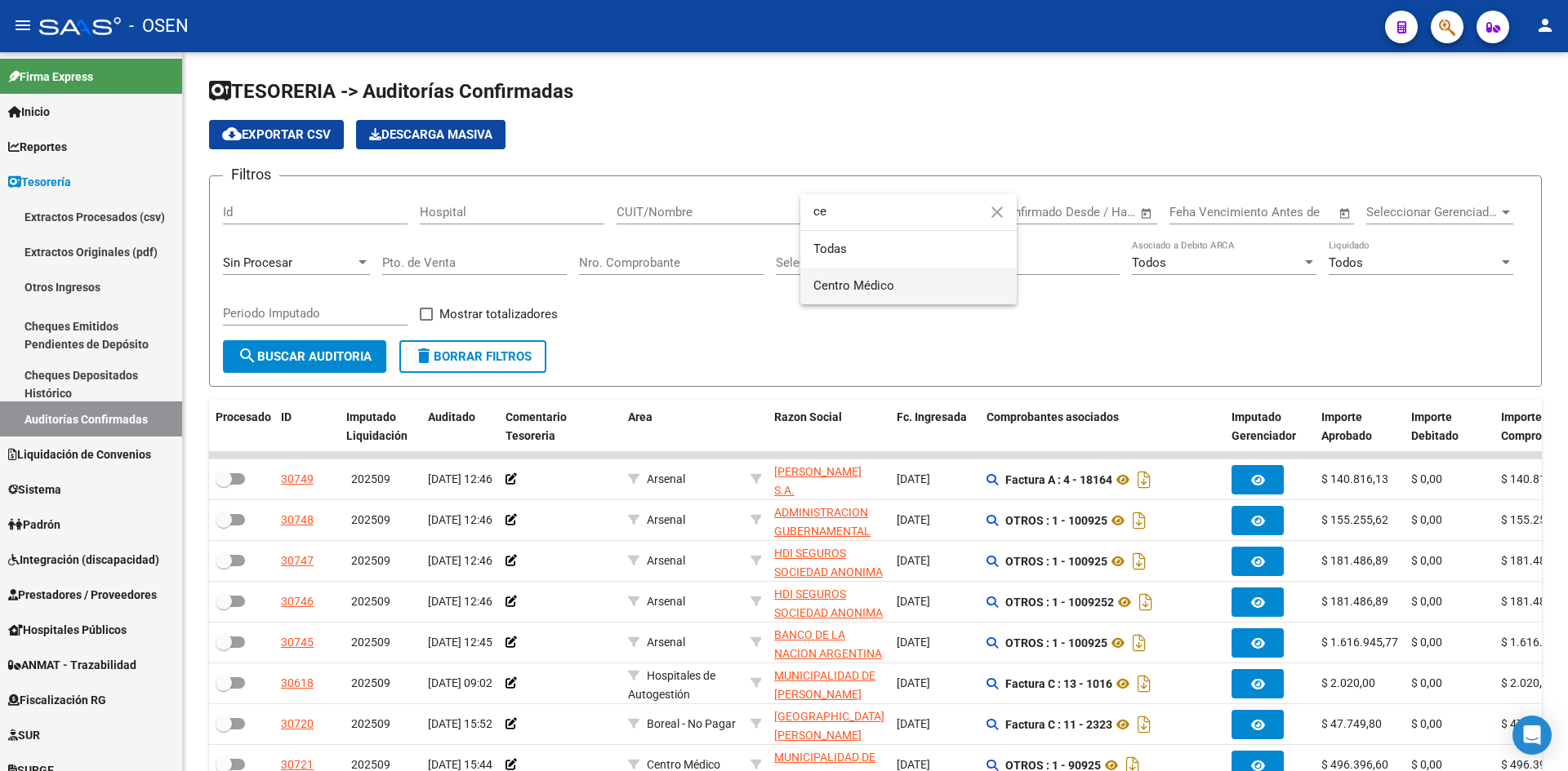
type input "ce"
drag, startPoint x: 911, startPoint y: 289, endPoint x: 887, endPoint y: 293, distance: 24.3
click at [908, 289] on span "Centro Médico" at bounding box center [908, 286] width 191 height 37
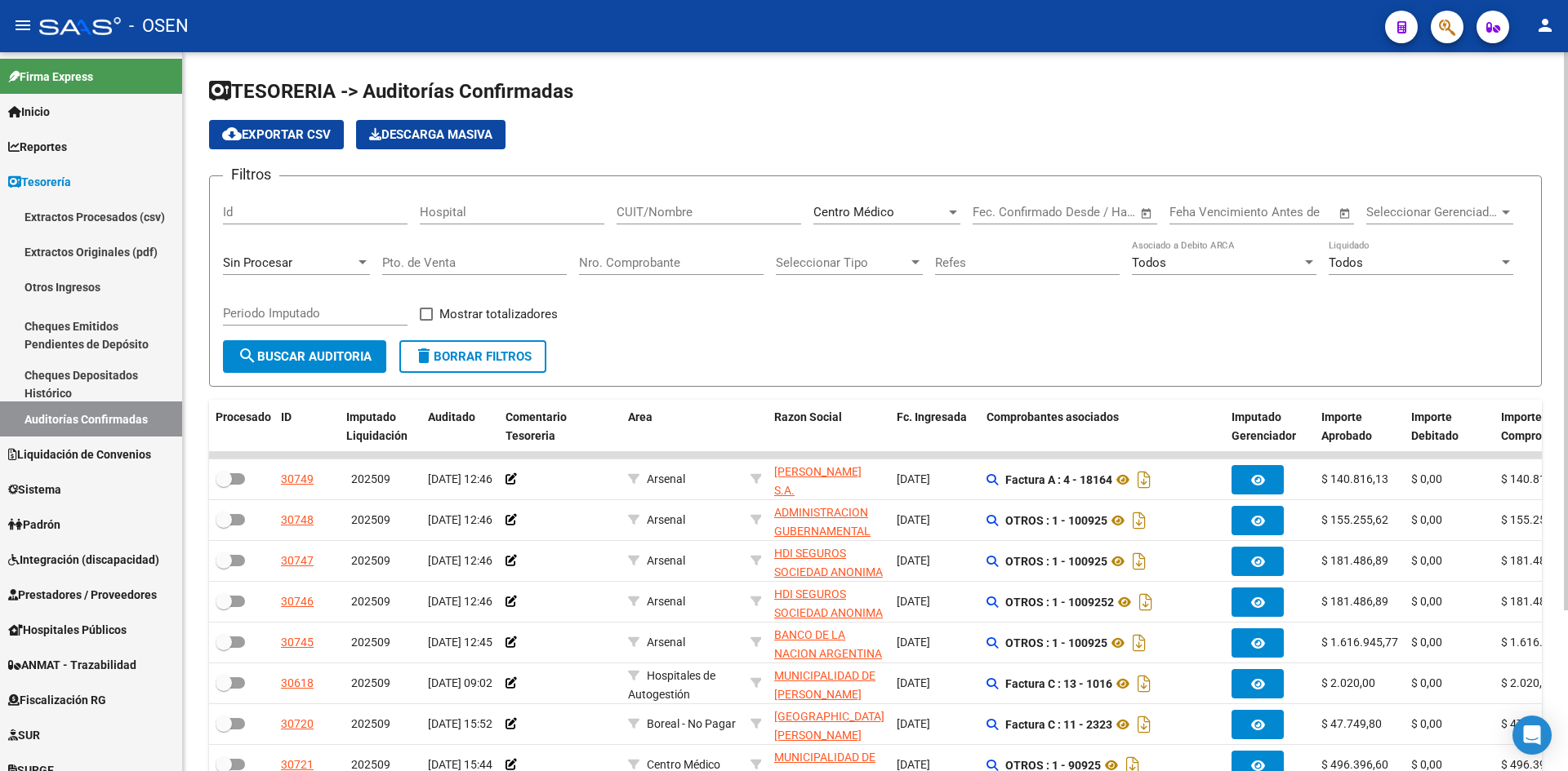
click at [398, 341] on form "Filtros Id Hospital CUIT/Nombre Centro Médico Seleccionar Area Fecha inicio – F…" at bounding box center [875, 281] width 1333 height 212
click at [358, 350] on span "search Buscar Auditoria" at bounding box center [305, 356] width 134 height 15
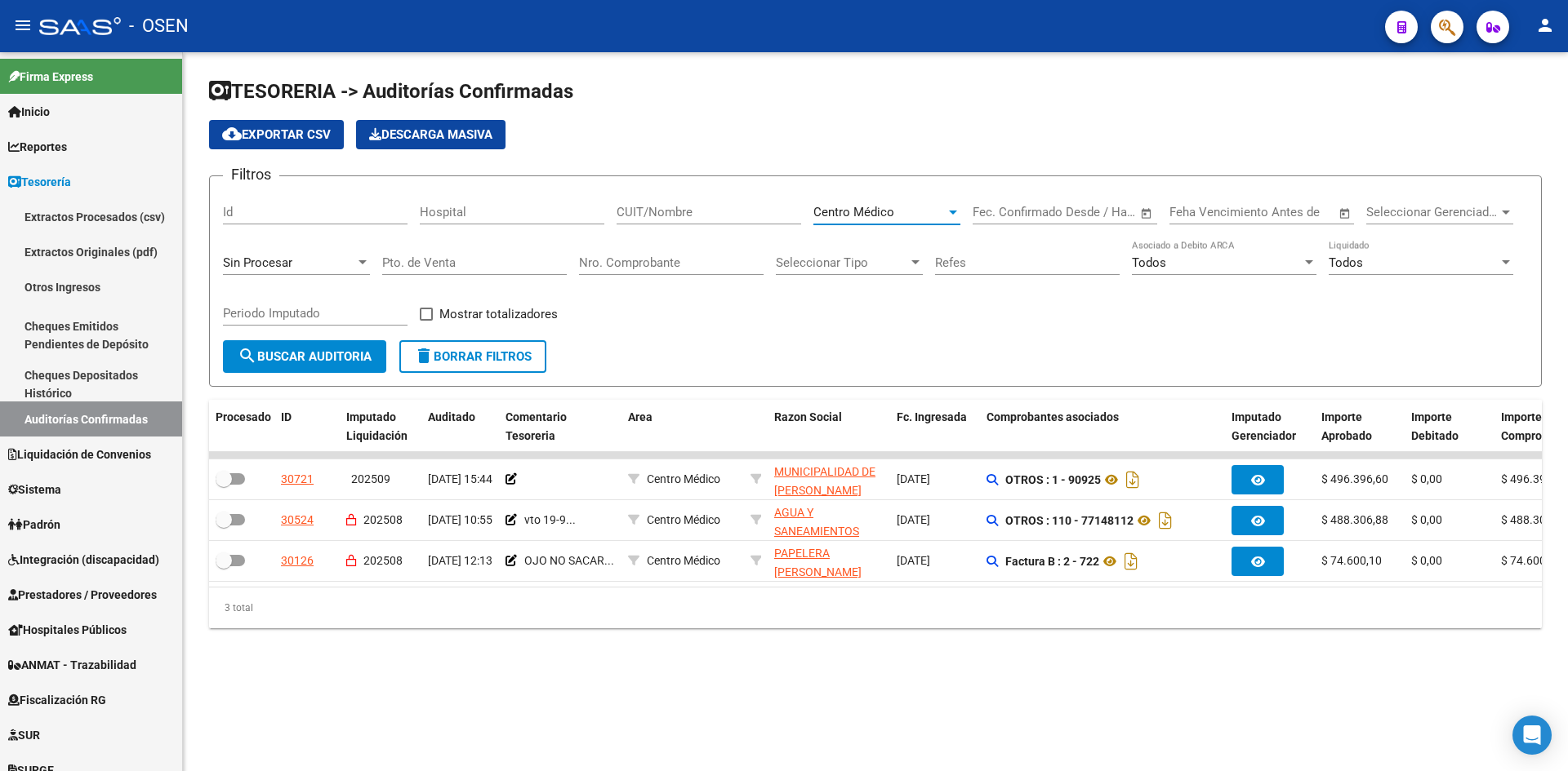
click at [880, 211] on span "Centro Médico" at bounding box center [854, 212] width 81 height 15
type input "ges"
click at [878, 243] on span "Gestiones Administrativas y Otros" at bounding box center [920, 236] width 213 height 37
drag, startPoint x: 368, startPoint y: 353, endPoint x: 379, endPoint y: 352, distance: 11.0
click at [372, 353] on span "search Buscar Auditoria" at bounding box center [305, 356] width 134 height 15
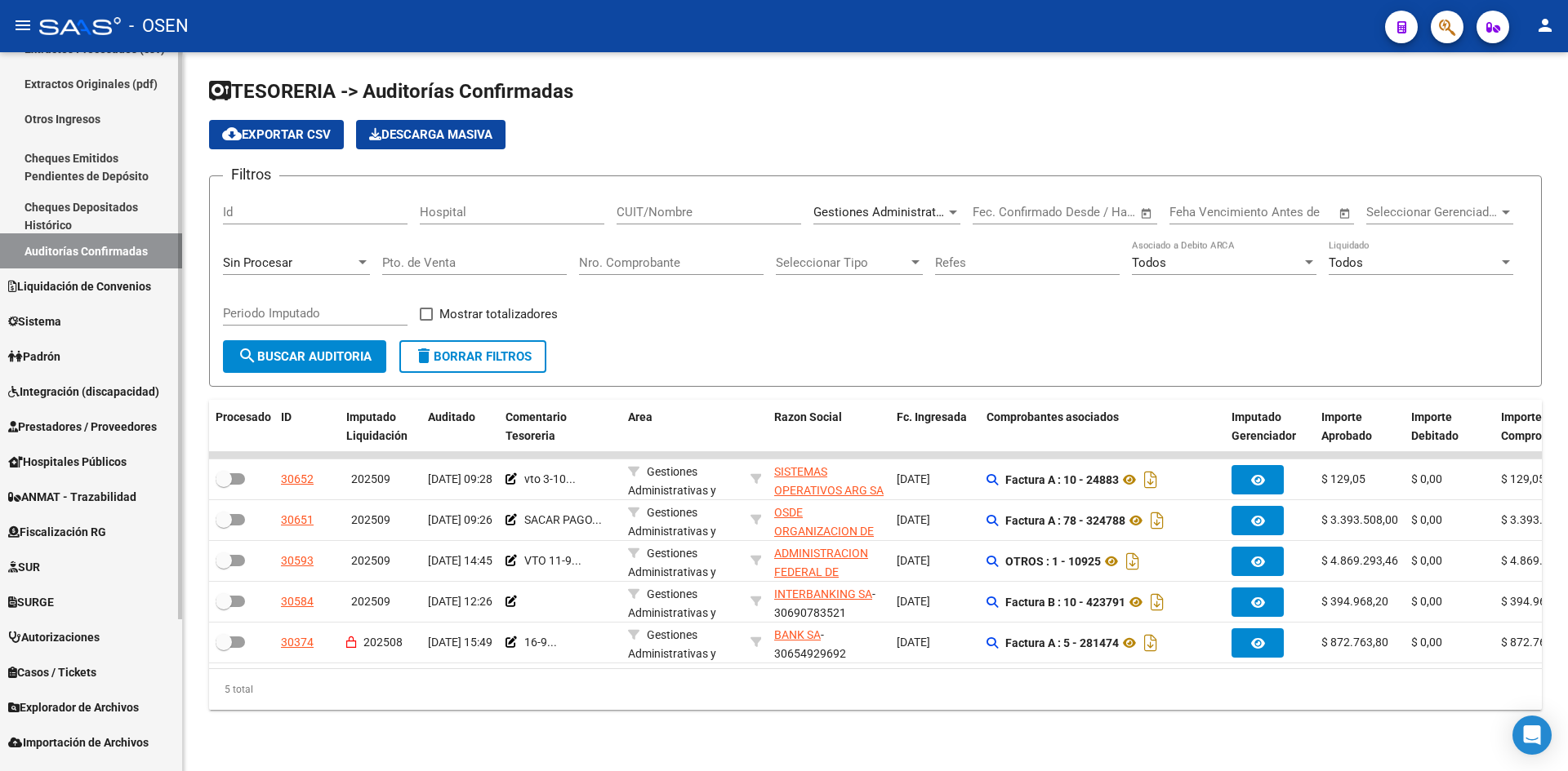
scroll to position [192, 0]
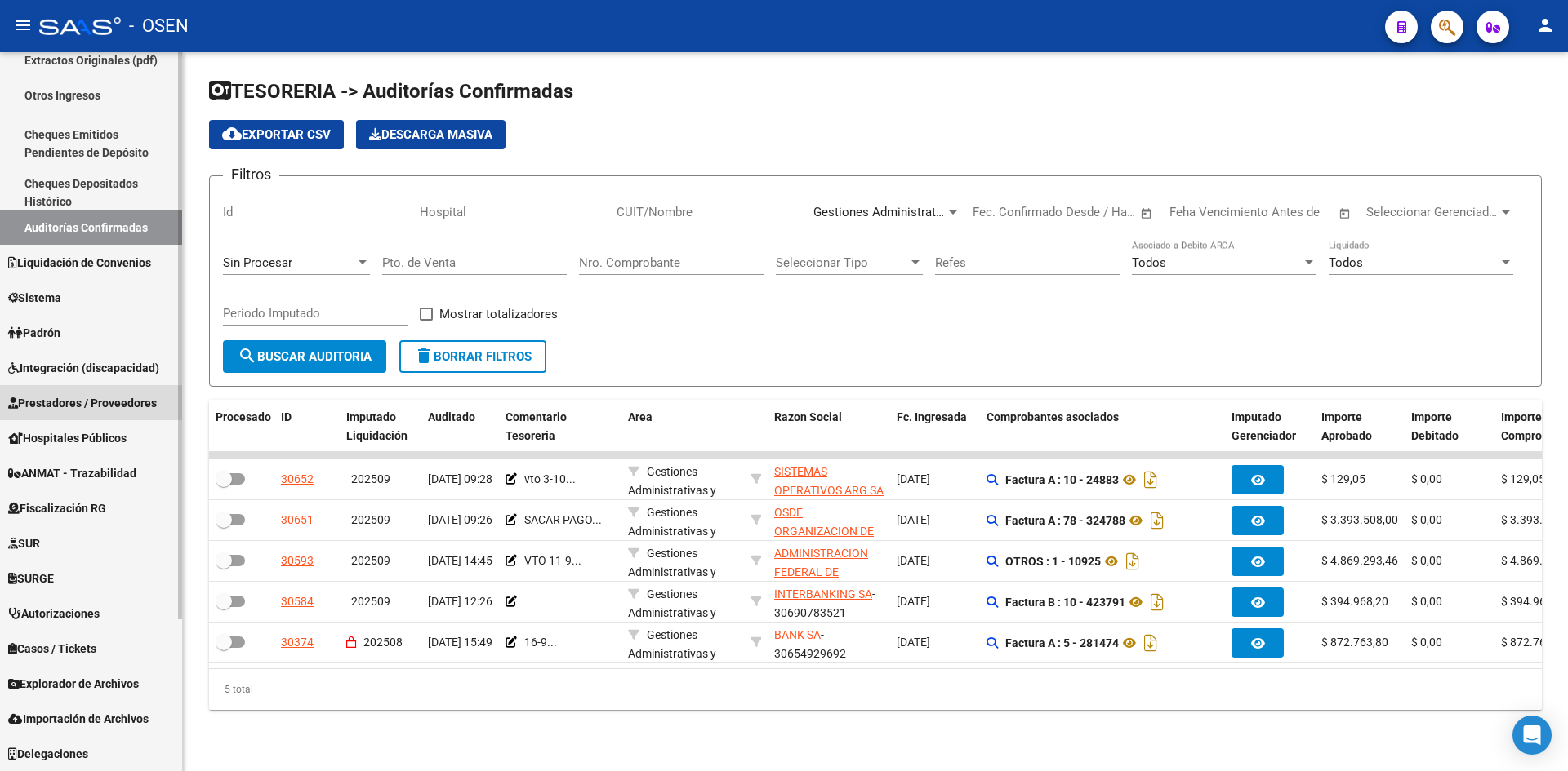
click at [97, 410] on span "Prestadores / Proveedores" at bounding box center [82, 403] width 149 height 18
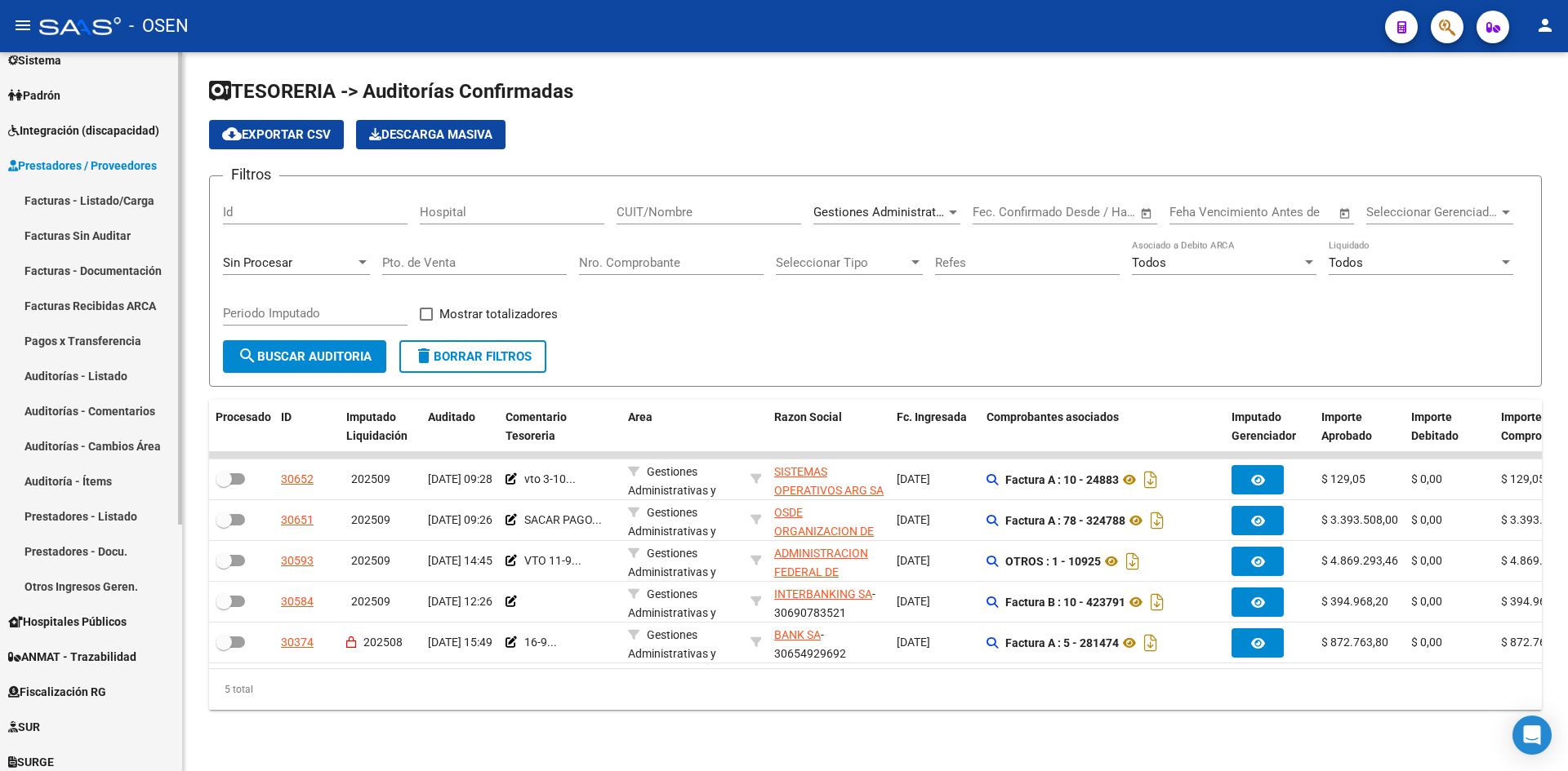
click at [106, 208] on link "Facturas - Listado/Carga" at bounding box center [91, 200] width 182 height 35
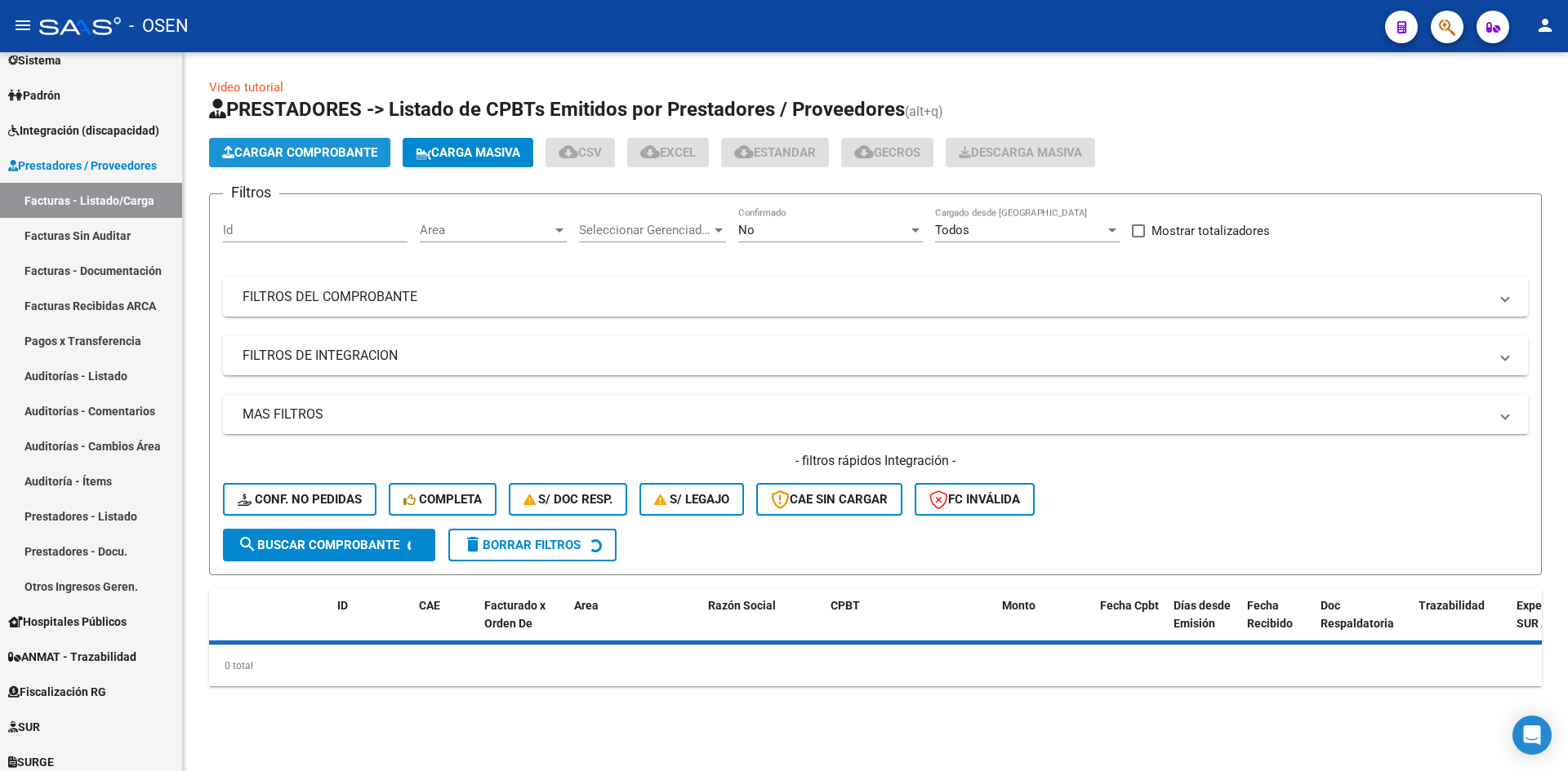
click at [272, 159] on span "Cargar Comprobante" at bounding box center [300, 152] width 155 height 15
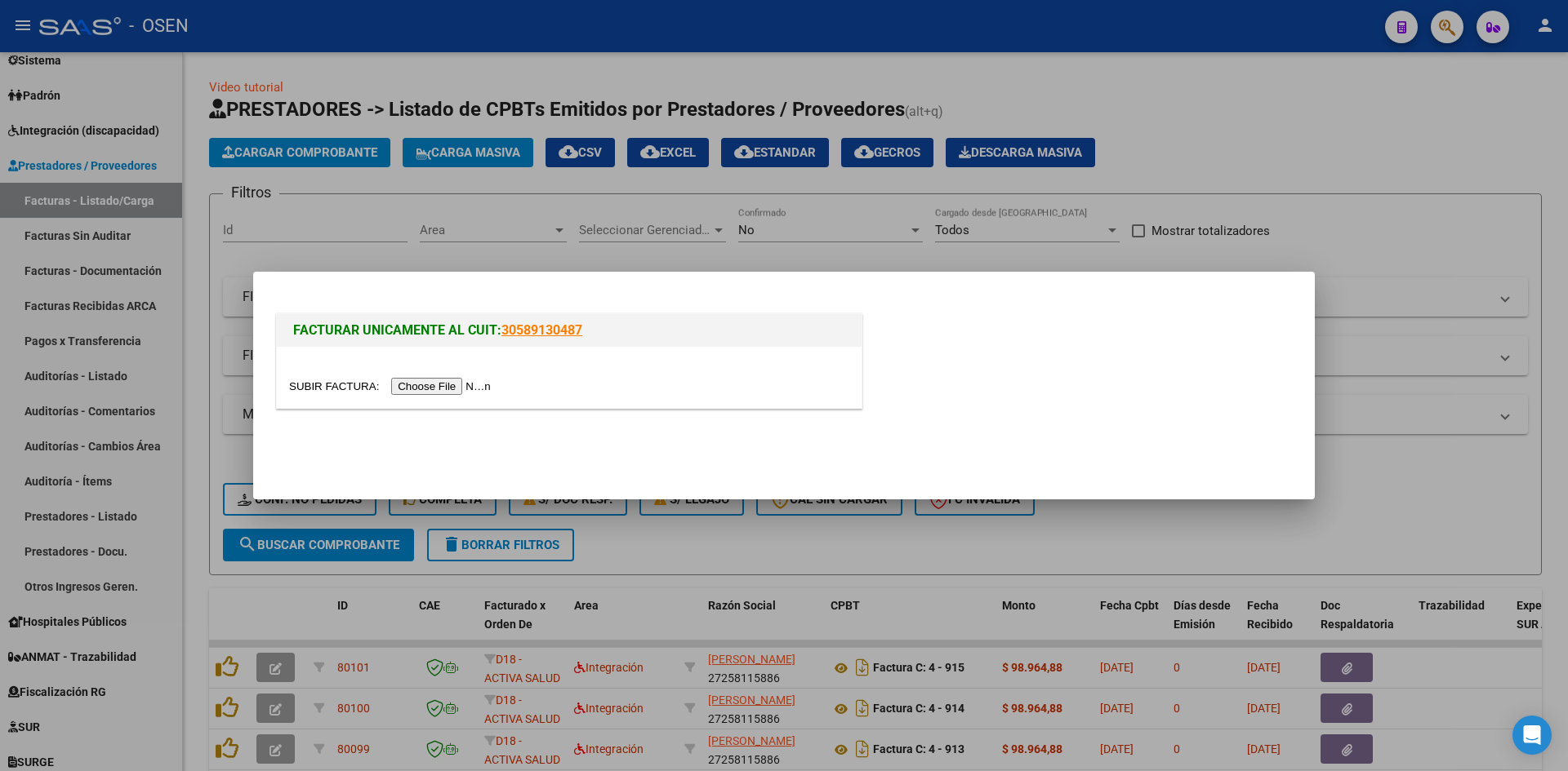
click at [1090, 388] on div "FACTURAR UNICAMENTE AL CUIT: 30589130487" at bounding box center [784, 364] width 1022 height 107
click at [489, 397] on div at bounding box center [569, 377] width 585 height 61
click at [483, 389] on input "file" at bounding box center [392, 387] width 206 height 17
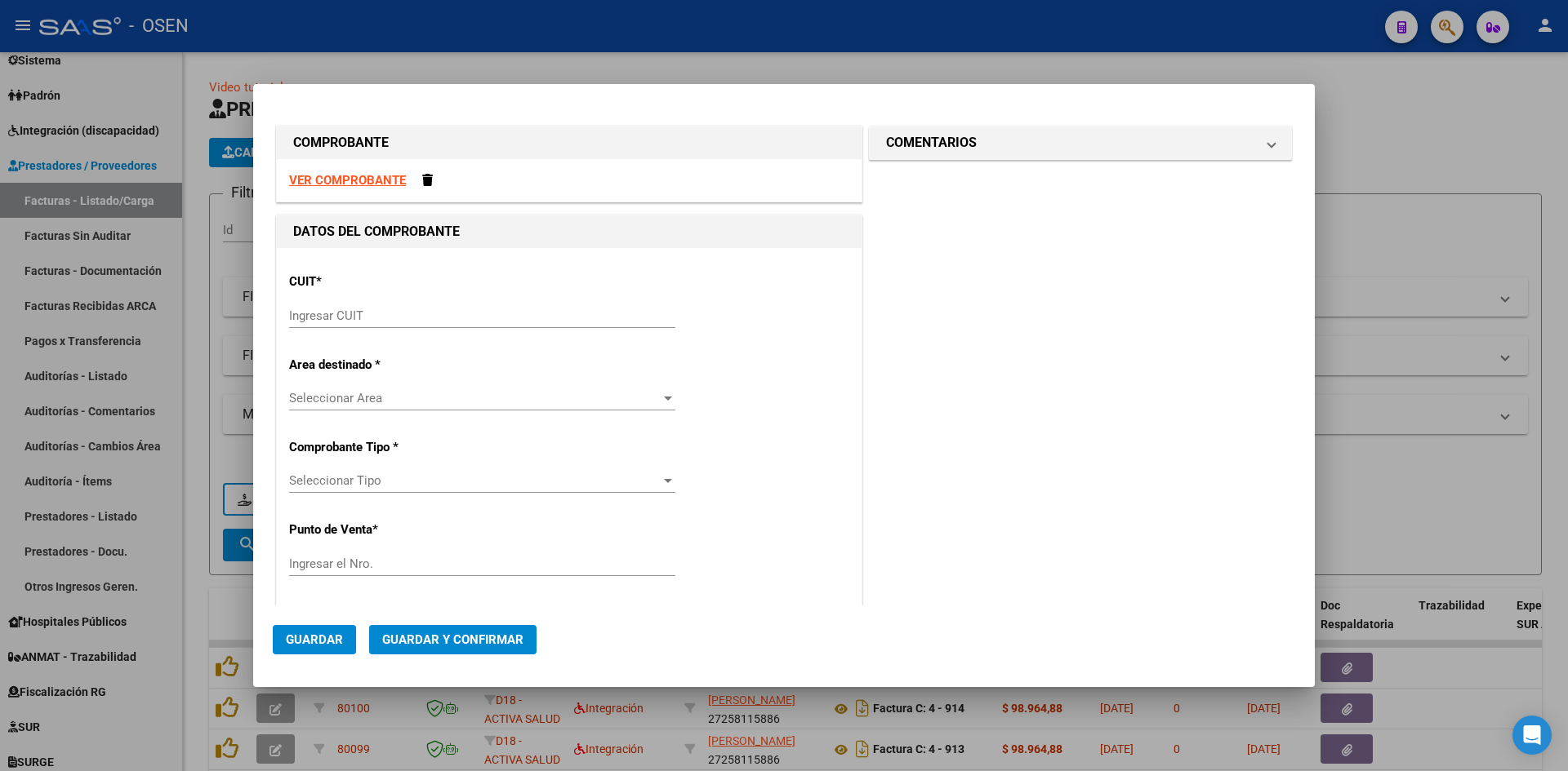
click at [377, 181] on strong "VER COMPROBANTE" at bounding box center [347, 180] width 117 height 15
click at [471, 309] on input "Ingresar CUIT" at bounding box center [482, 315] width 386 height 15
paste input "33-69345023-9"
type input "33-69345023-9"
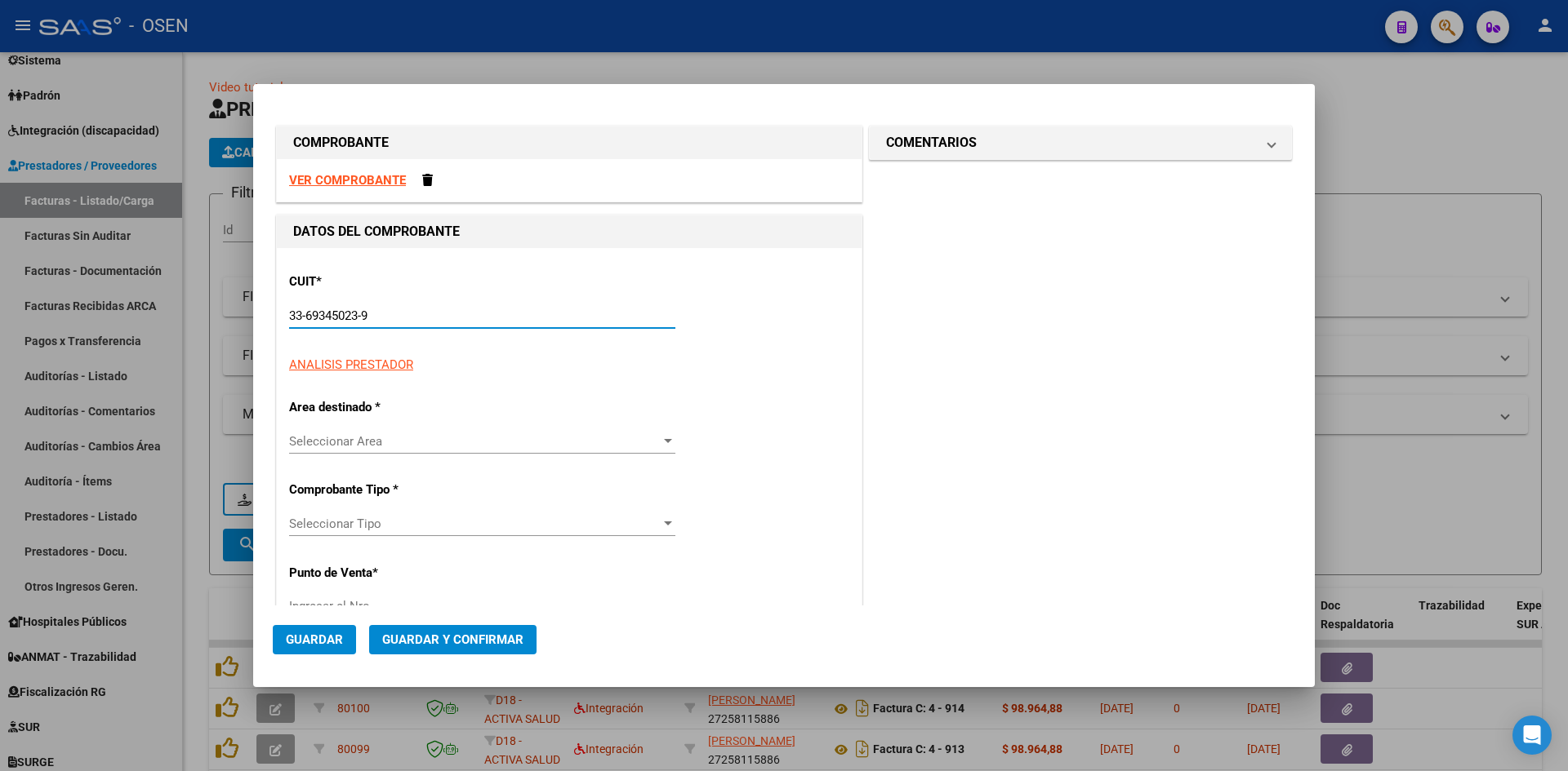
type input "1"
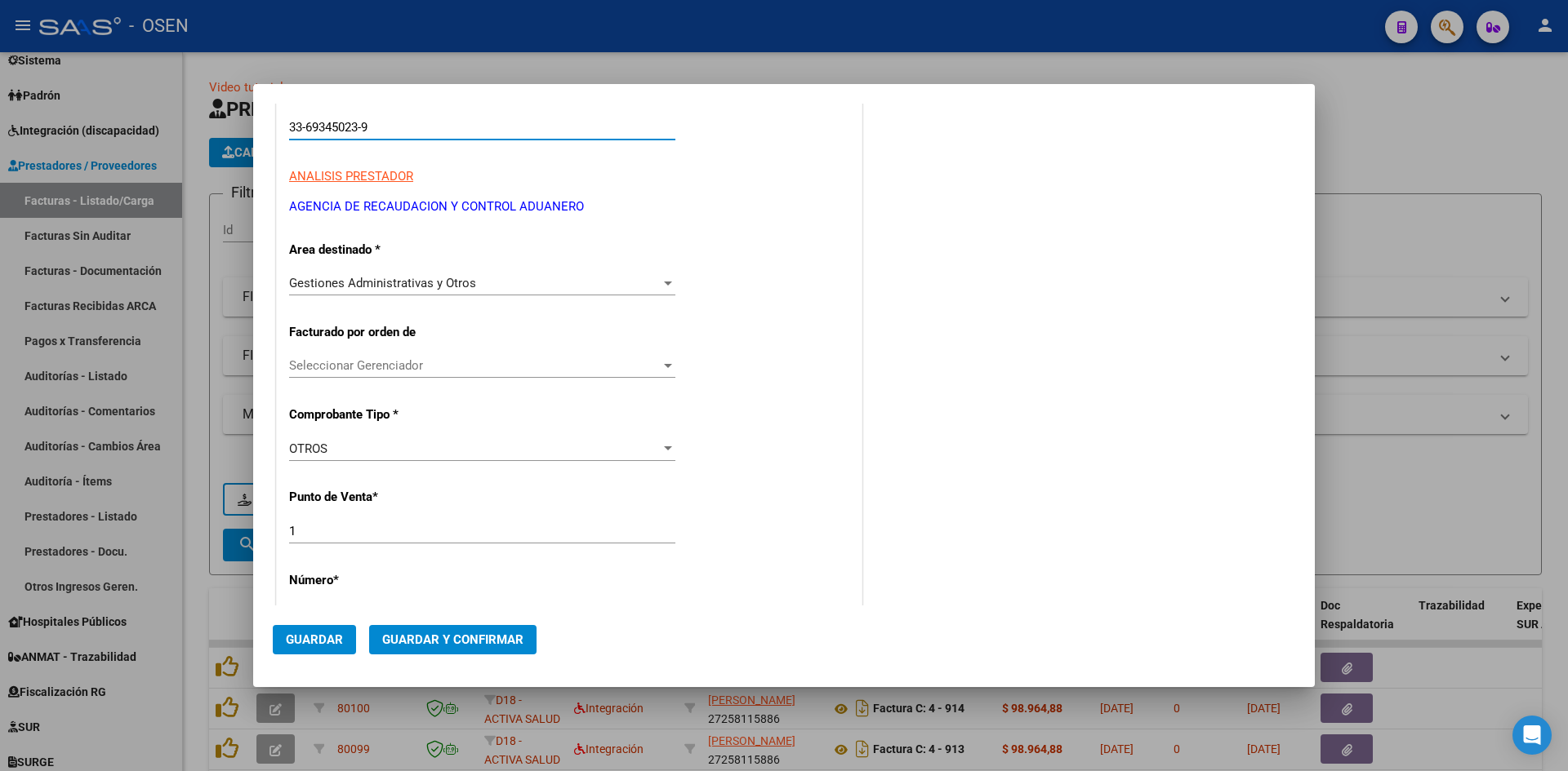
scroll to position [272, 0]
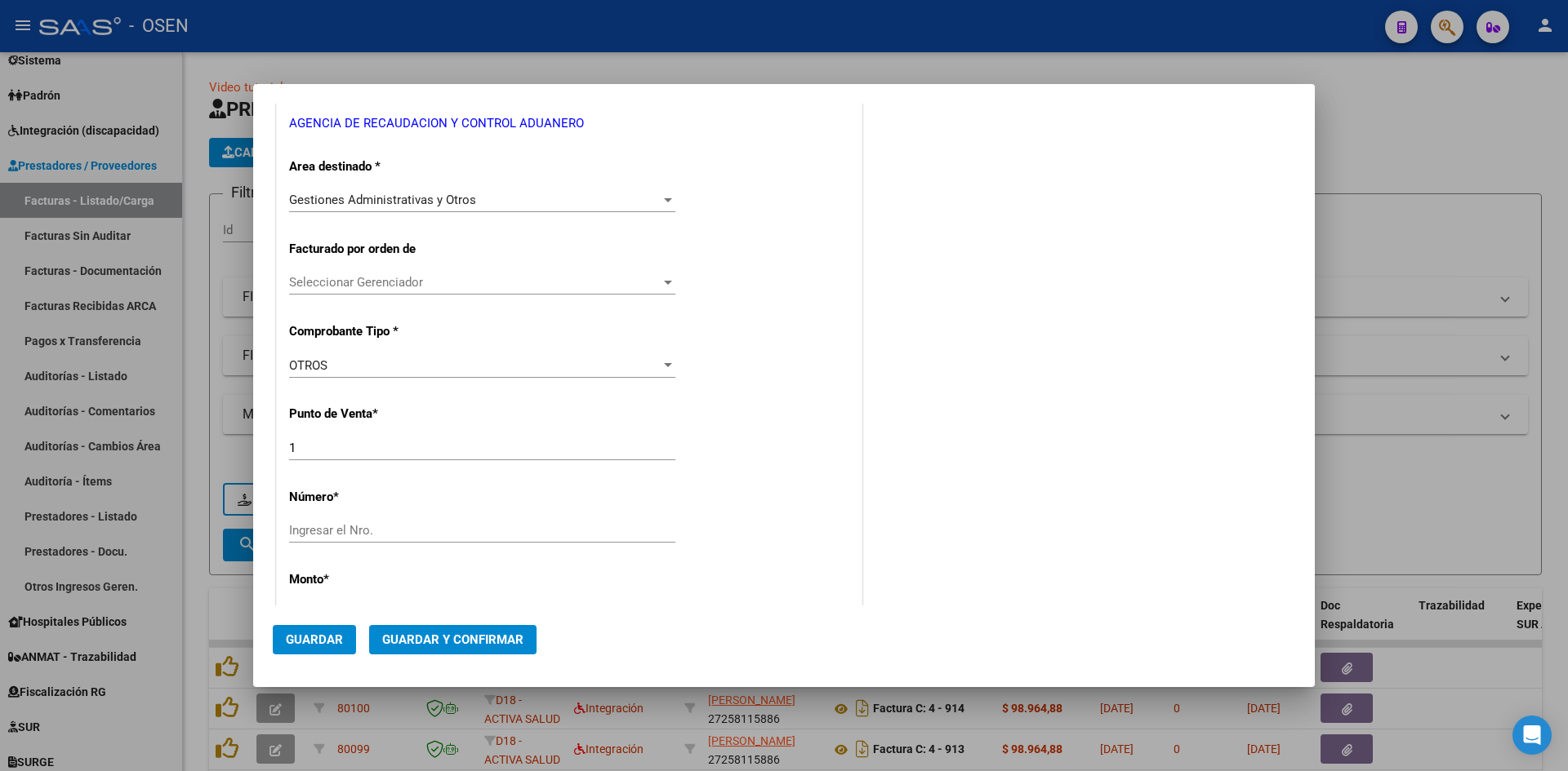
type input "33-69345023-9"
click at [364, 528] on input "Ingresar el Nro." at bounding box center [482, 530] width 386 height 15
type input "100925"
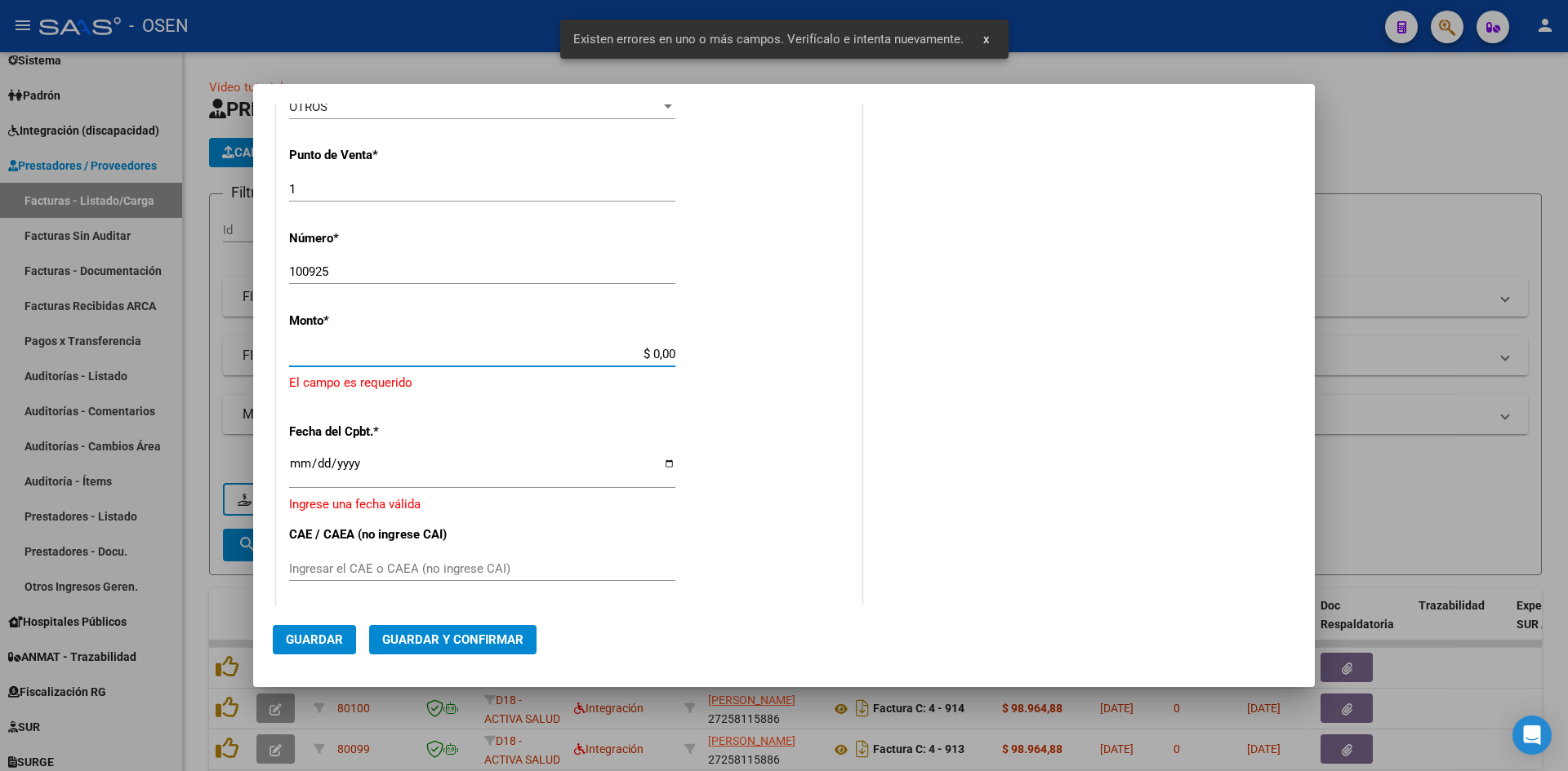
scroll to position [523, 0]
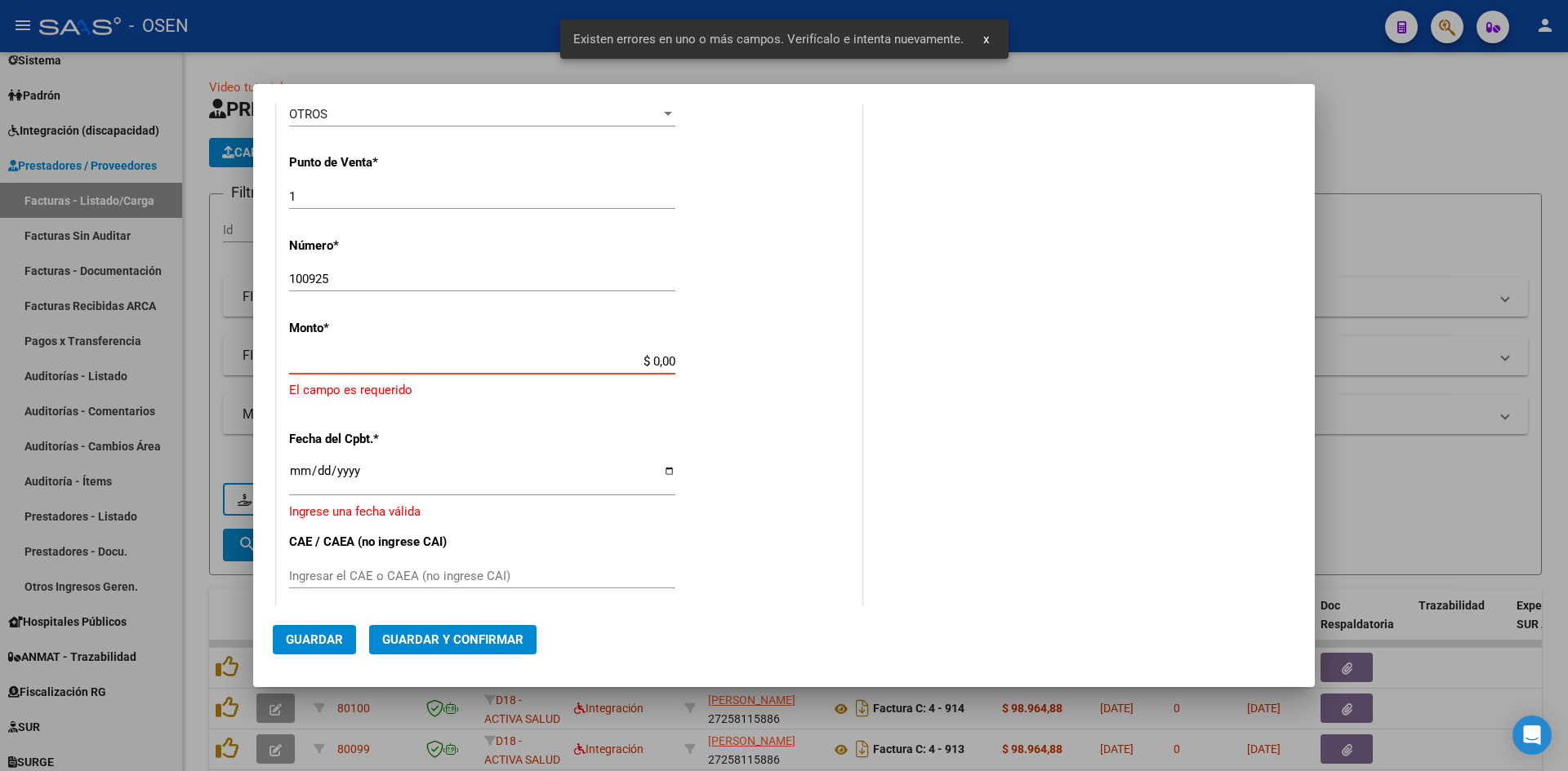
paste input "42.871.758,27"
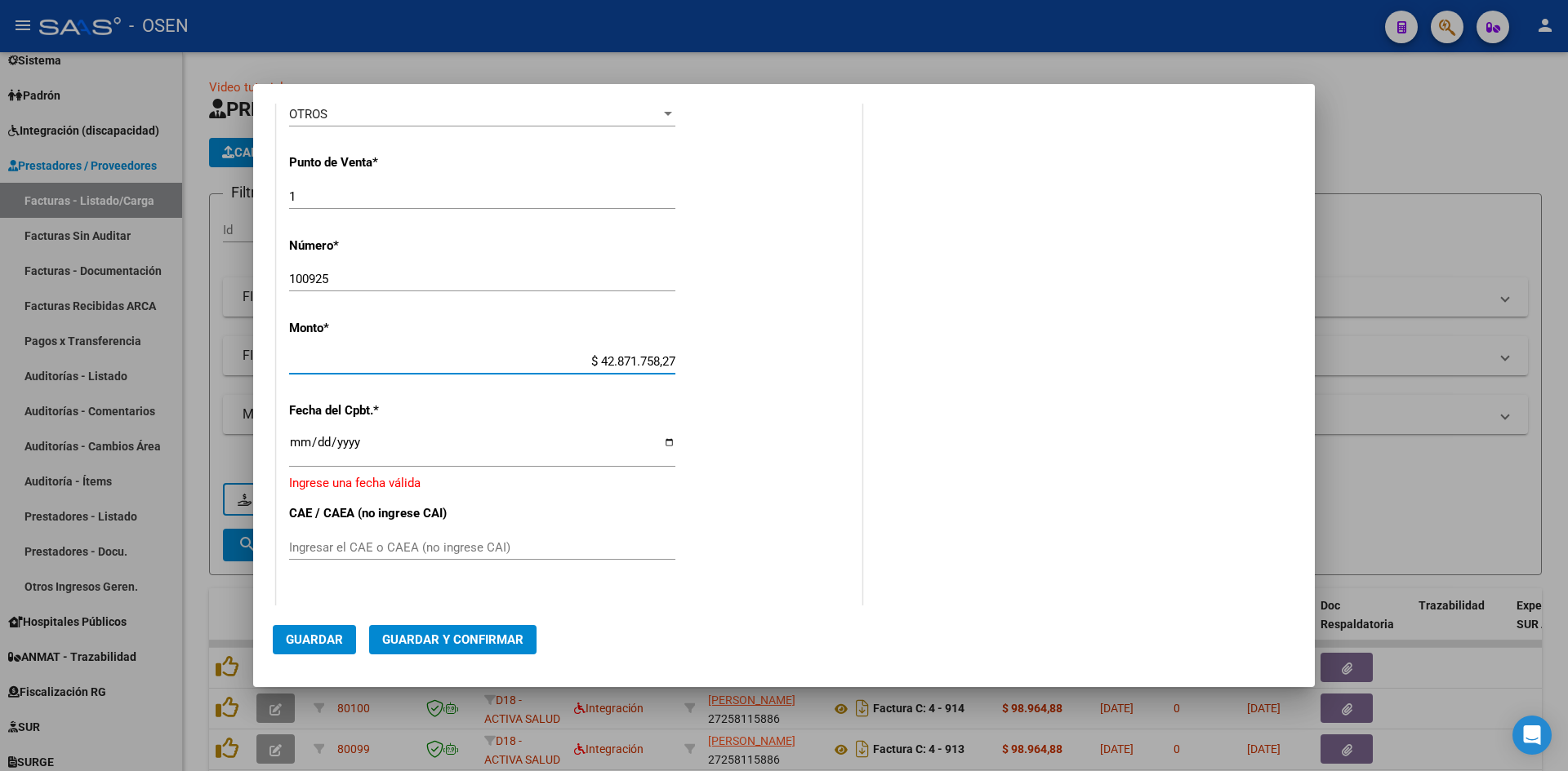
type input "$ 42.871.758,27"
click at [294, 451] on input "Ingresar la fecha" at bounding box center [482, 449] width 386 height 26
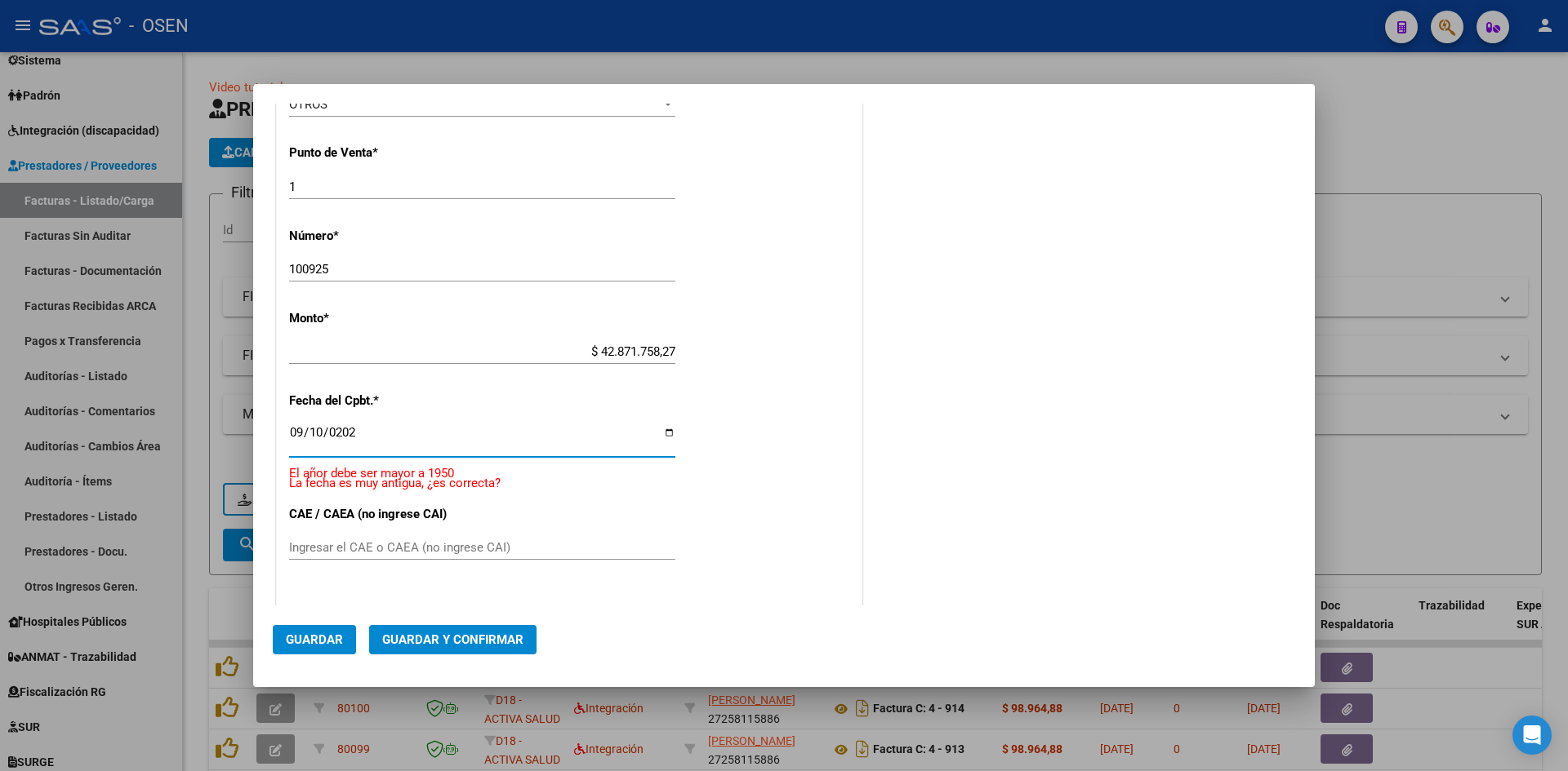
type input "2025-09-10"
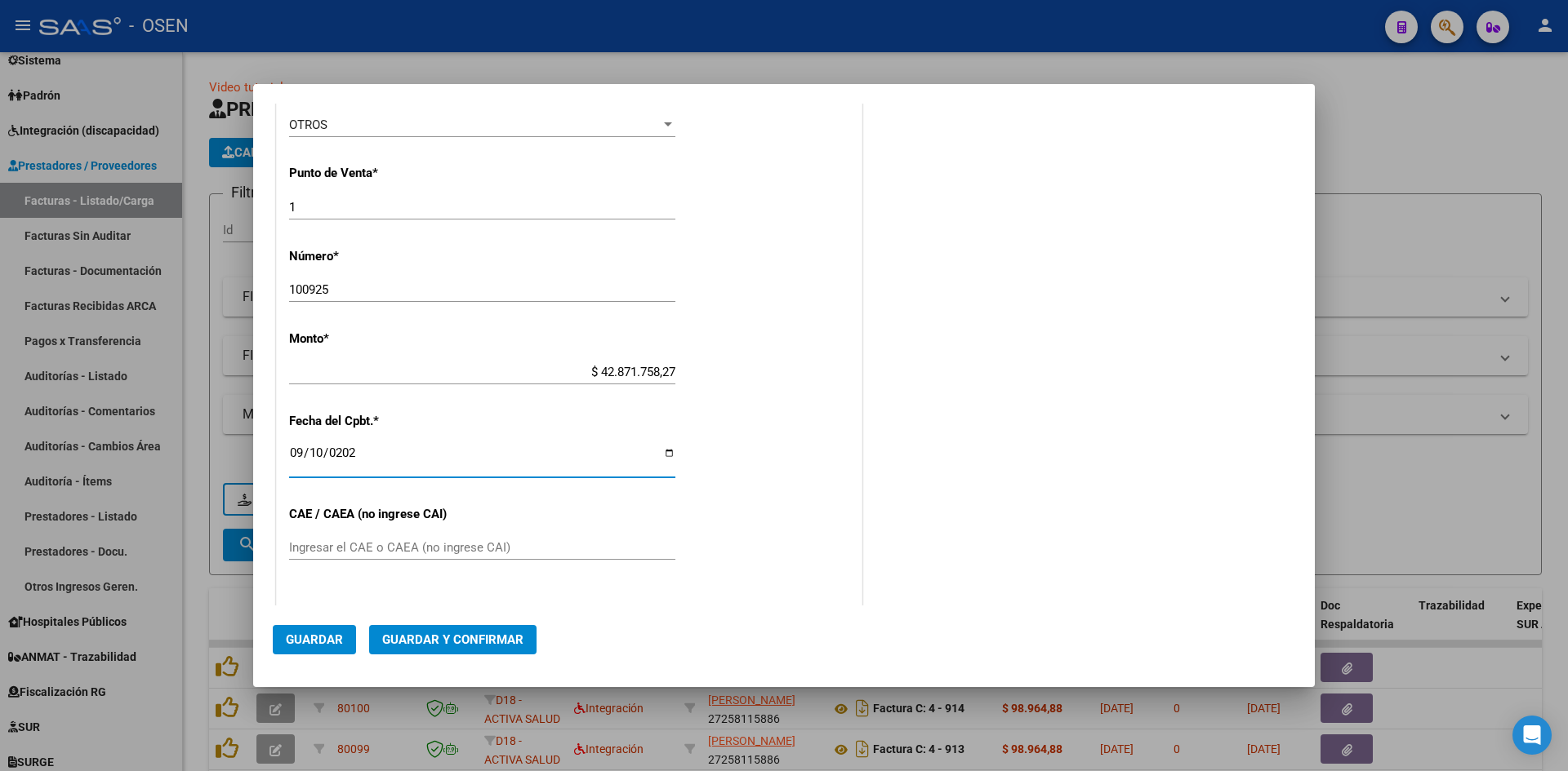
click at [457, 640] on span "Guardar y Confirmar" at bounding box center [453, 639] width 141 height 15
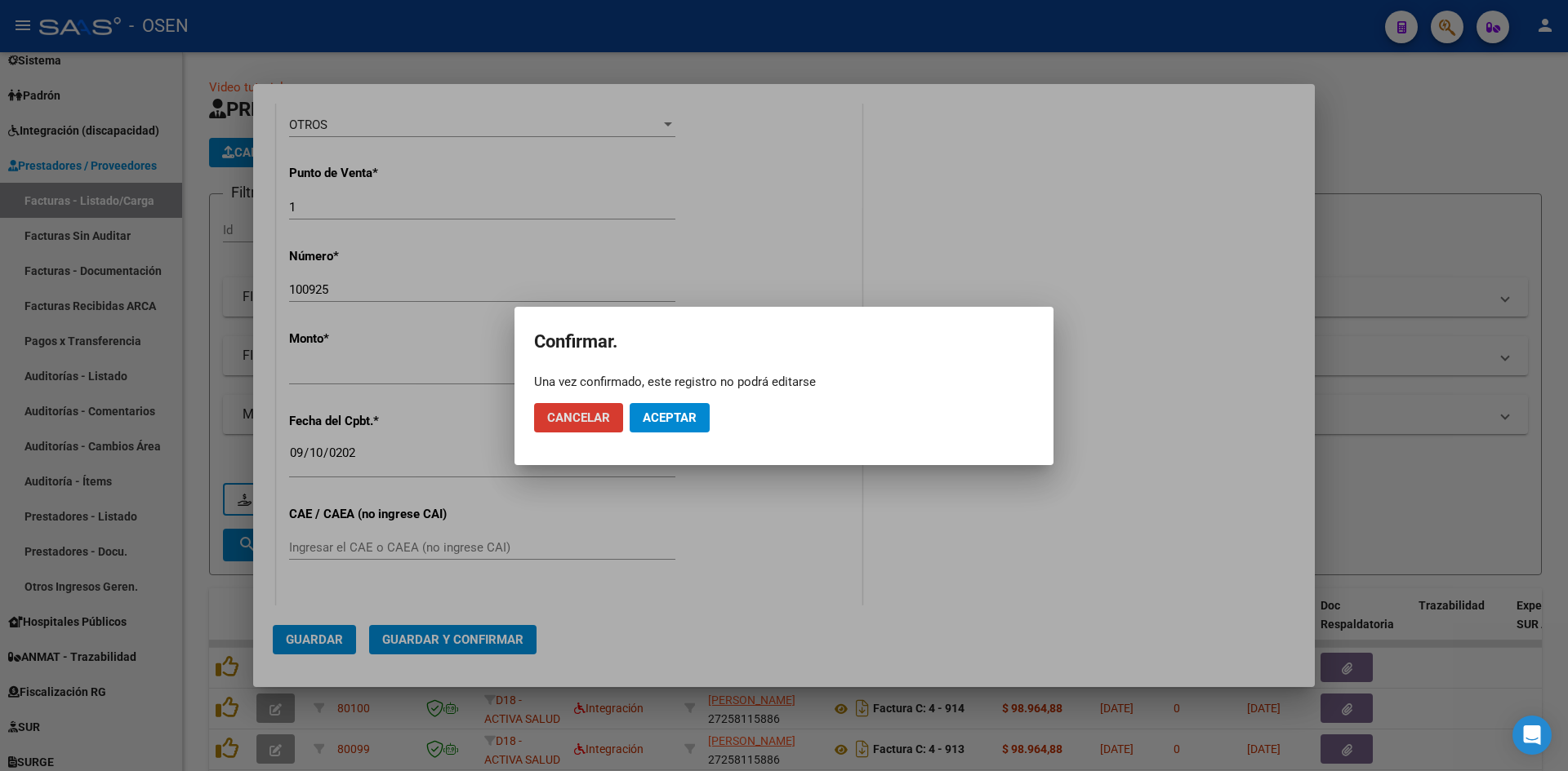
click at [646, 429] on button "Aceptar" at bounding box center [670, 418] width 80 height 29
click at [682, 415] on span "Guardar igualmente." at bounding box center [711, 417] width 138 height 15
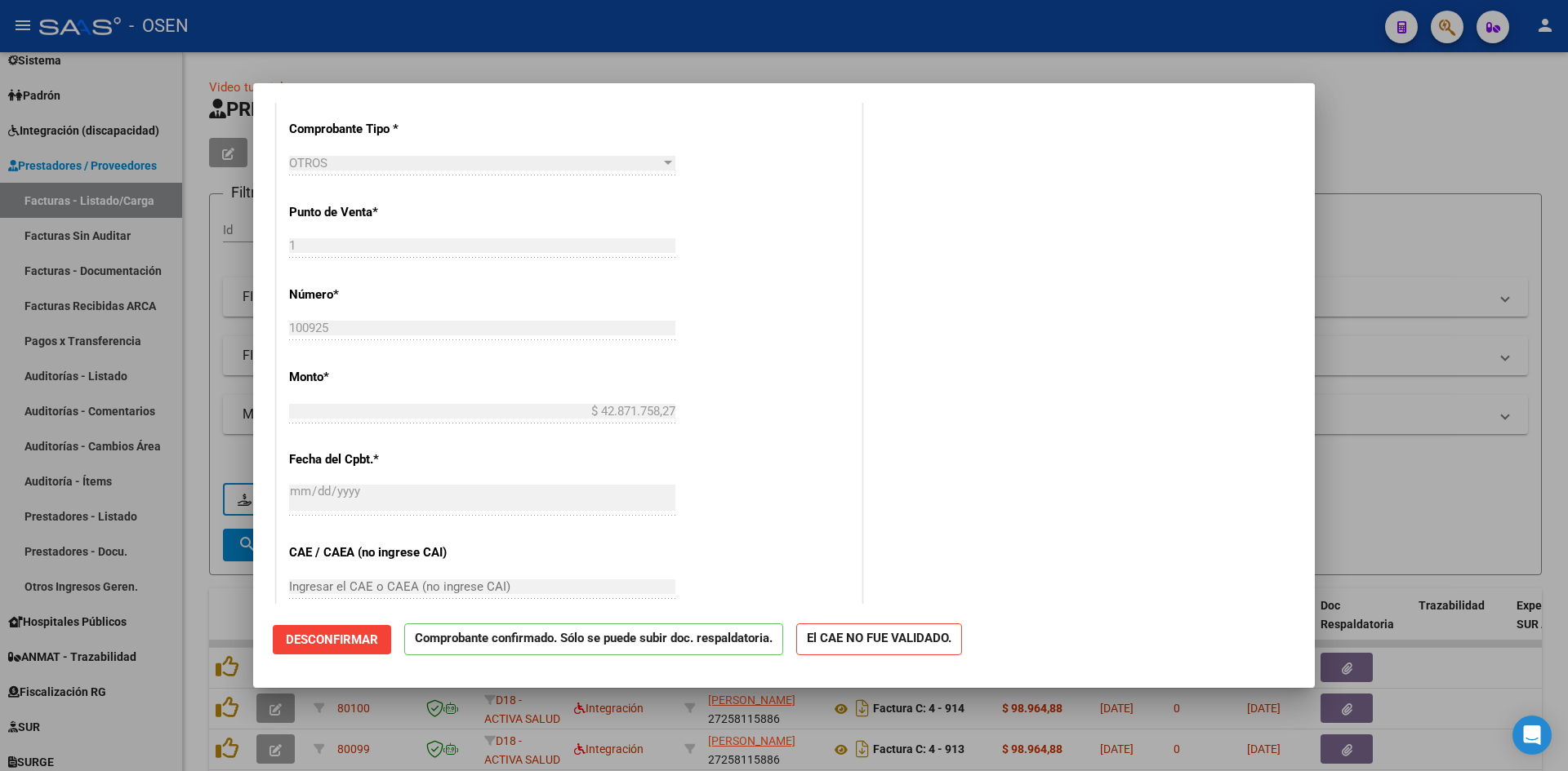
scroll to position [545, 0]
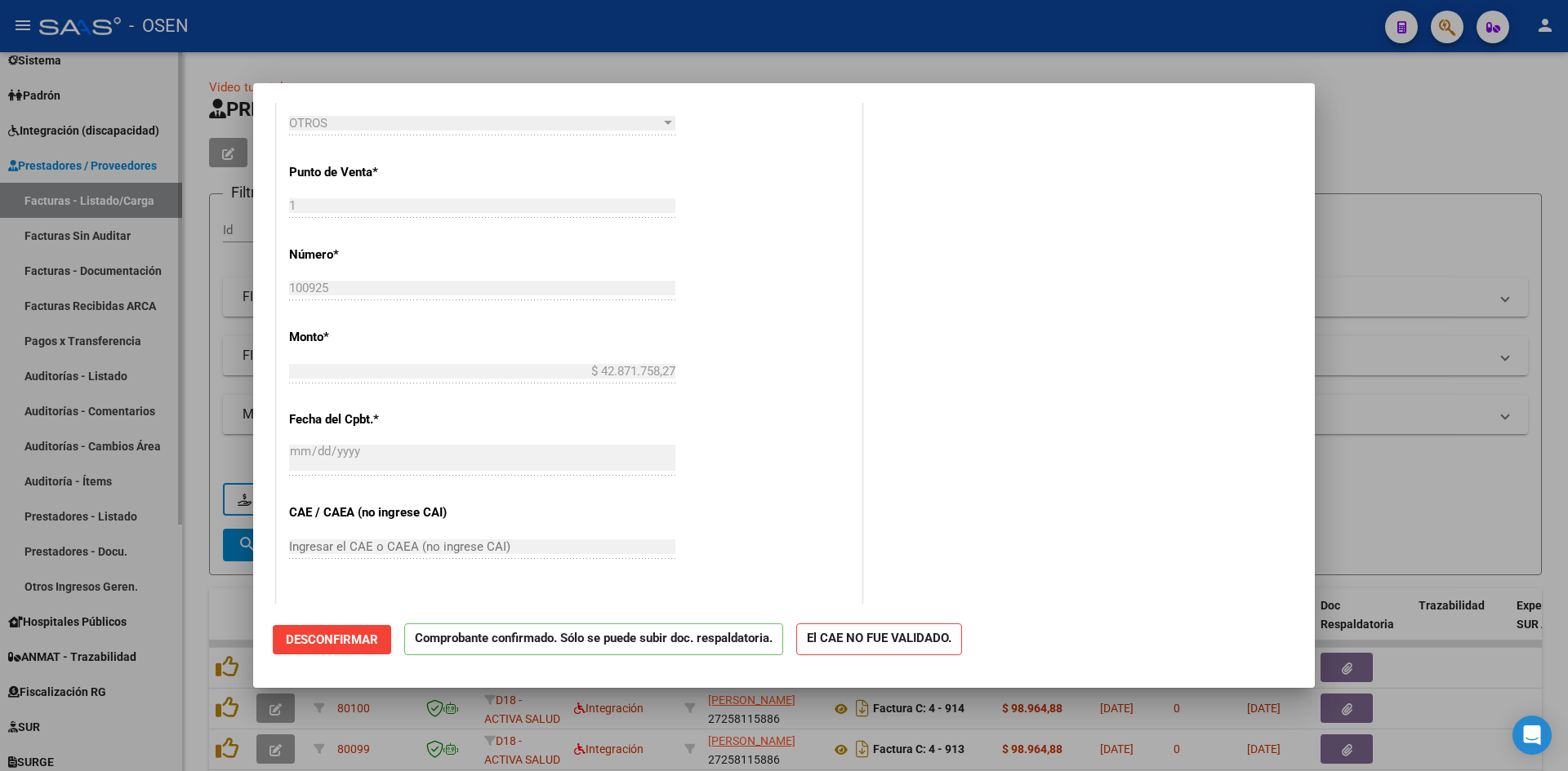
drag, startPoint x: 60, startPoint y: 458, endPoint x: 75, endPoint y: 431, distance: 30.9
click at [60, 458] on div at bounding box center [784, 385] width 1568 height 771
type input "$ 0,00"
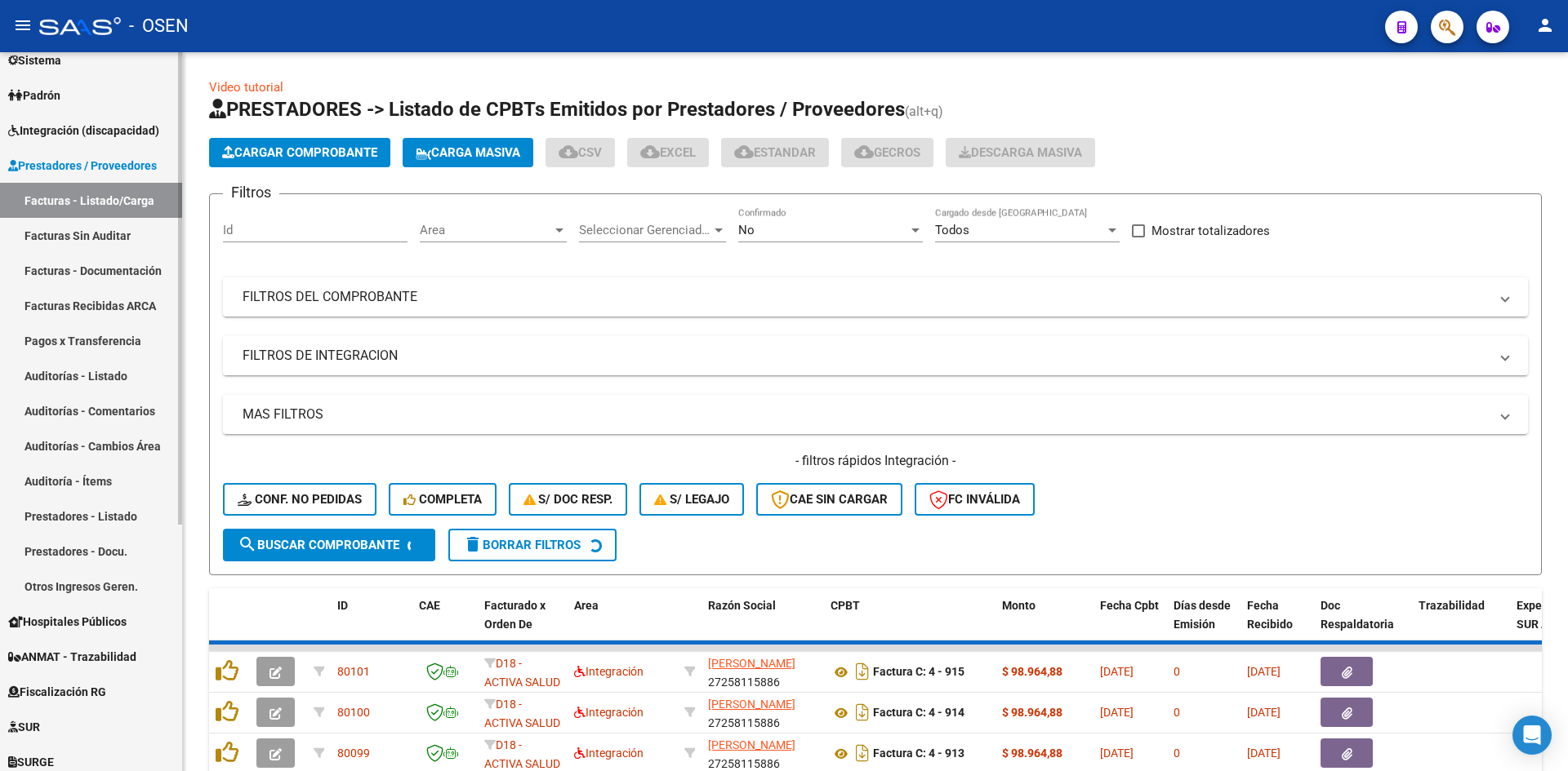
click at [98, 388] on link "Auditorías - Listado" at bounding box center [91, 375] width 182 height 35
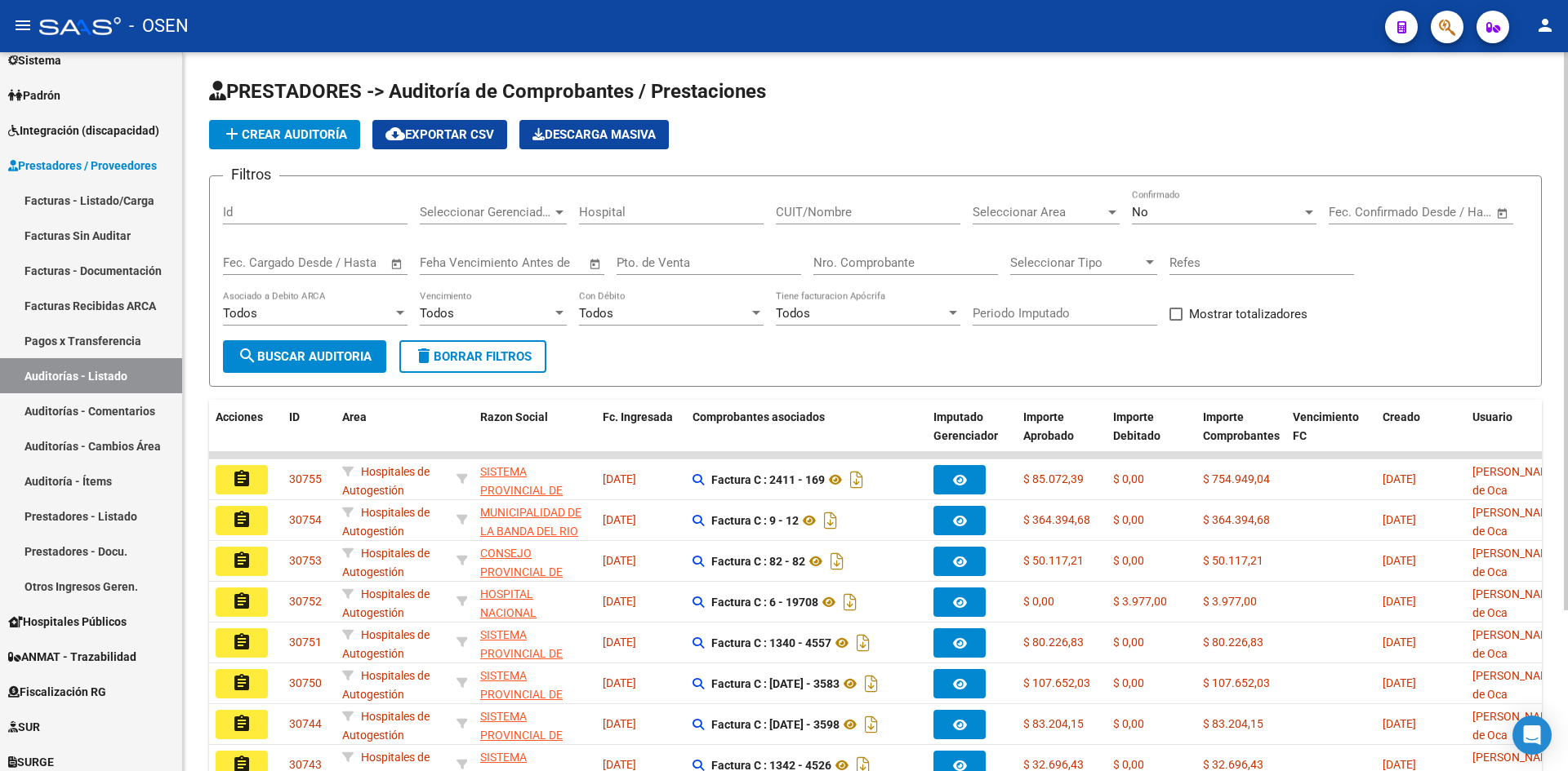
click at [299, 142] on button "add Crear Auditoría" at bounding box center [285, 134] width 151 height 29
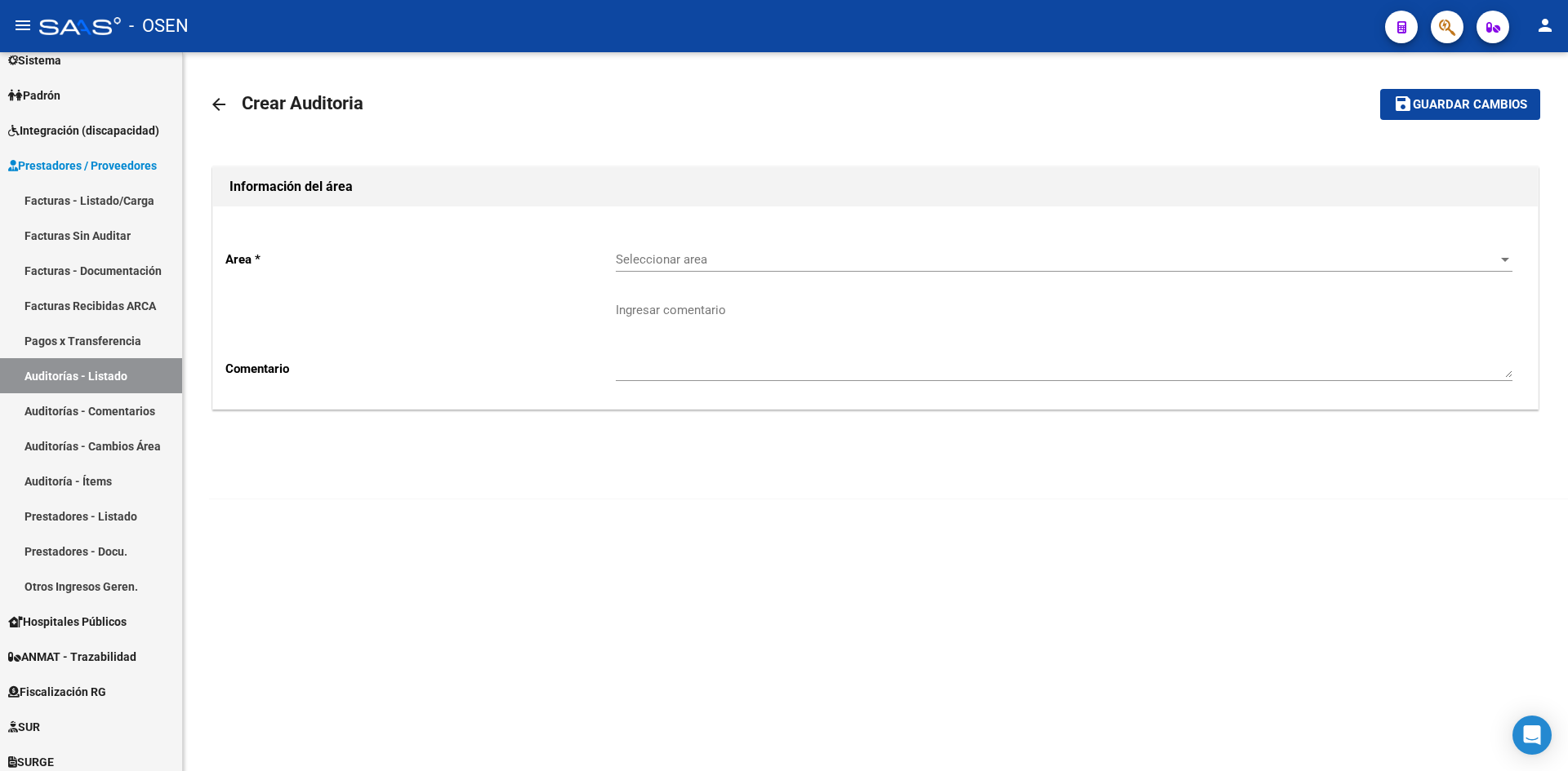
click at [652, 276] on div "Seleccionar area Seleccionar area" at bounding box center [1064, 262] width 896 height 50
click at [677, 264] on span "Seleccionar area" at bounding box center [1056, 259] width 882 height 15
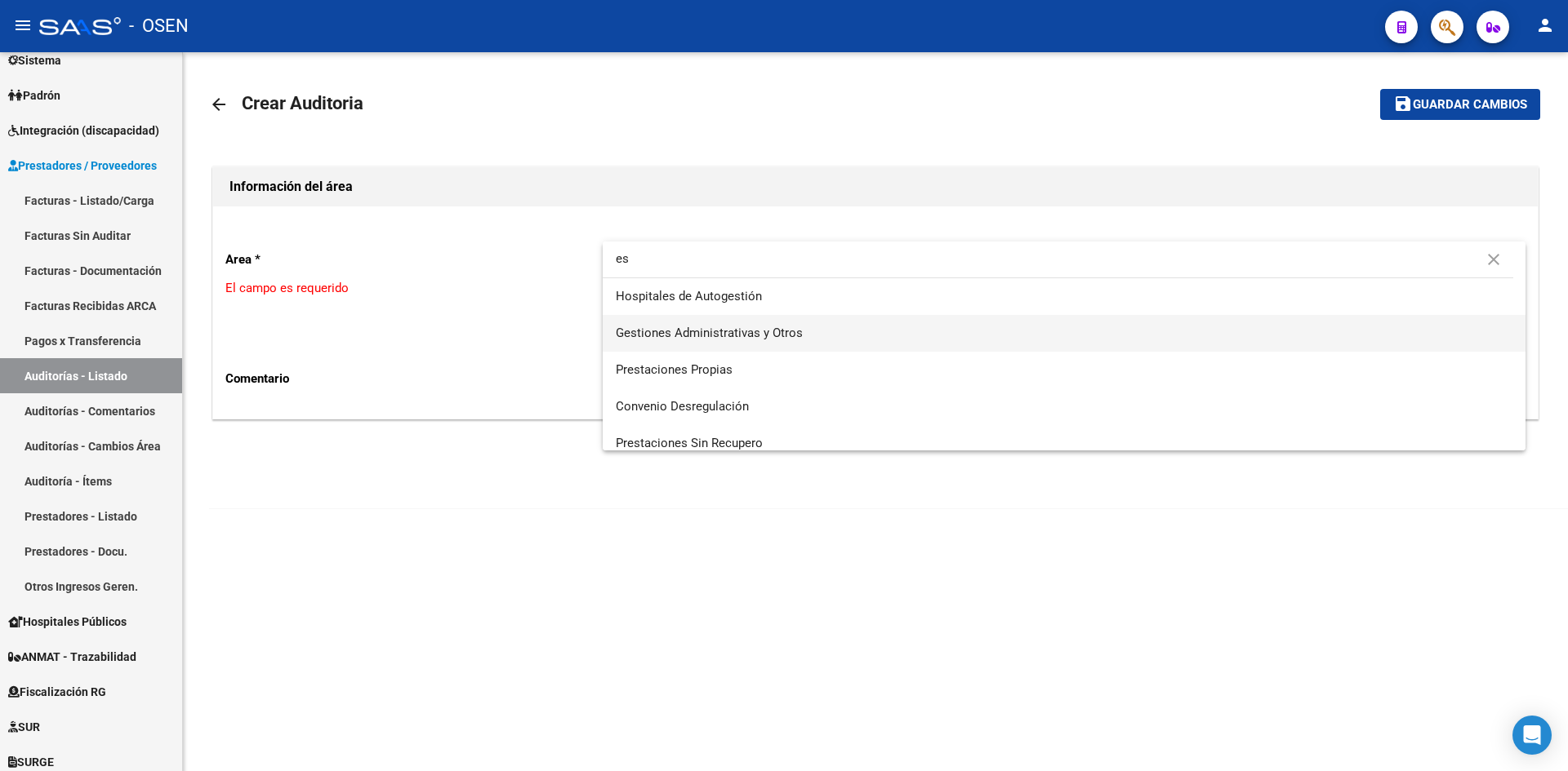
type input "es"
click at [675, 326] on span "Gestiones Administrativas y Otros" at bounding box center [709, 333] width 187 height 15
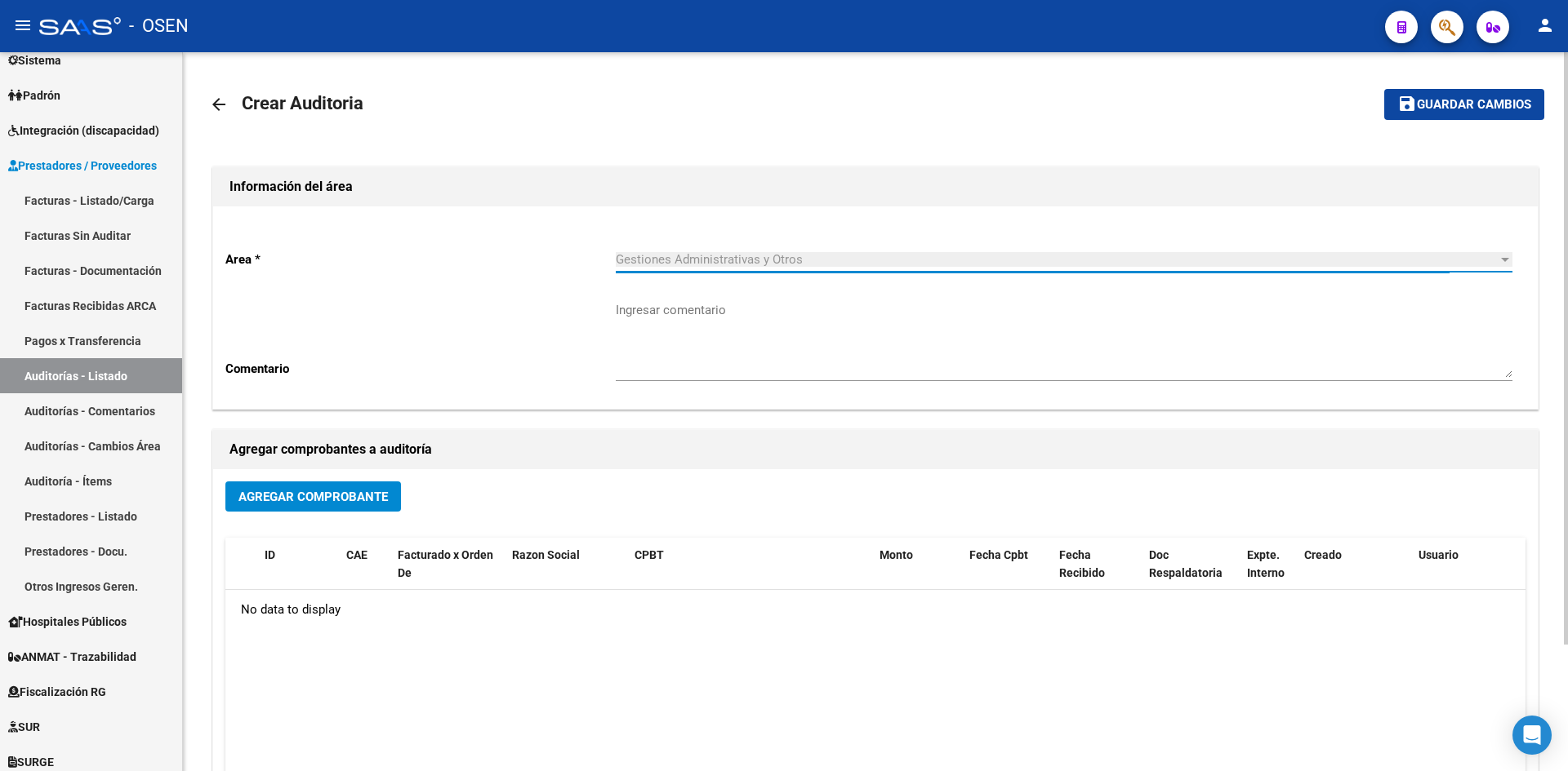
click at [349, 504] on button "Agregar Comprobante" at bounding box center [313, 496] width 175 height 30
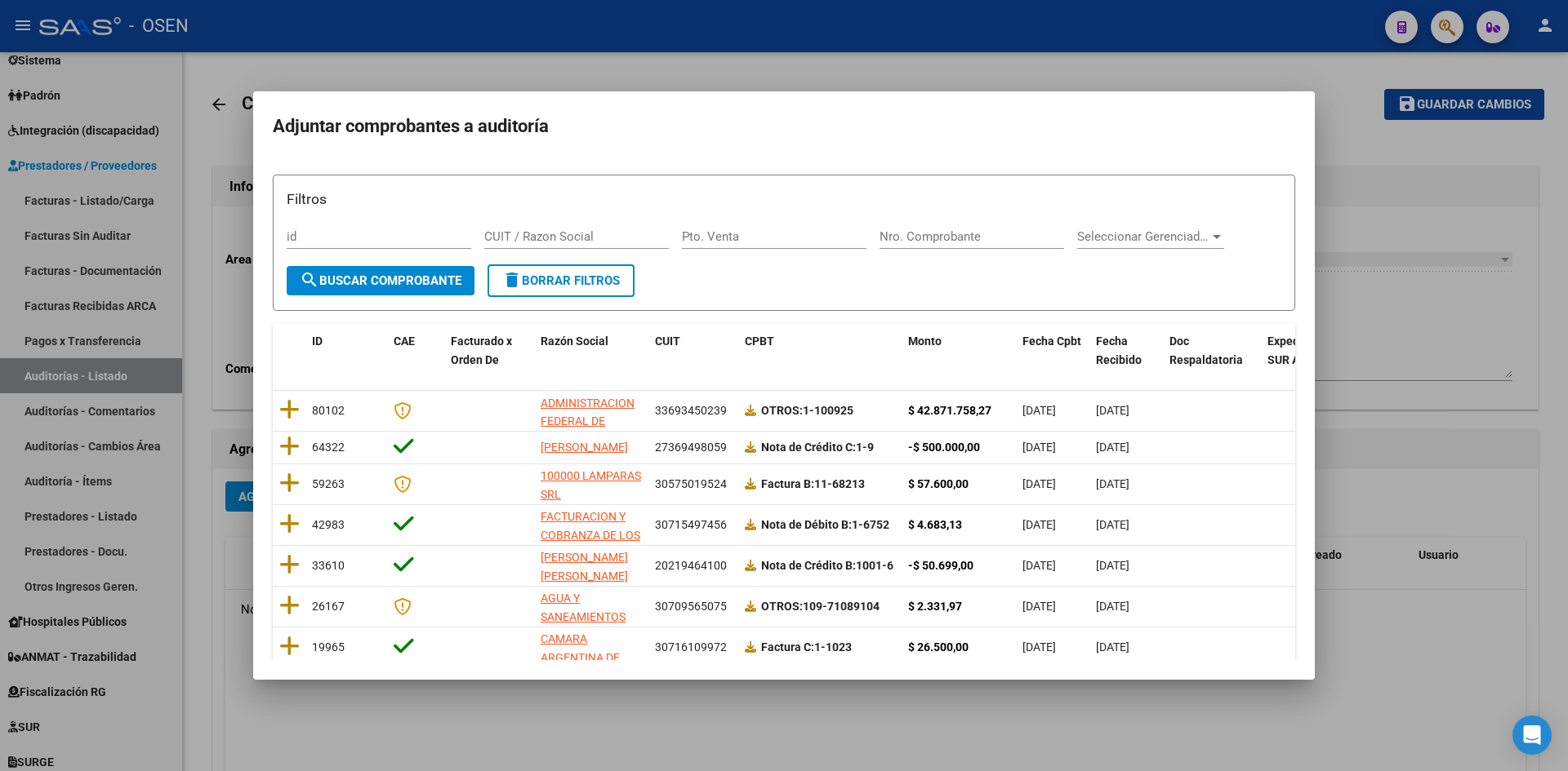
click at [265, 397] on mat-dialog-content "Filtros id CUIT / Razon Social Pto. Venta Nro. Comprobante Seleccionar Gerencia…" at bounding box center [784, 409] width 1062 height 501
drag, startPoint x: 285, startPoint y: 401, endPoint x: 406, endPoint y: 407, distance: 121.1
click at [288, 401] on icon at bounding box center [289, 410] width 20 height 23
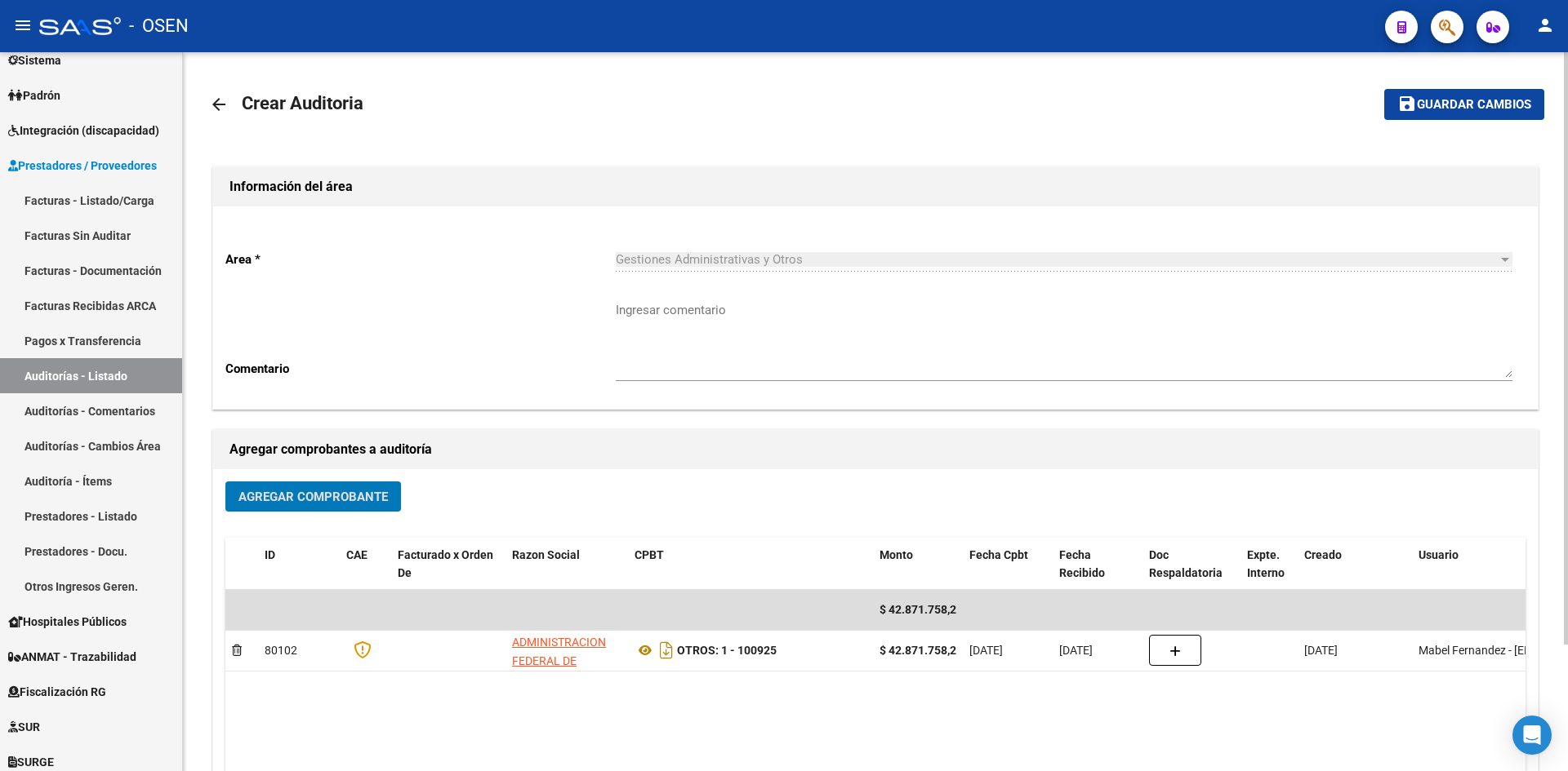
click at [1444, 115] on button "save Guardar cambios" at bounding box center [1463, 104] width 160 height 30
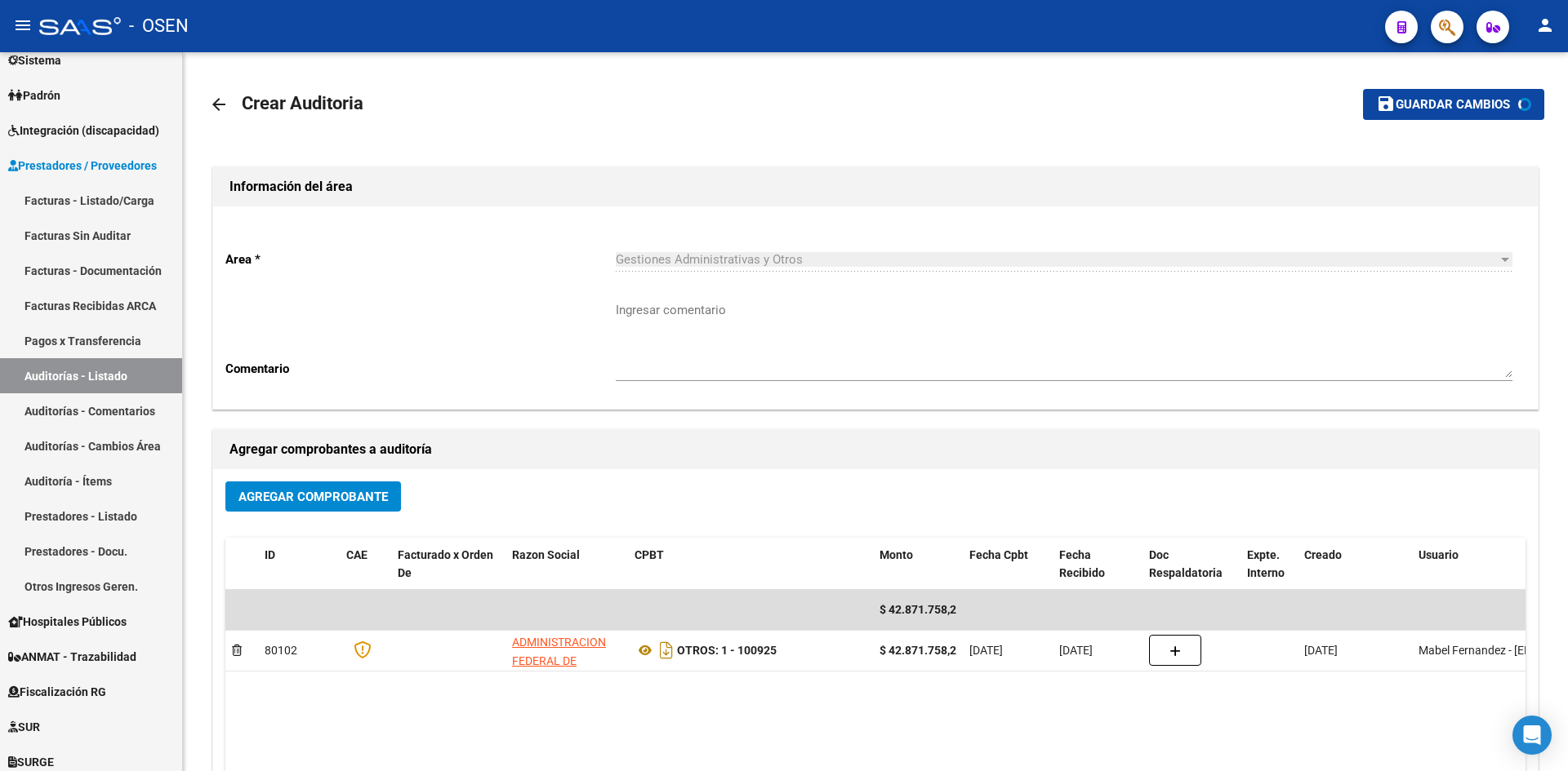
scroll to position [115, 0]
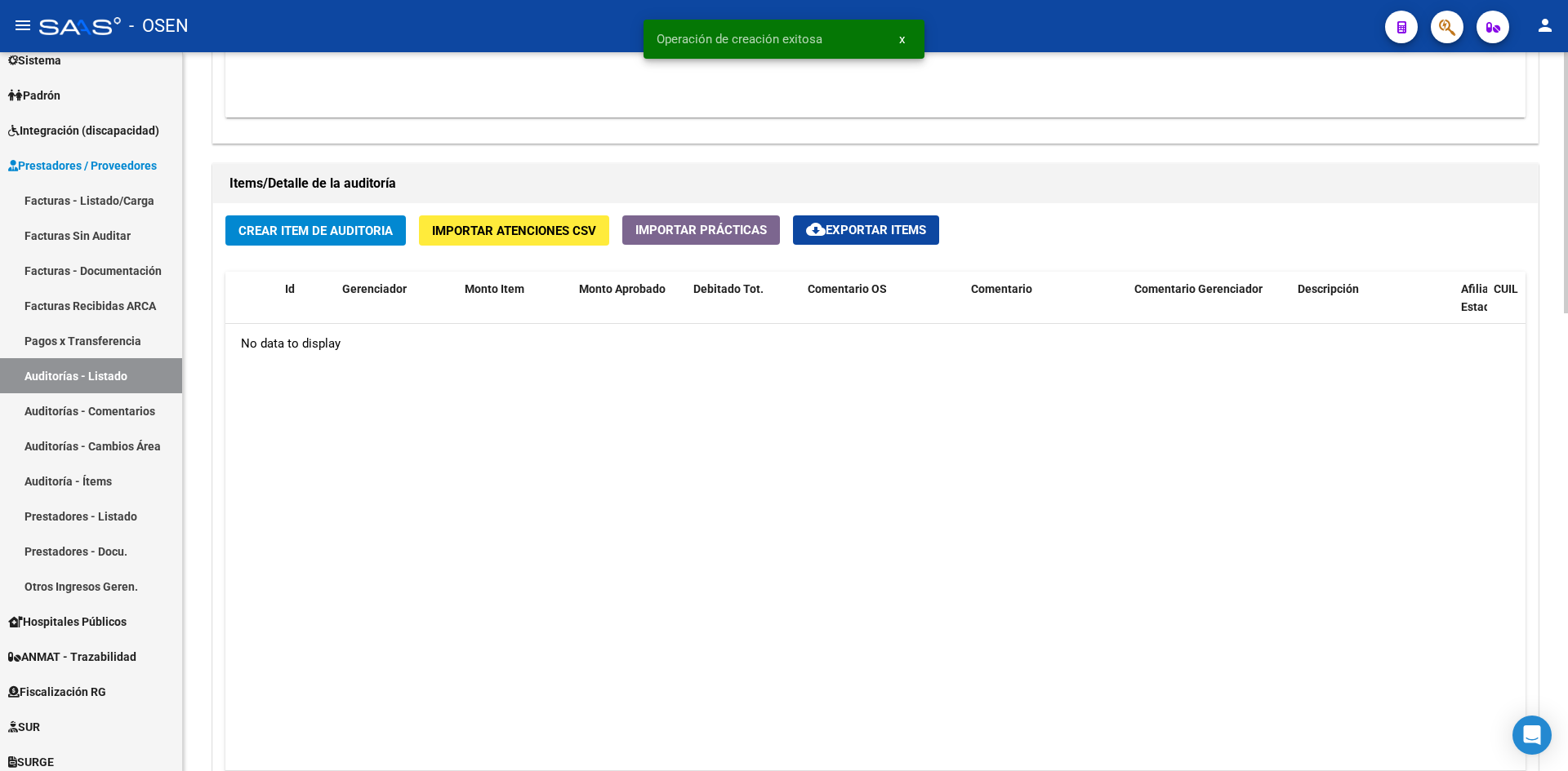
scroll to position [1088, 0]
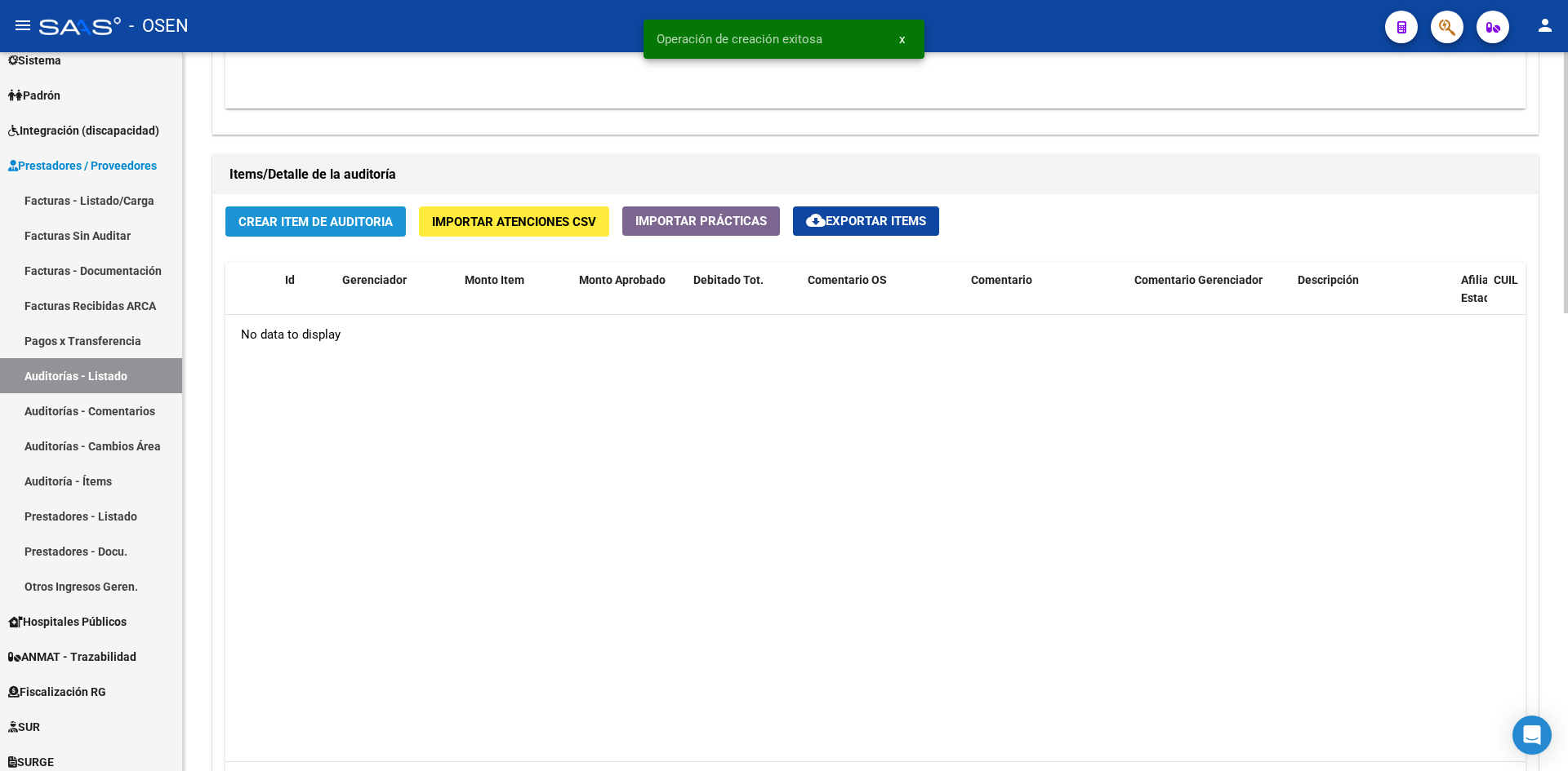
click at [330, 218] on span "Crear Item de Auditoria" at bounding box center [315, 222] width 154 height 15
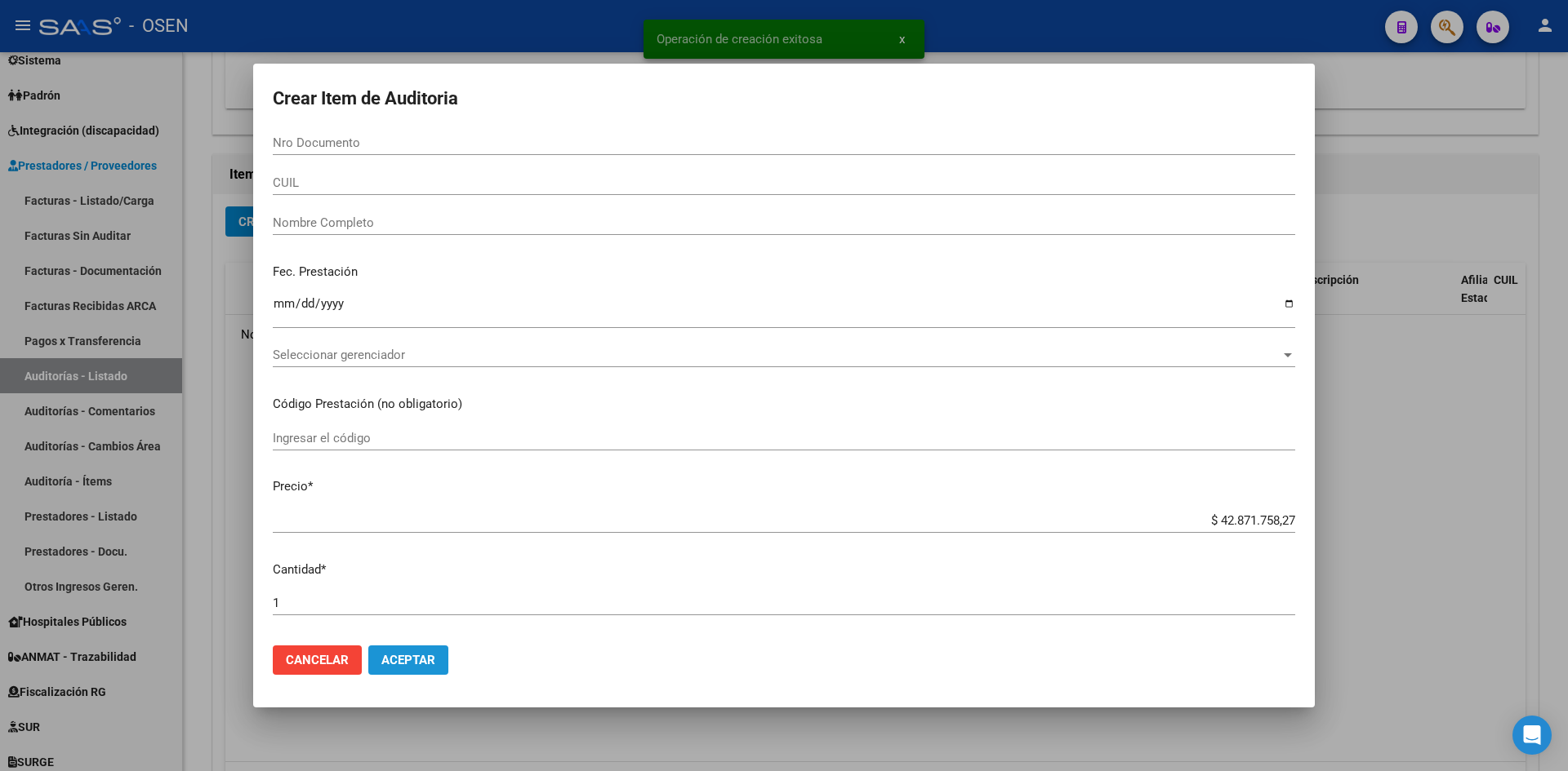
click at [374, 655] on button "Aceptar" at bounding box center [408, 660] width 80 height 29
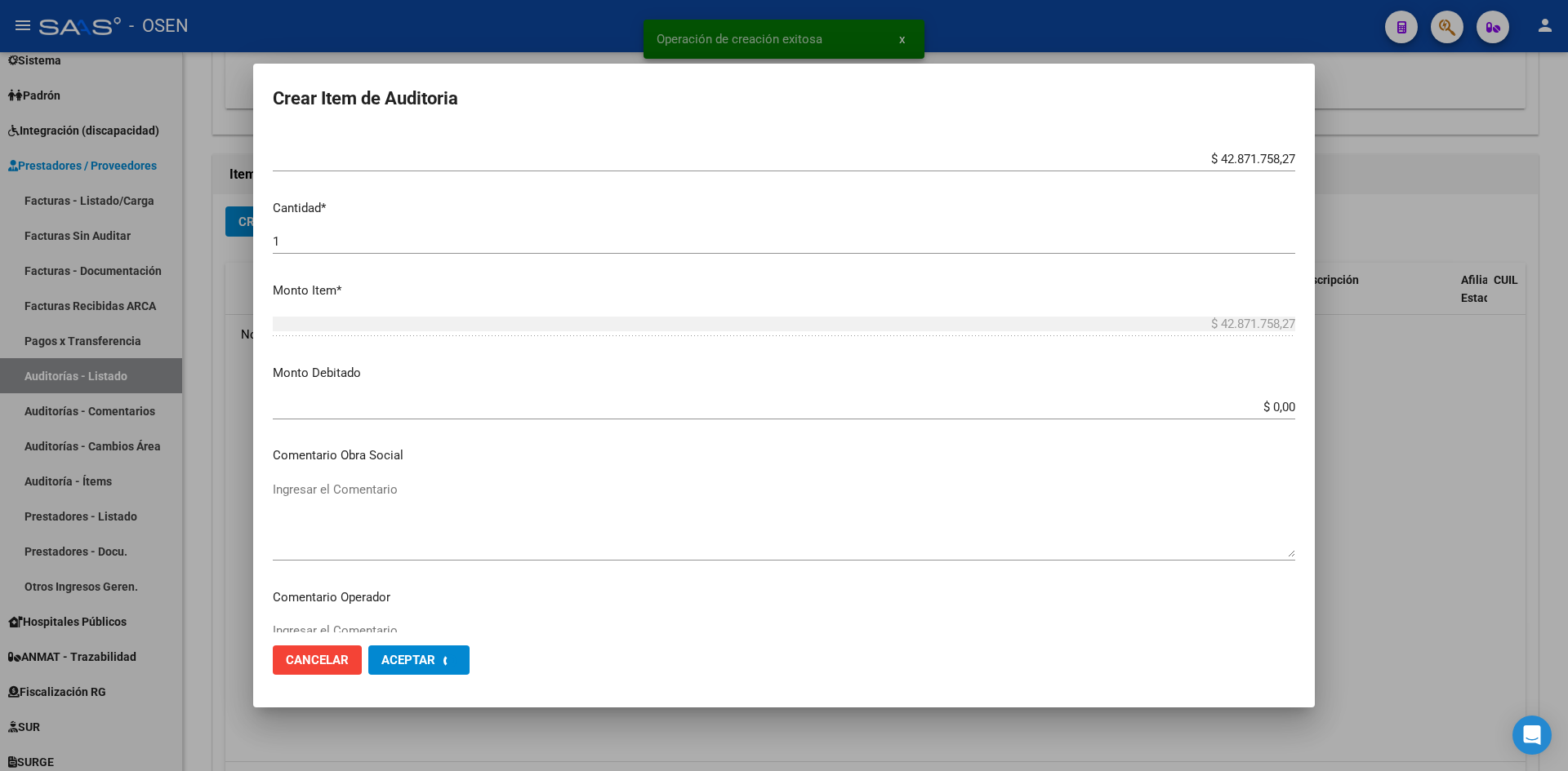
scroll to position [0, 0]
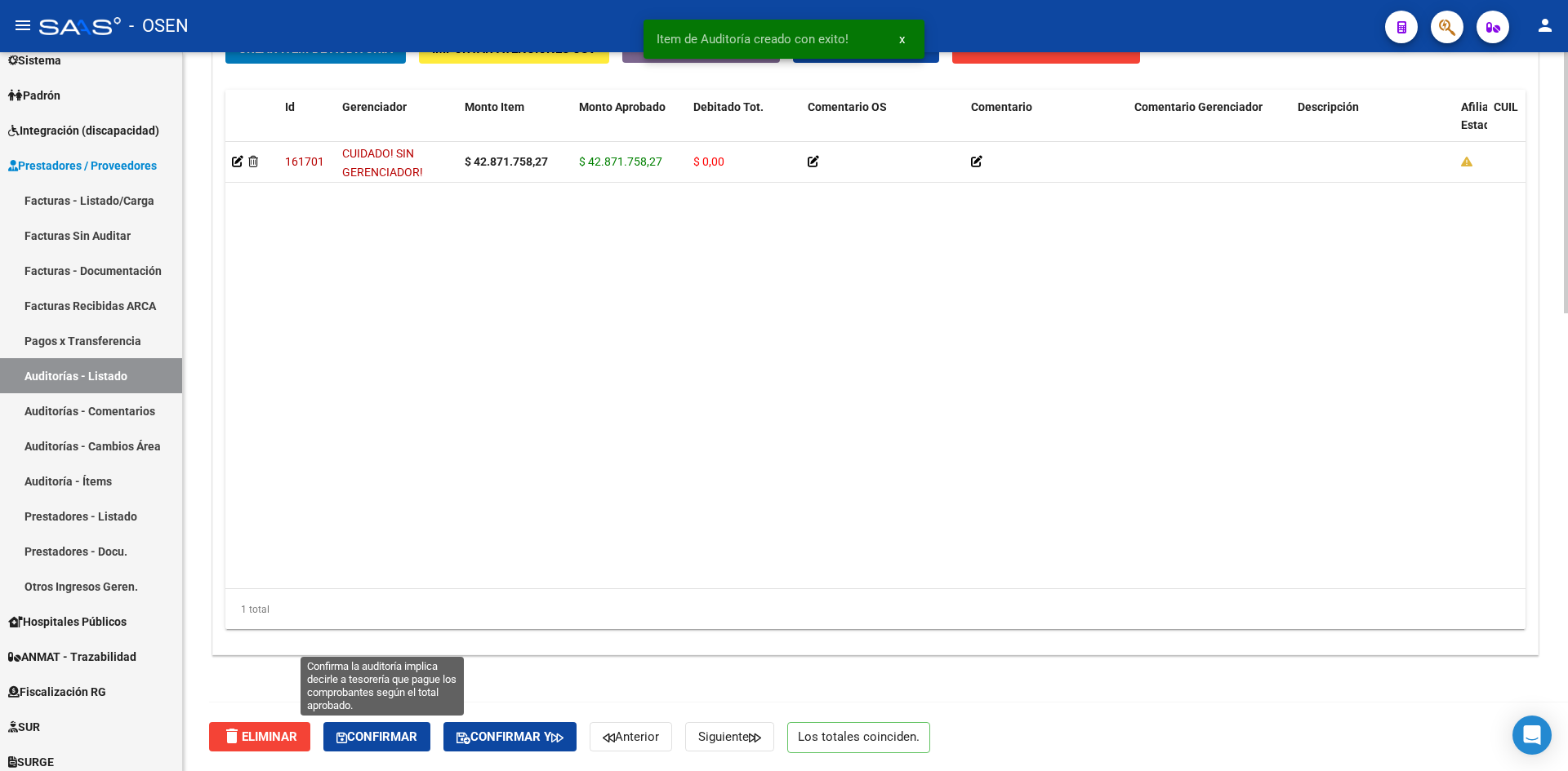
click at [399, 738] on span "Confirmar" at bounding box center [377, 736] width 81 height 15
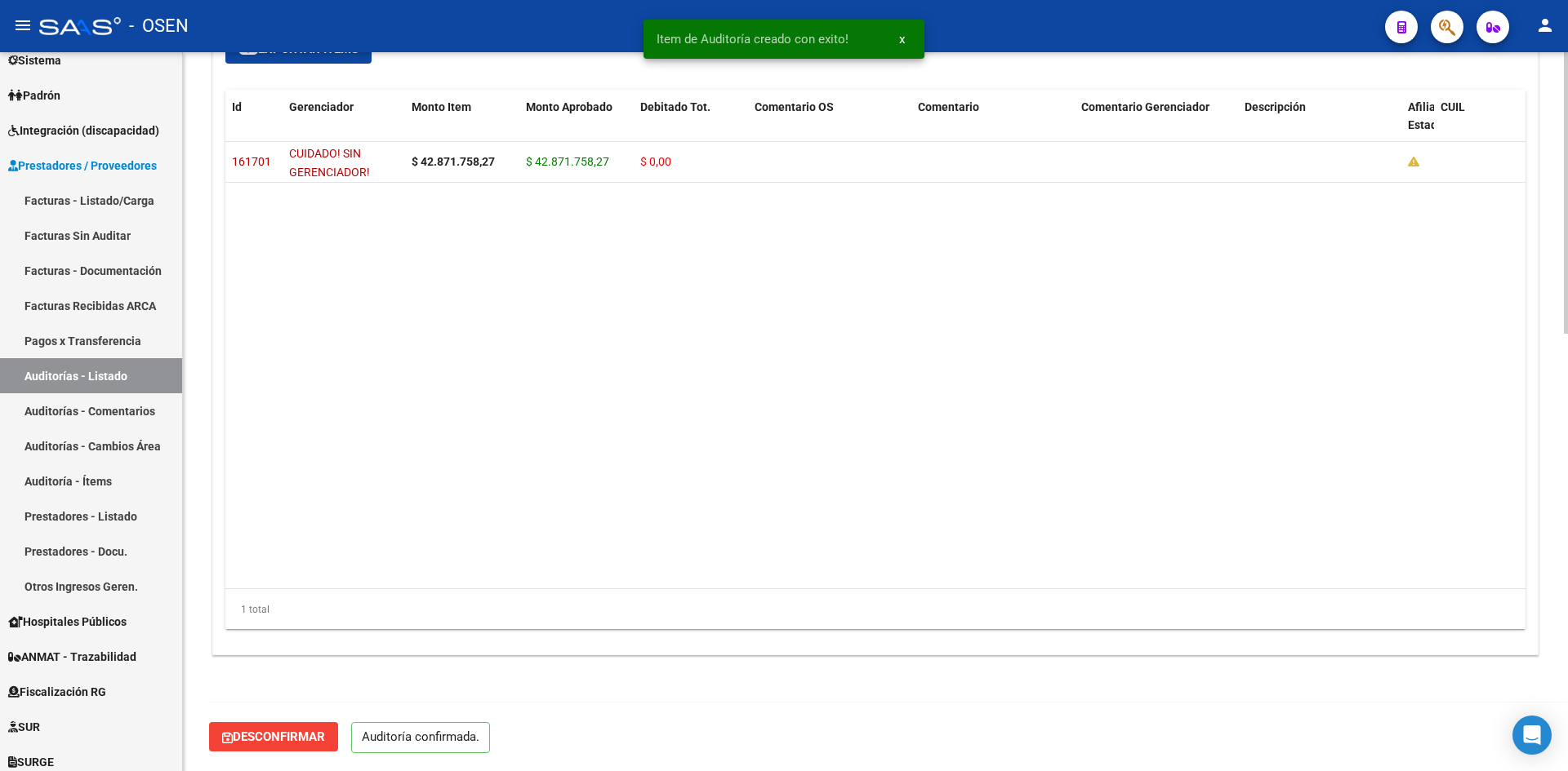
scroll to position [1116, 0]
type input "202509"
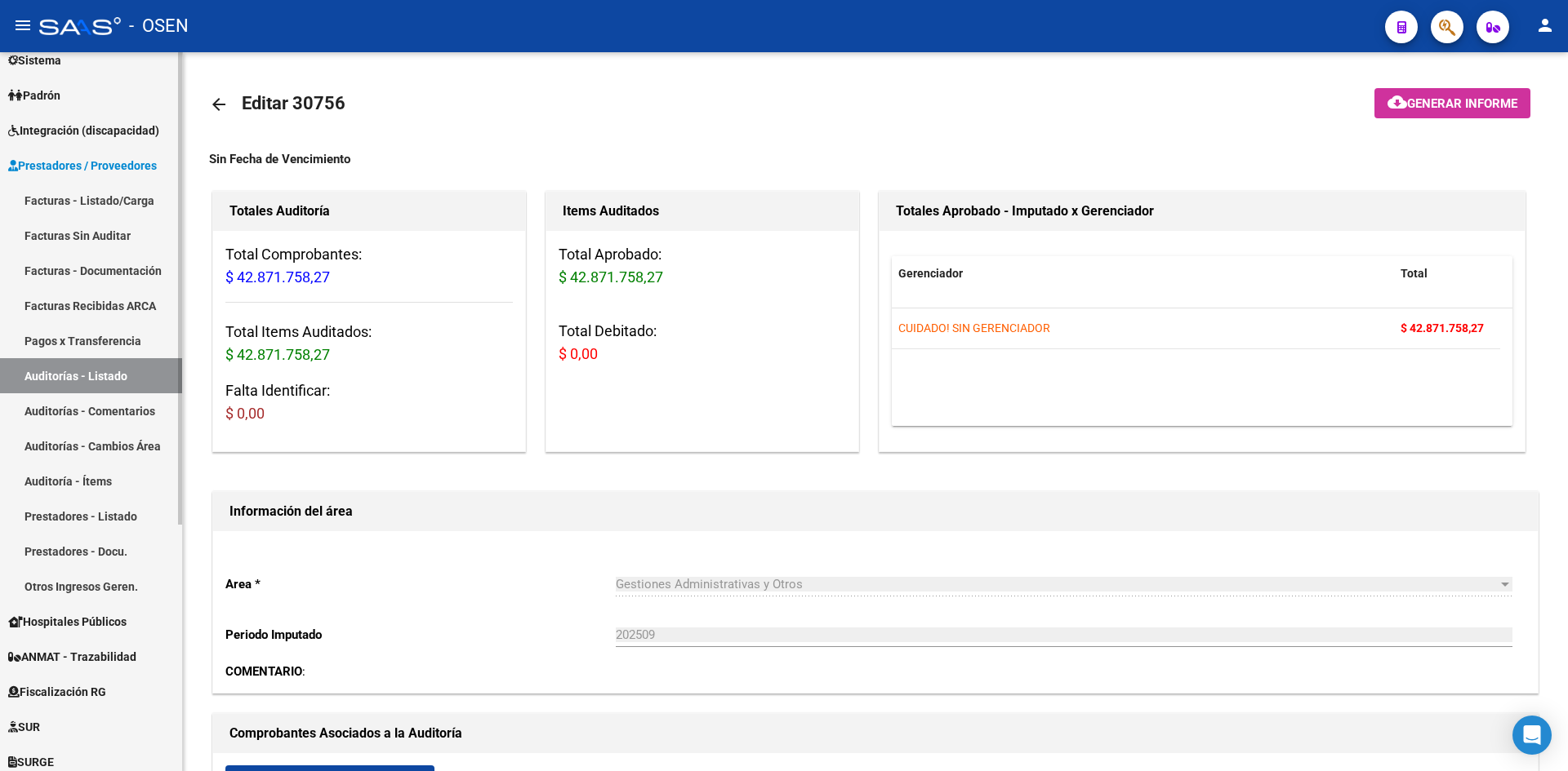
scroll to position [0, 0]
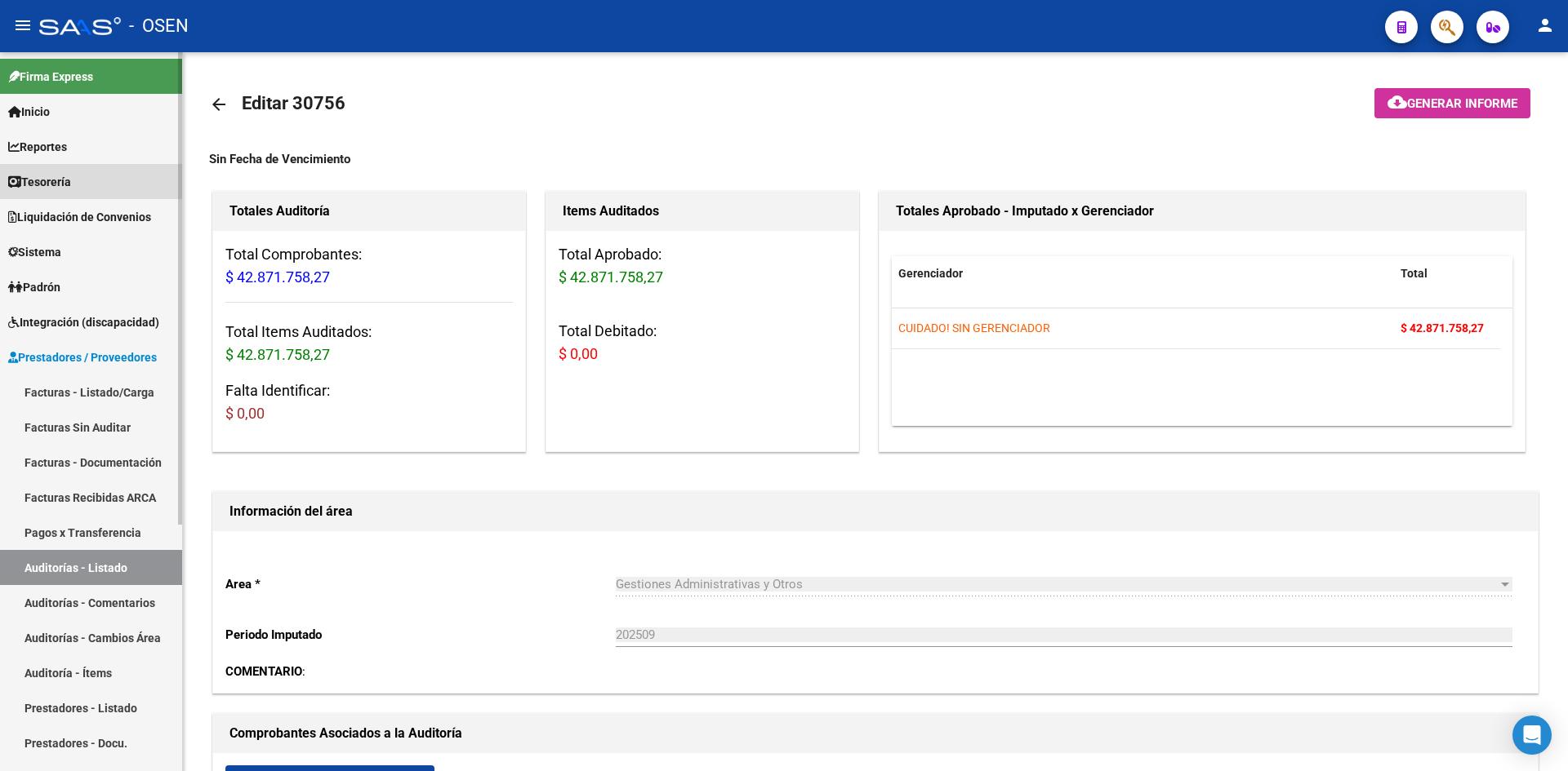
click at [106, 182] on link "Tesorería" at bounding box center [91, 182] width 182 height 35
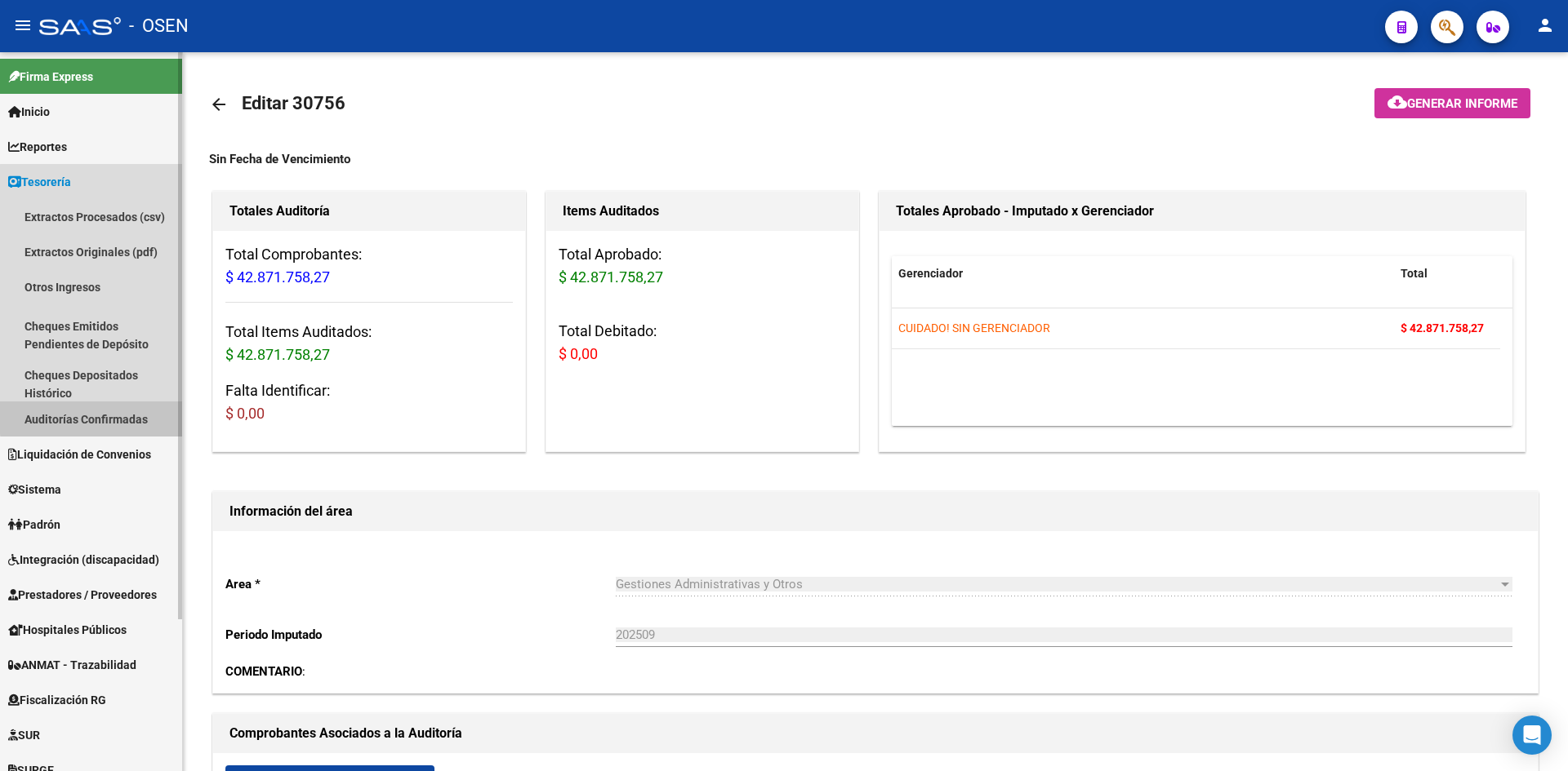
click at [104, 416] on link "Auditorías Confirmadas" at bounding box center [91, 419] width 182 height 35
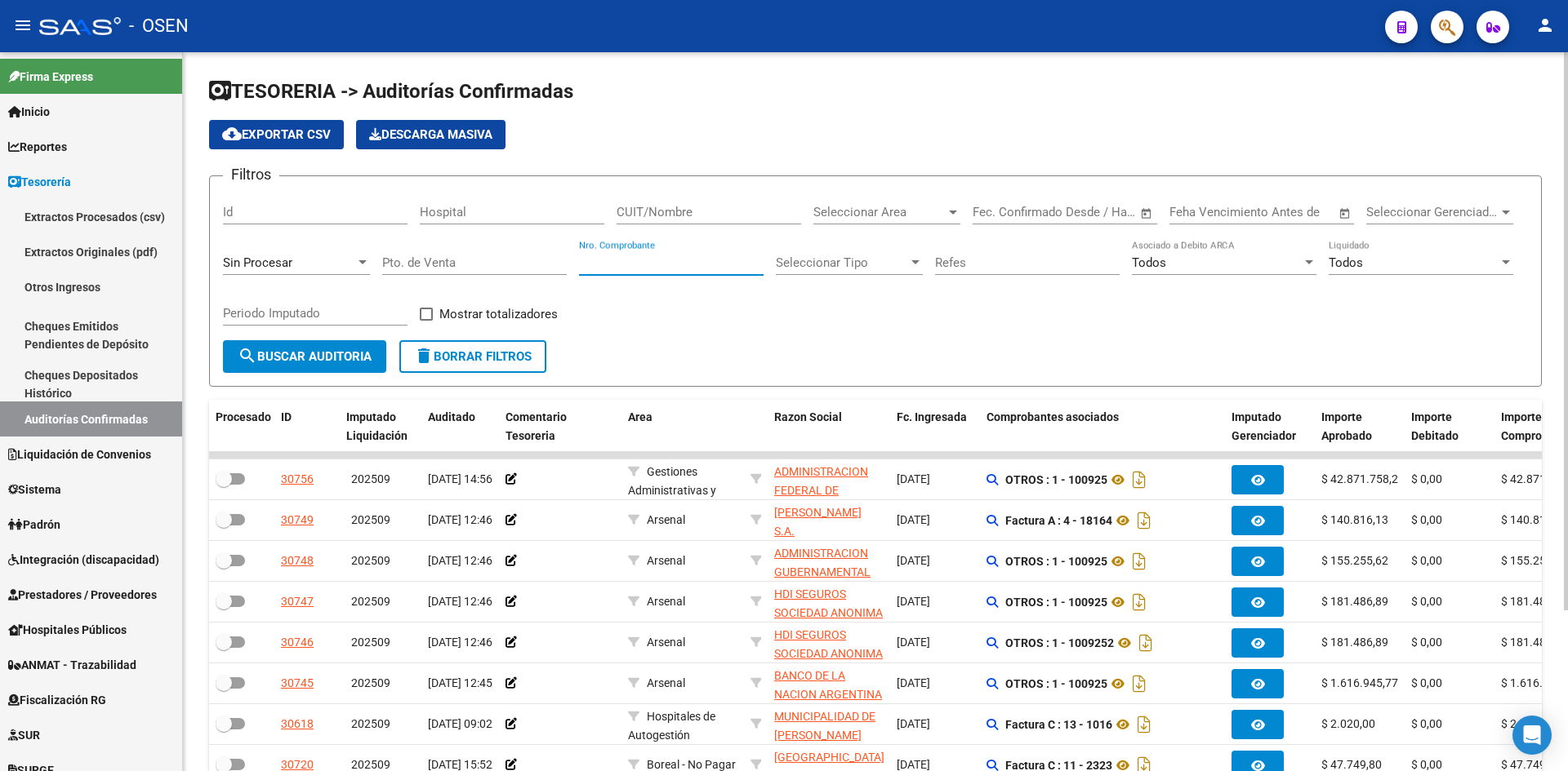
drag, startPoint x: 742, startPoint y: 267, endPoint x: 731, endPoint y: 266, distance: 11.0
click at [739, 267] on input "Nro. Comprobante" at bounding box center [671, 262] width 185 height 15
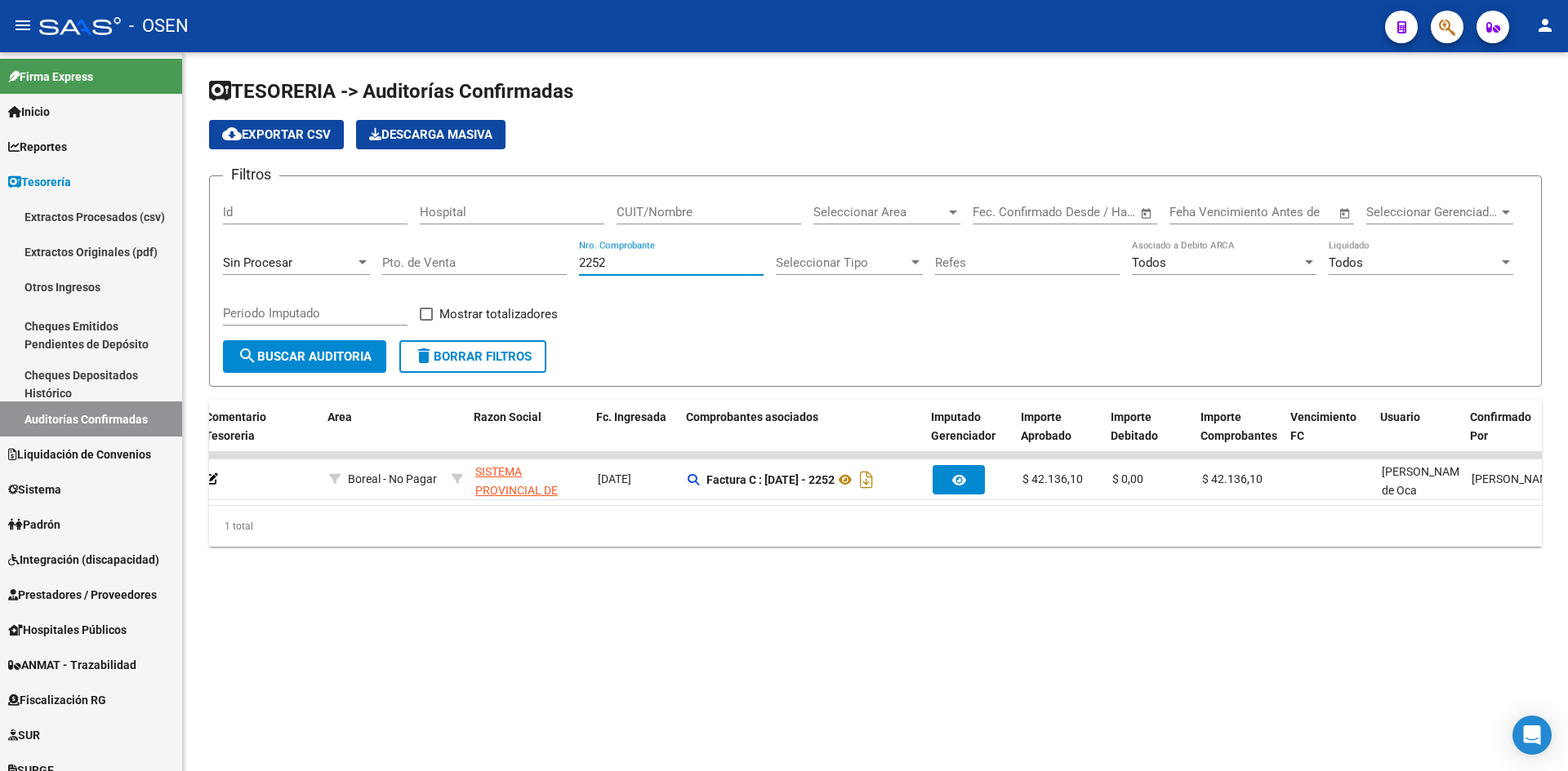
scroll to position [0, 301]
type input "2252"
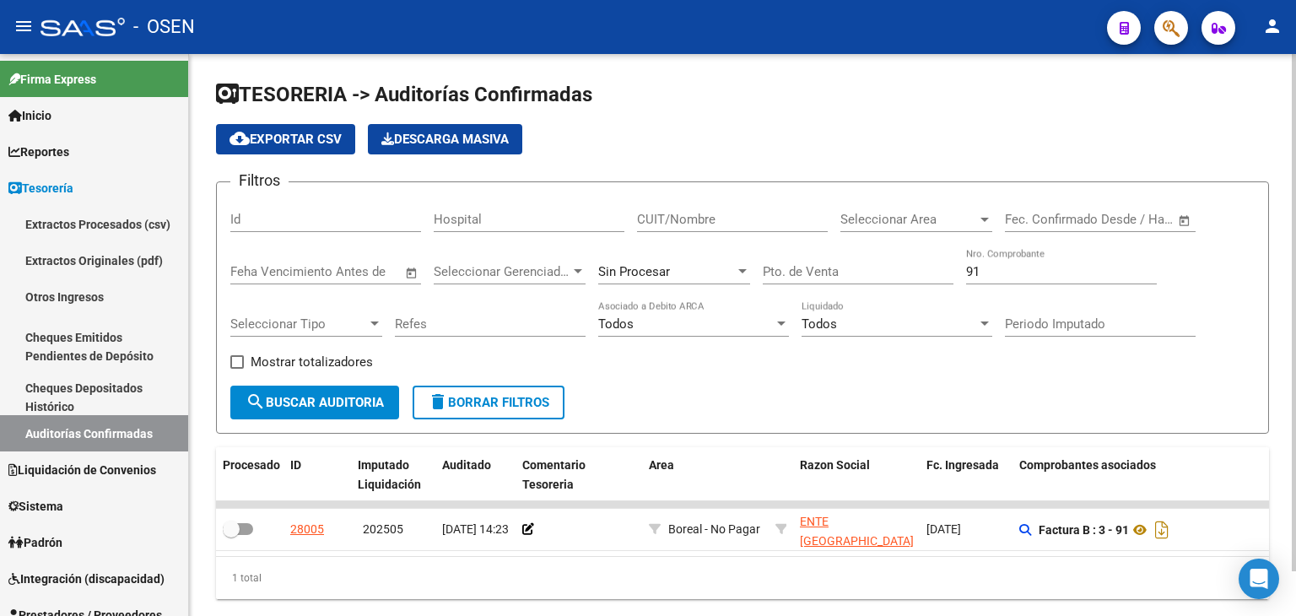
scroll to position [47, 0]
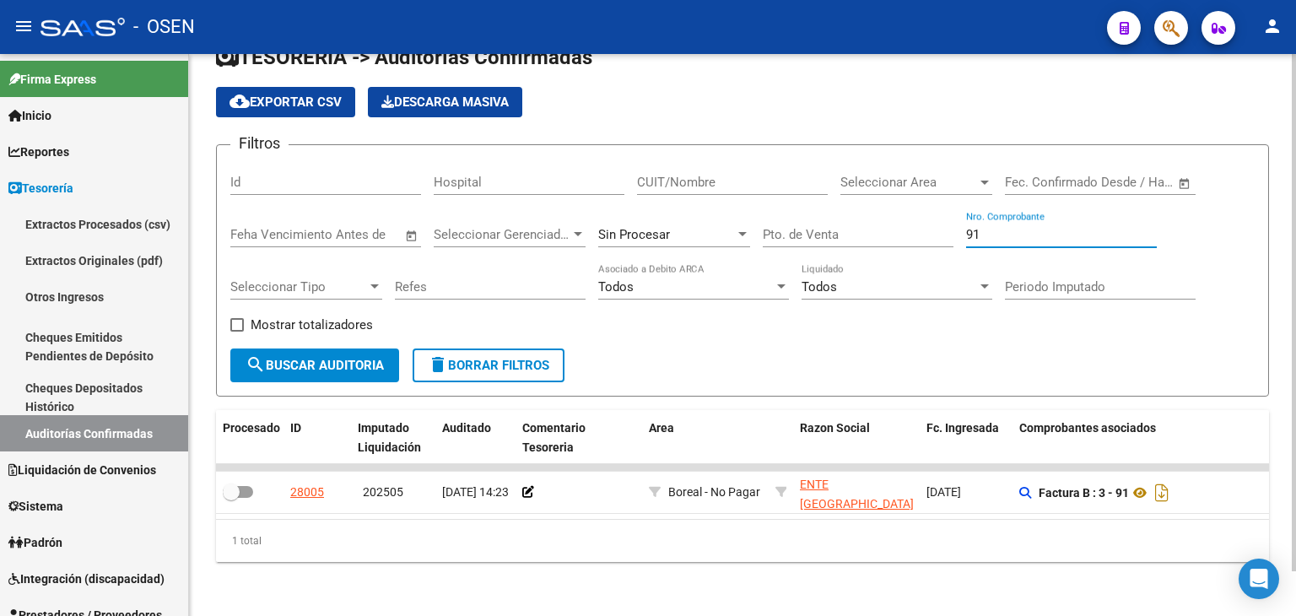
drag, startPoint x: 999, startPoint y: 215, endPoint x: 750, endPoint y: 190, distance: 250.2
click at [824, 208] on div "Filtros Id Hospital CUIT/Nombre Seleccionar Area Seleccionar Area Fecha inicio …" at bounding box center [742, 254] width 1024 height 190
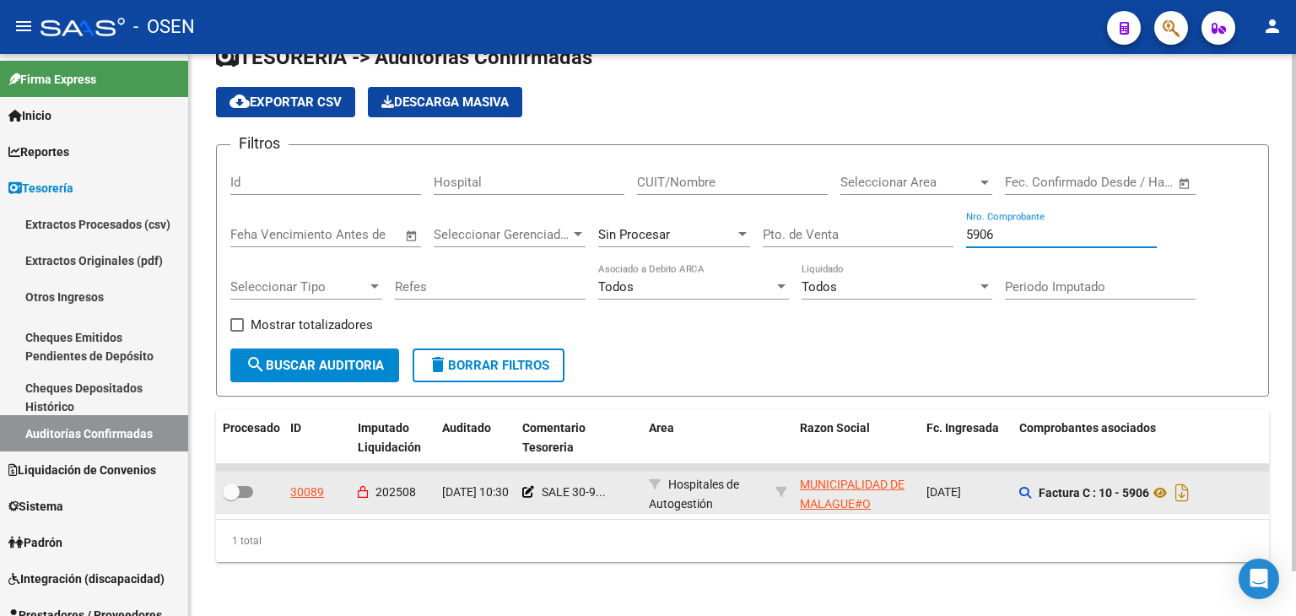
type input "5906"
click at [820, 482] on app-link-go-to "MUNICIPALIDAD DE MALAGUE#O" at bounding box center [856, 494] width 113 height 39
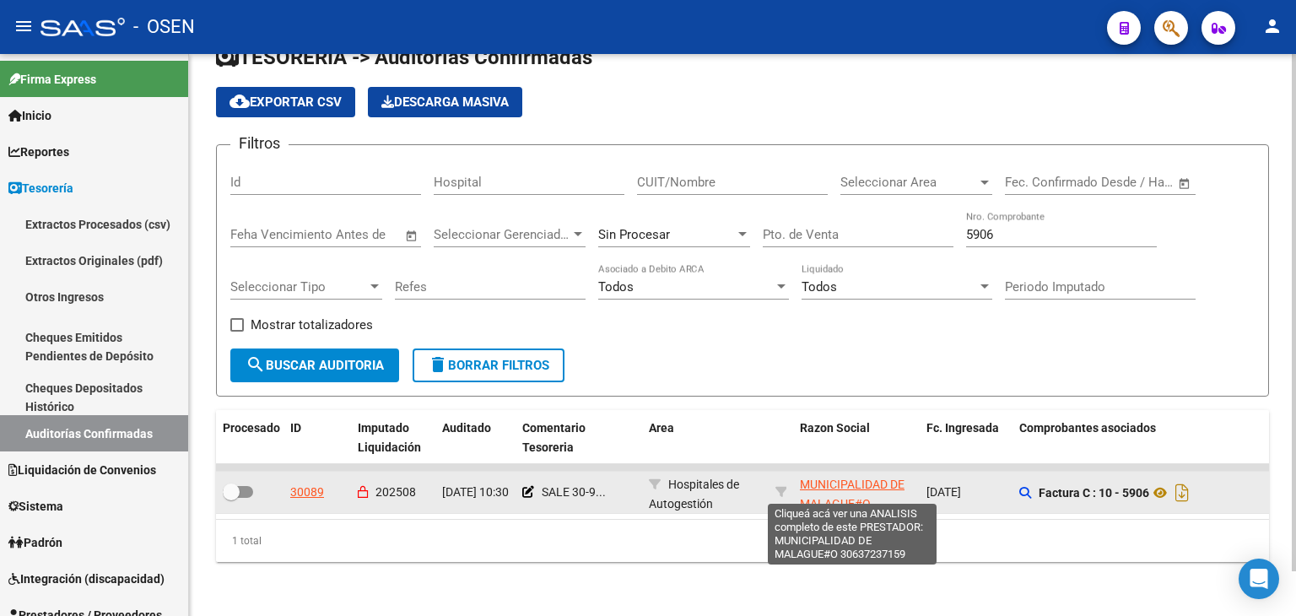
click at [827, 478] on span "MUNICIPALIDAD DE MALAGUE#O" at bounding box center [852, 494] width 105 height 33
type textarea "30637237159"
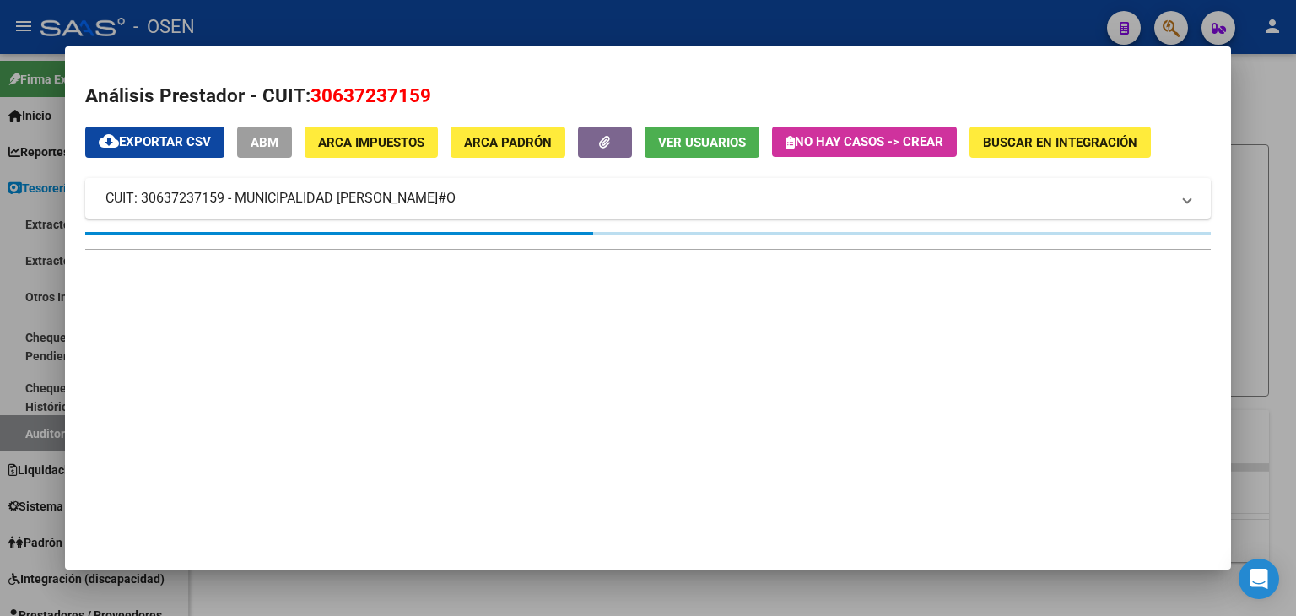
click at [274, 148] on span "ABM" at bounding box center [265, 142] width 28 height 15
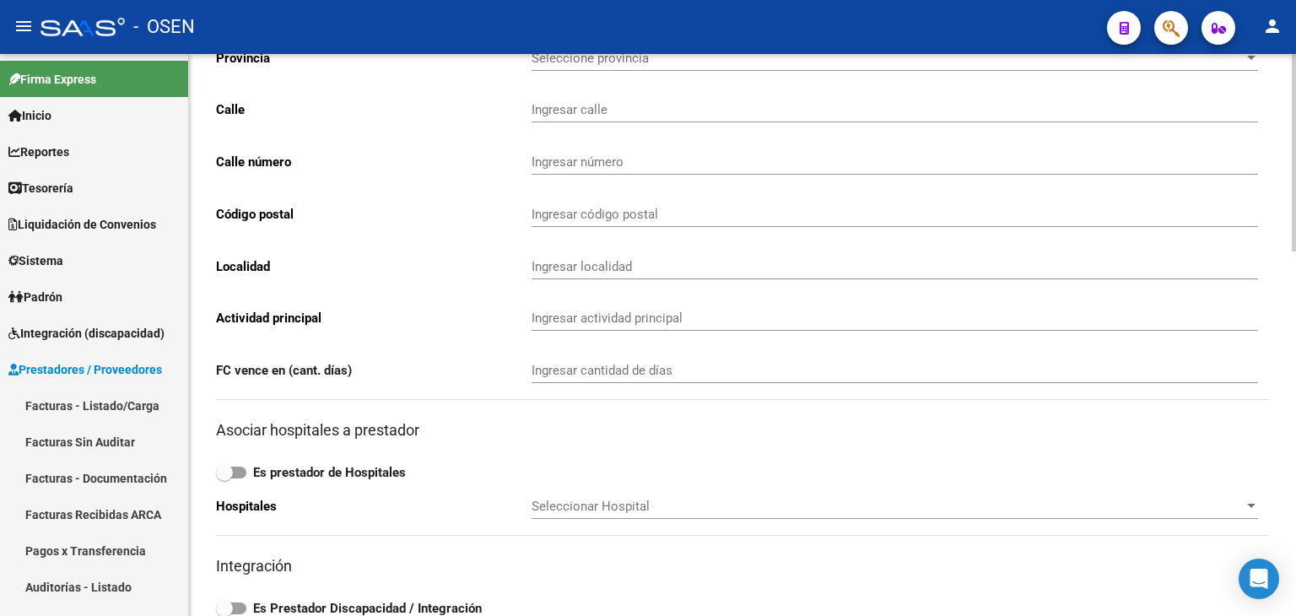
type input "SAN MARTIN"
type input "590"
type input "5101"
type input "MALAGUE#O"
type input "841100"
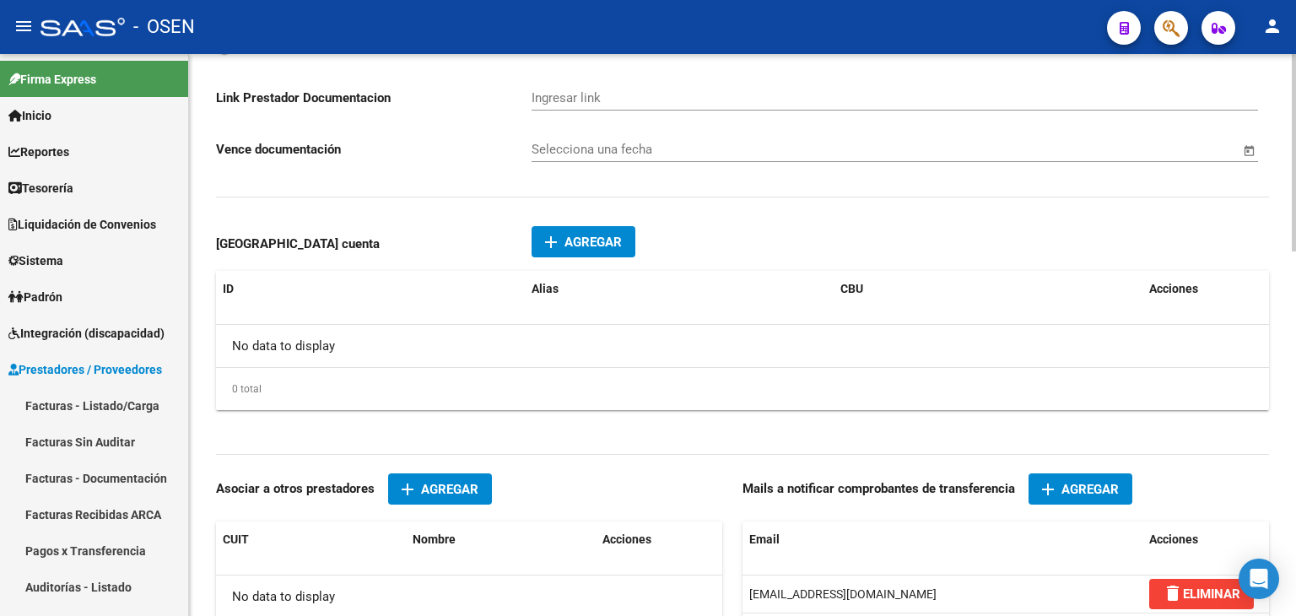
scroll to position [1040, 0]
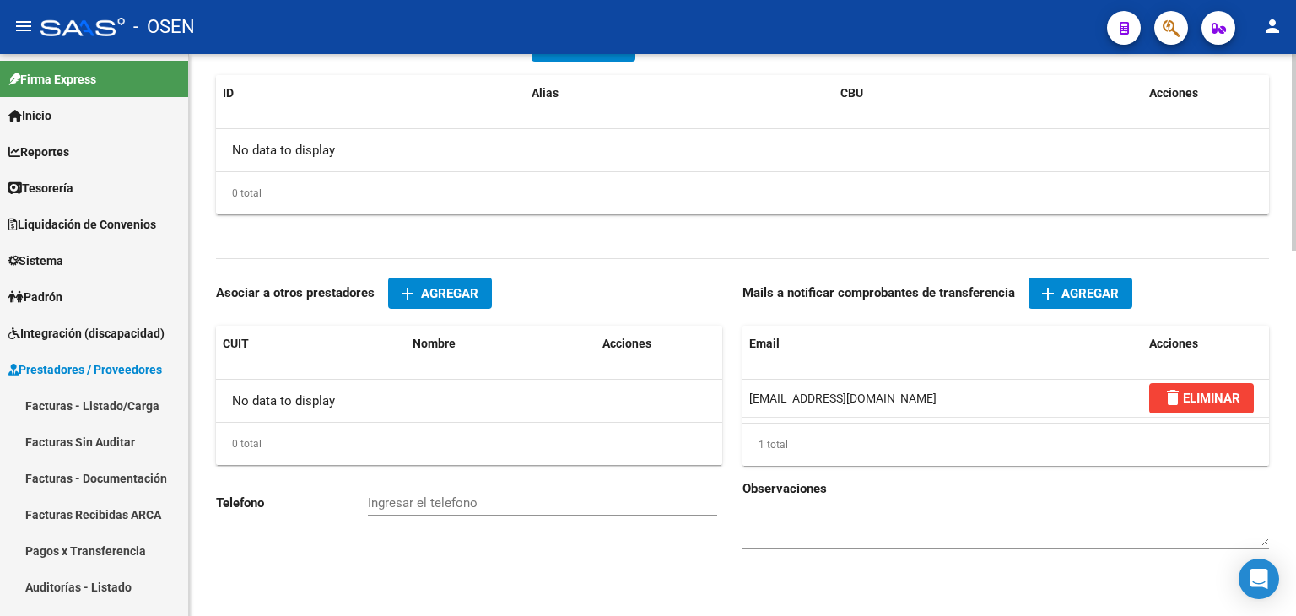
click at [1086, 290] on span "Agregar" at bounding box center [1090, 293] width 57 height 15
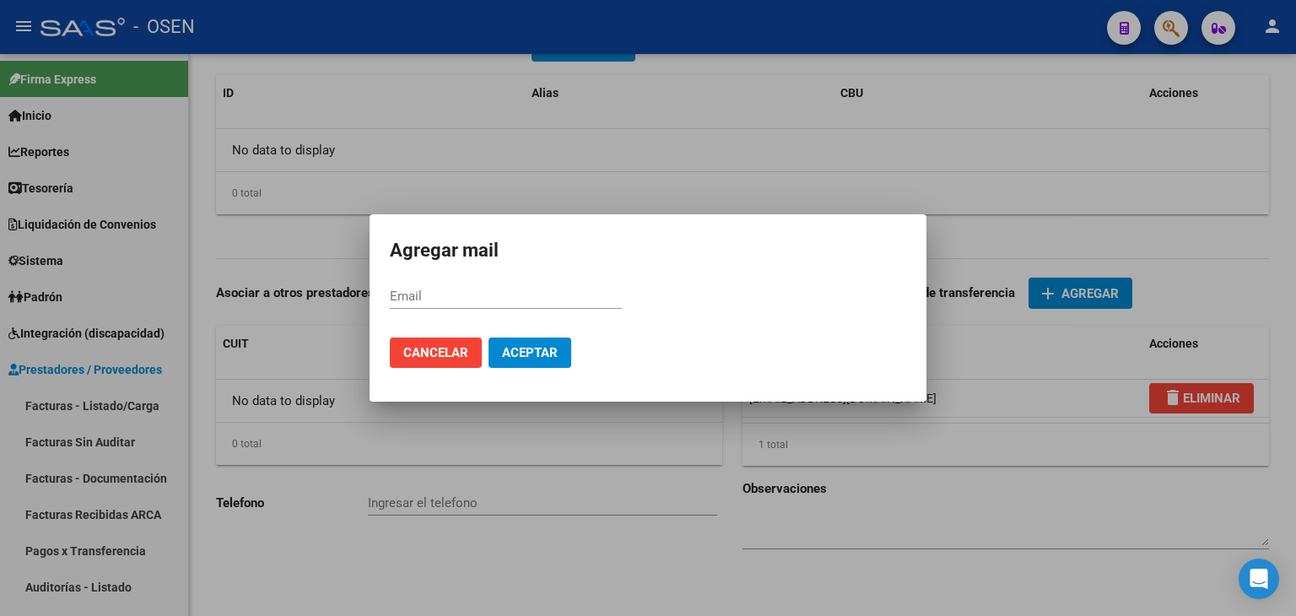
click at [939, 497] on div at bounding box center [648, 308] width 1296 height 616
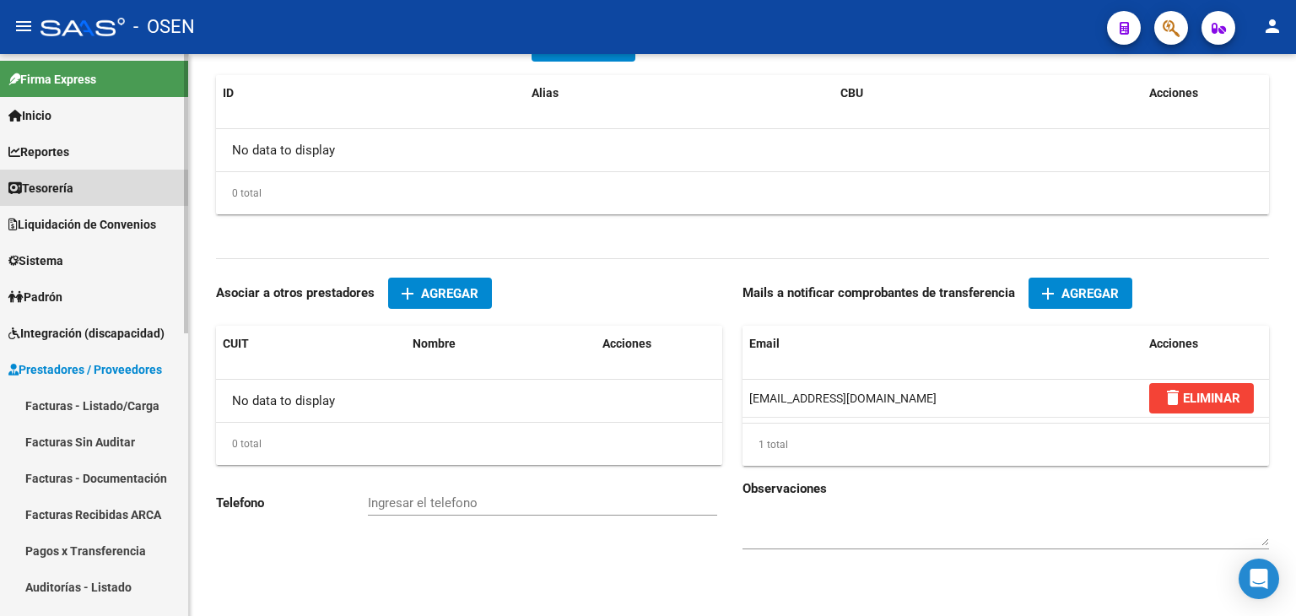
click at [115, 197] on link "Tesorería" at bounding box center [94, 188] width 188 height 36
click at [120, 183] on link "Tesorería" at bounding box center [94, 188] width 188 height 36
